Goal: Complete application form: Complete application form

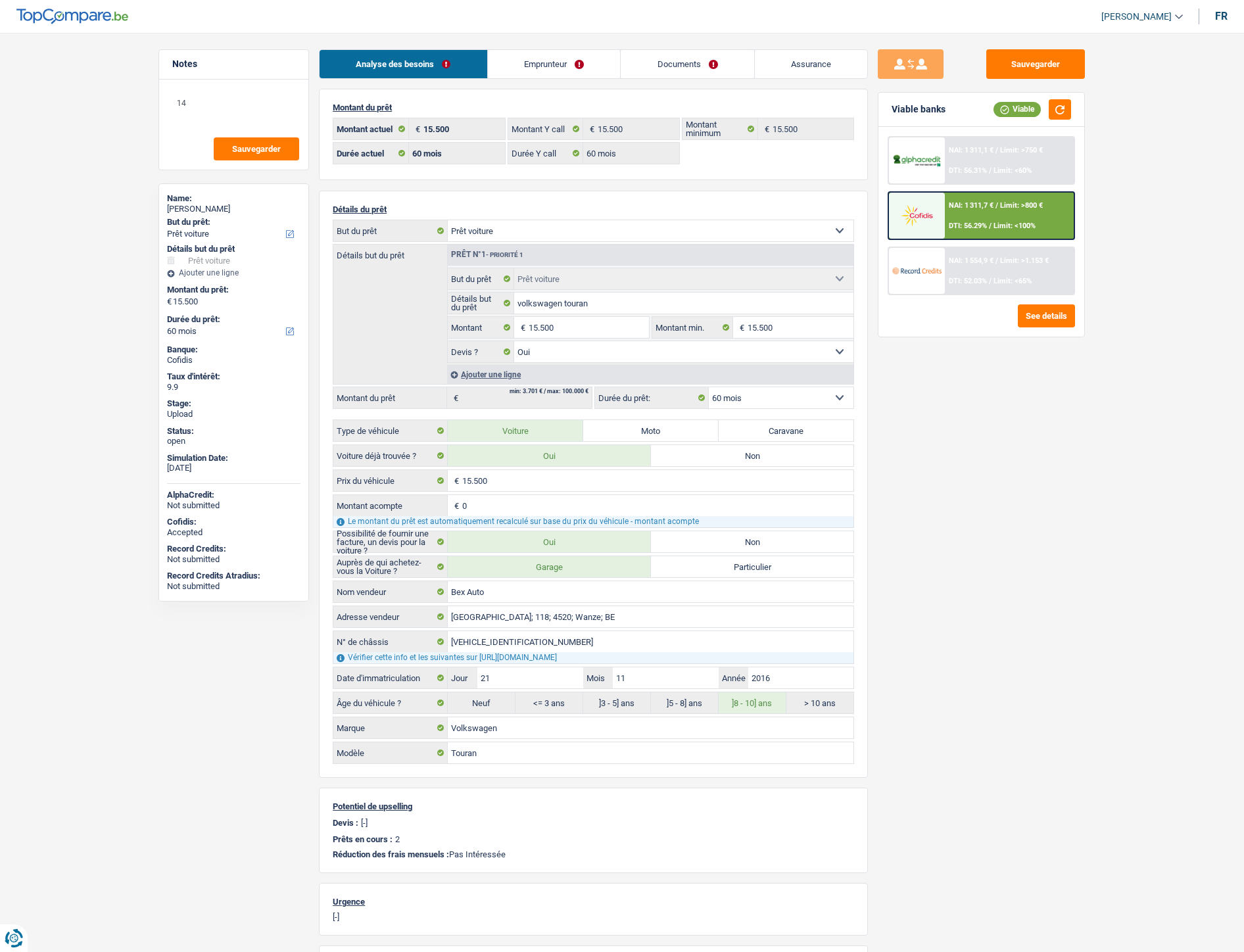
select select "car"
select select "60"
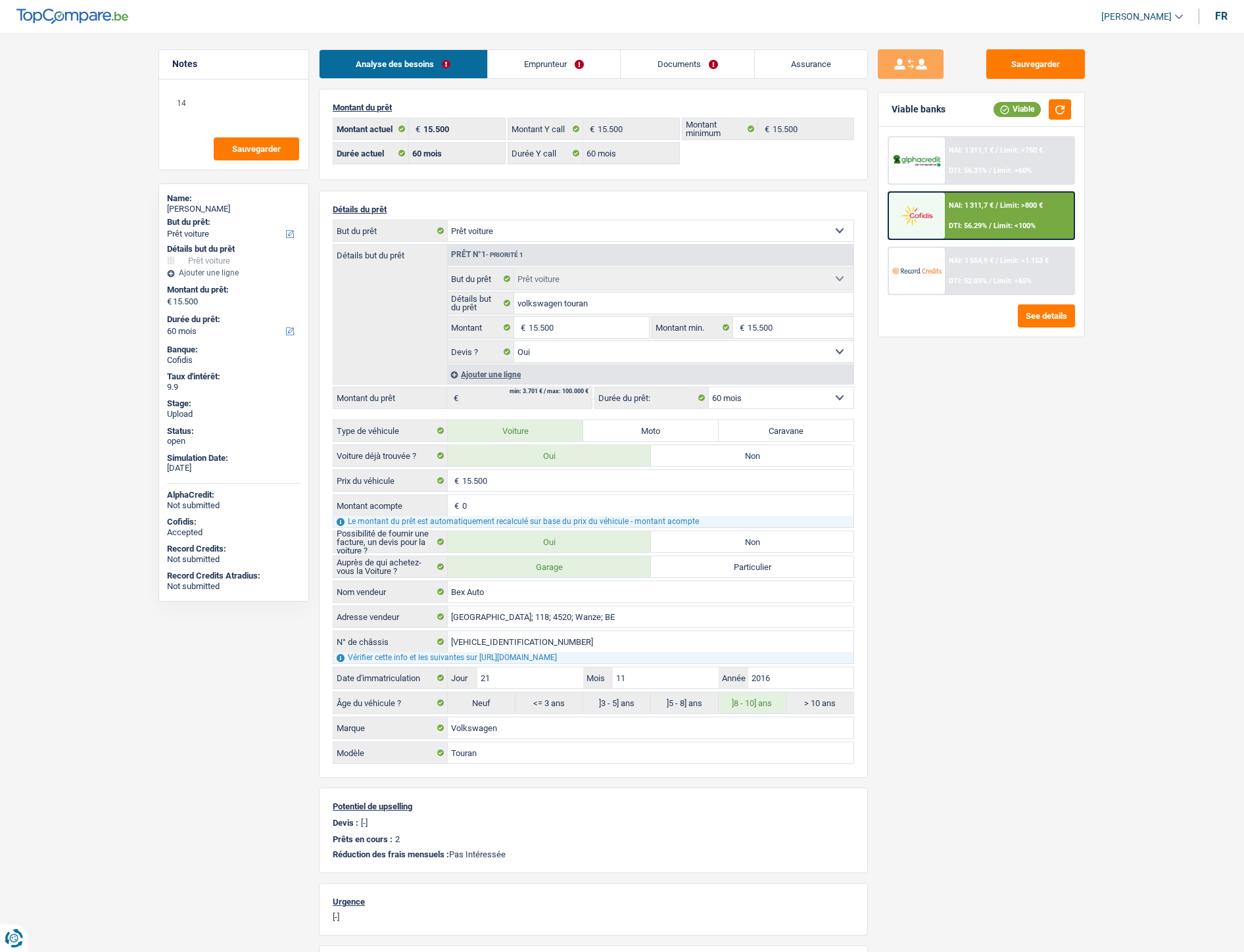
select select "car"
select select "yes"
select select "60"
click at [560, 68] on link "Emprunteur" at bounding box center [554, 64] width 133 height 28
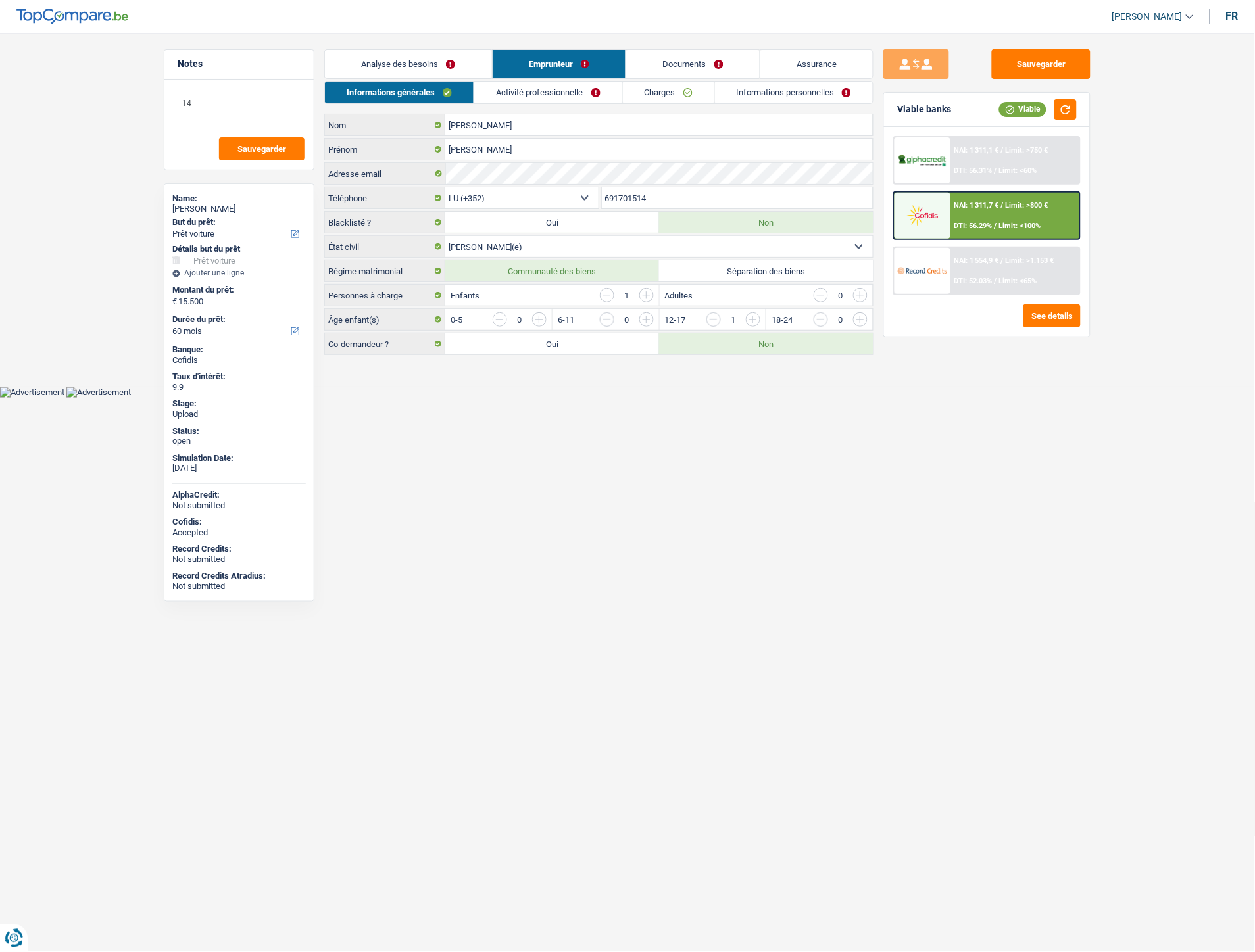
click at [779, 88] on link "Informations personnelles" at bounding box center [794, 92] width 159 height 22
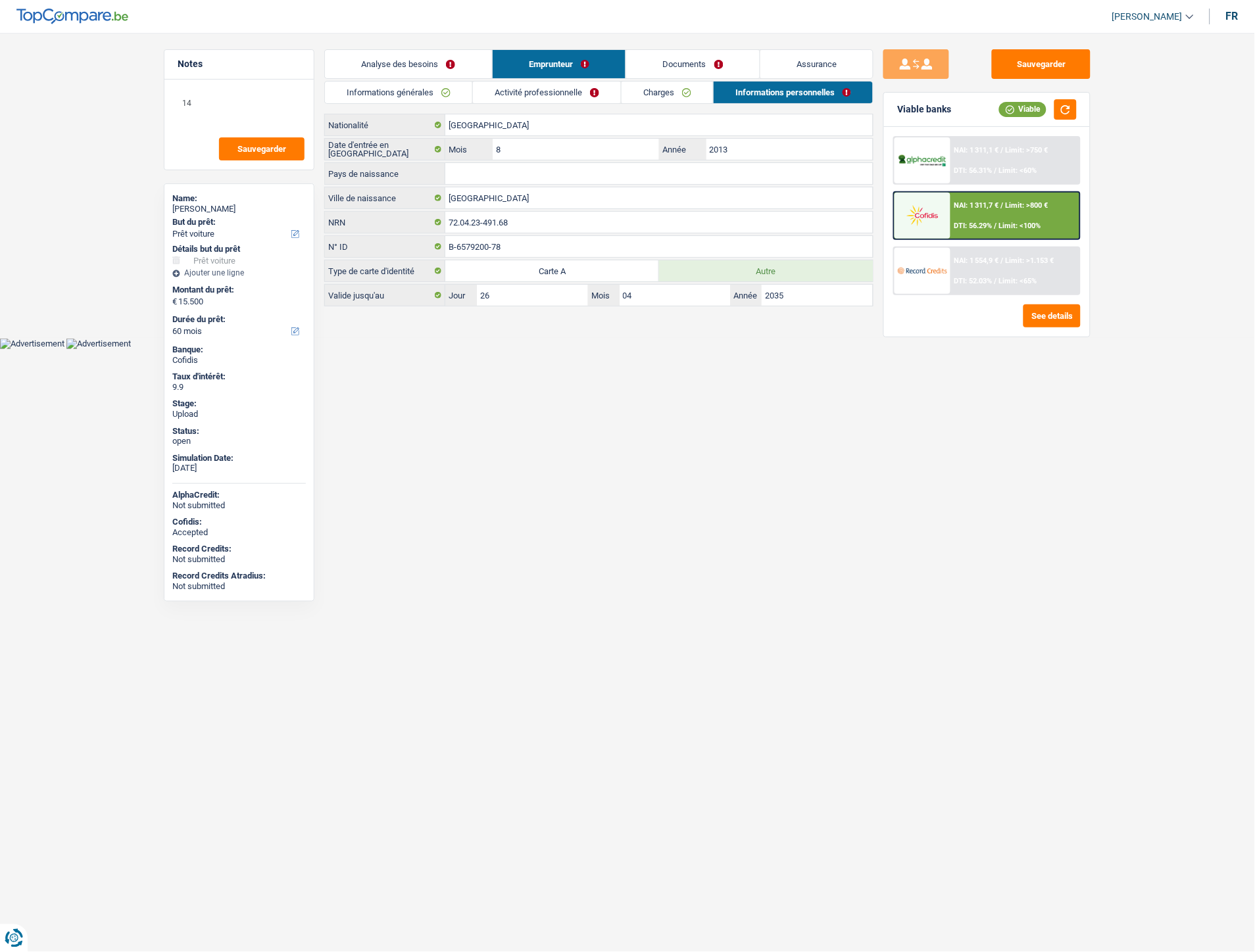
click at [714, 81] on link "Informations personnelles" at bounding box center [793, 92] width 159 height 22
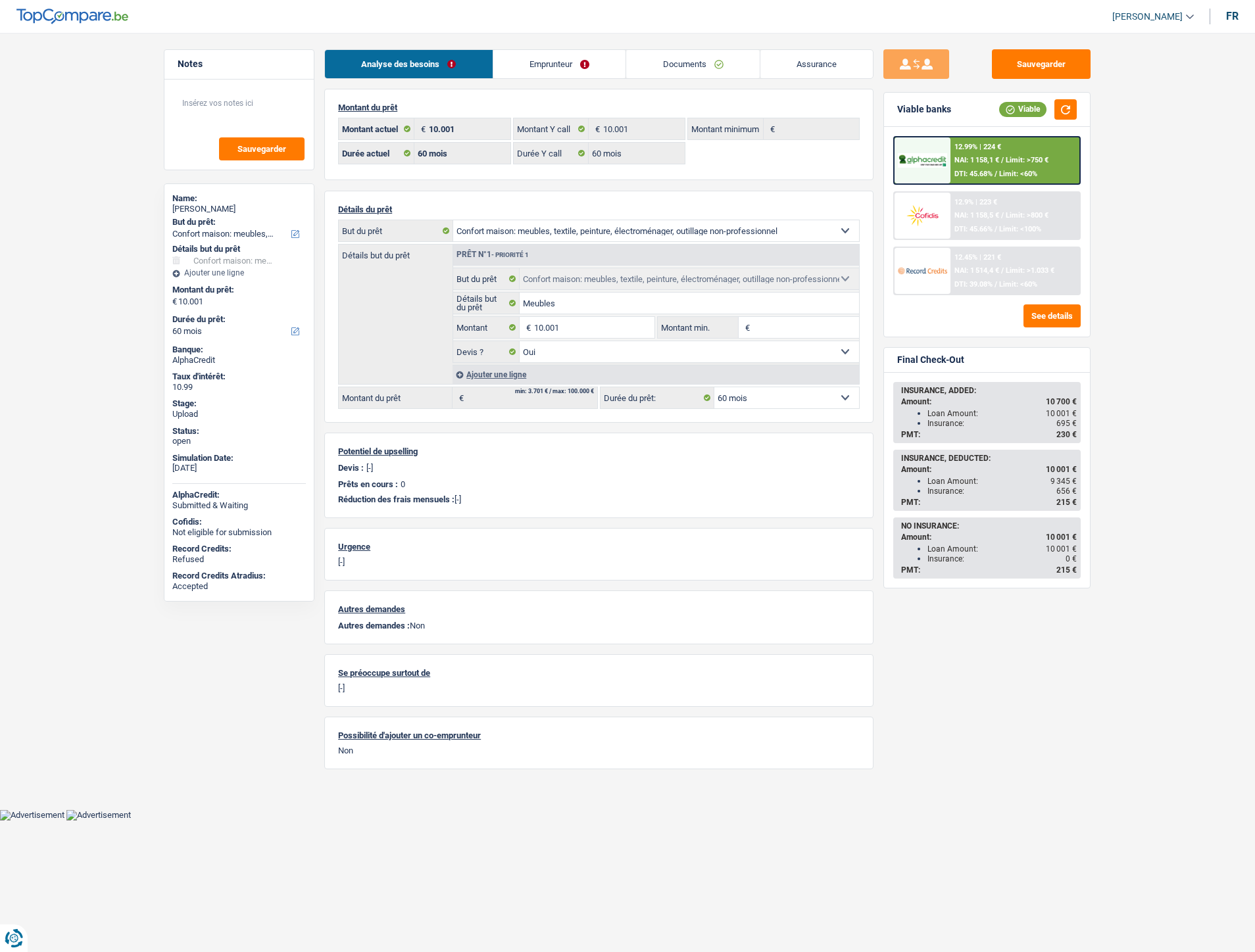
select select "household"
select select "60"
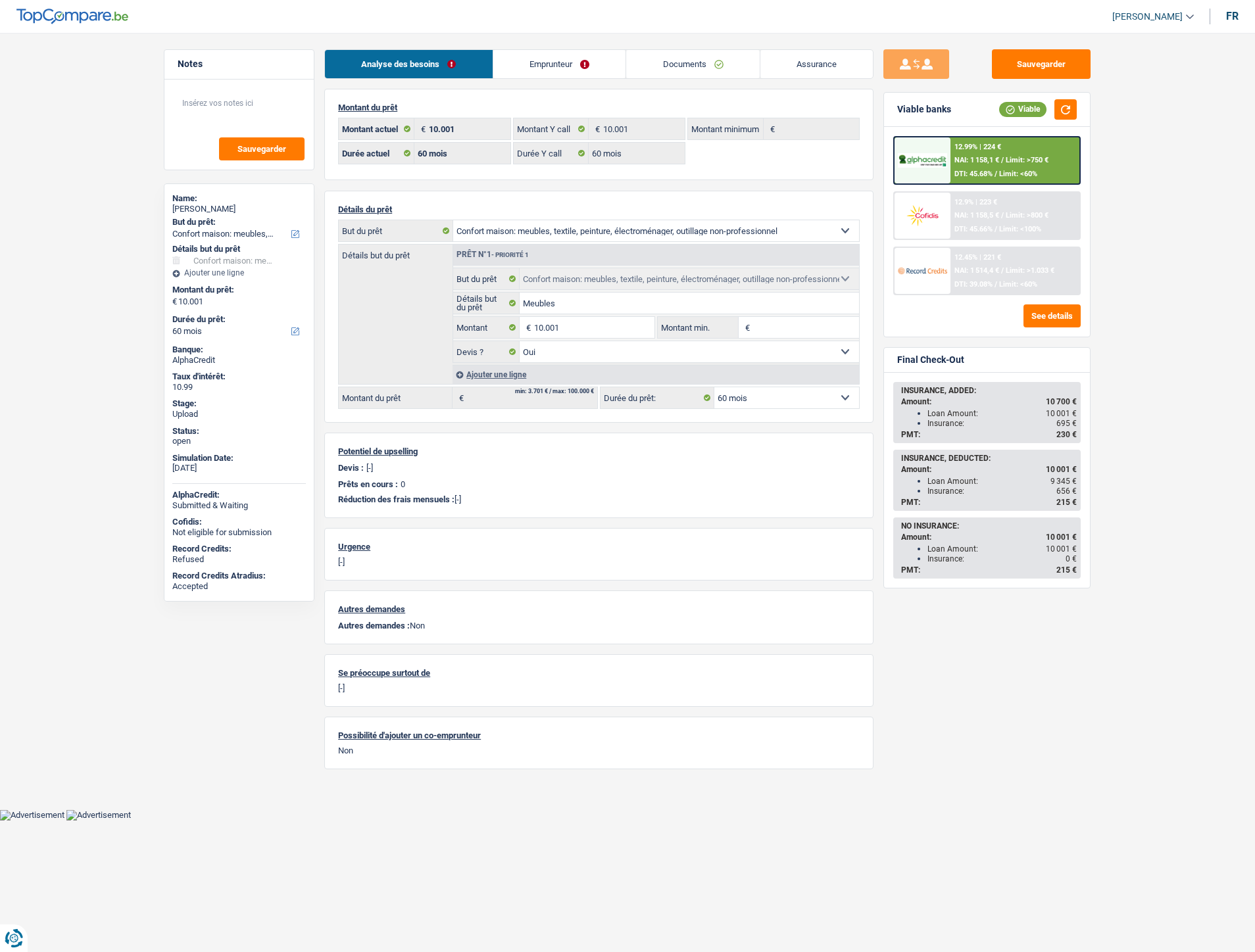
select select "household"
select select "yes"
select select "60"
click at [944, 151] on div at bounding box center [922, 161] width 55 height 46
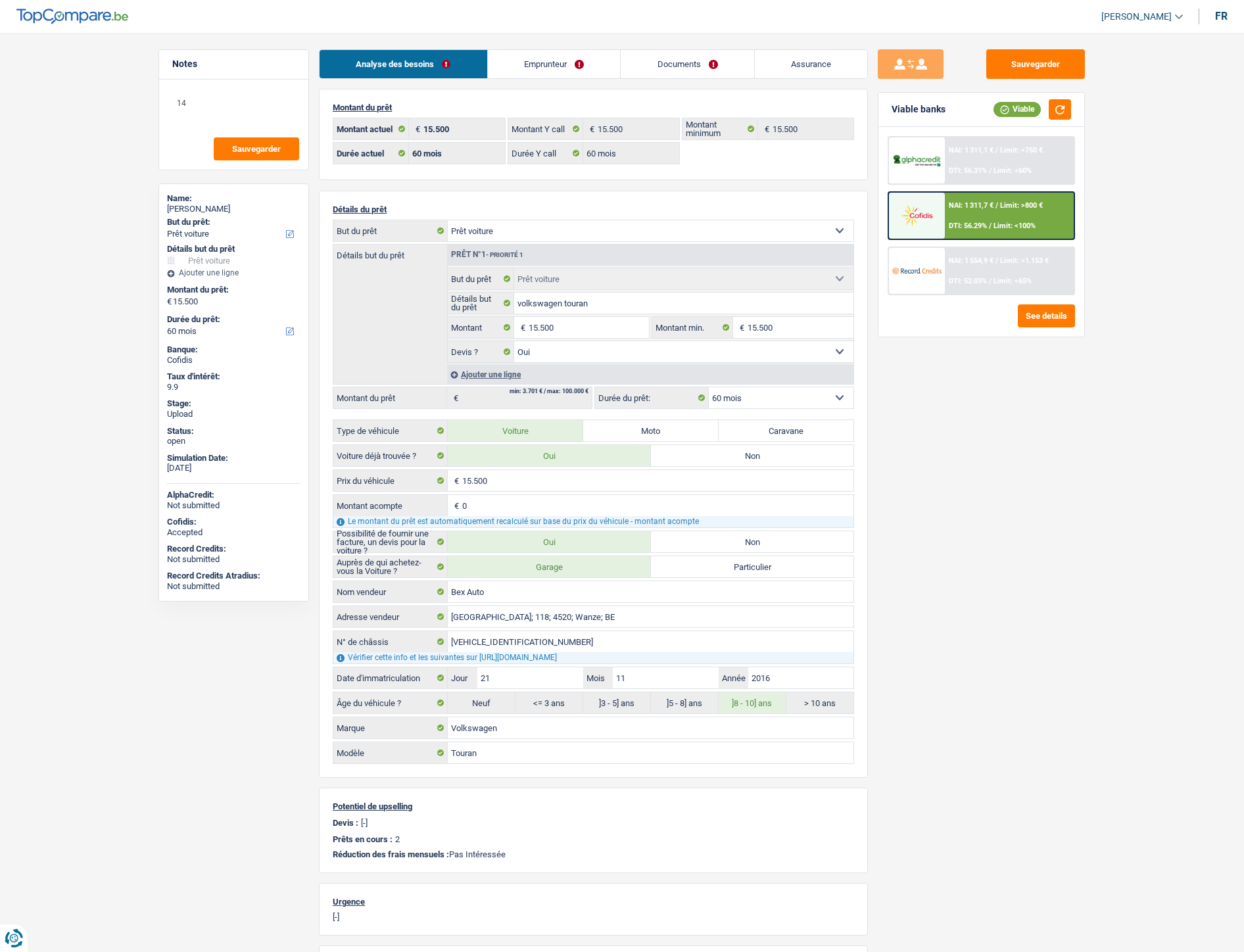
select select "car"
select select "60"
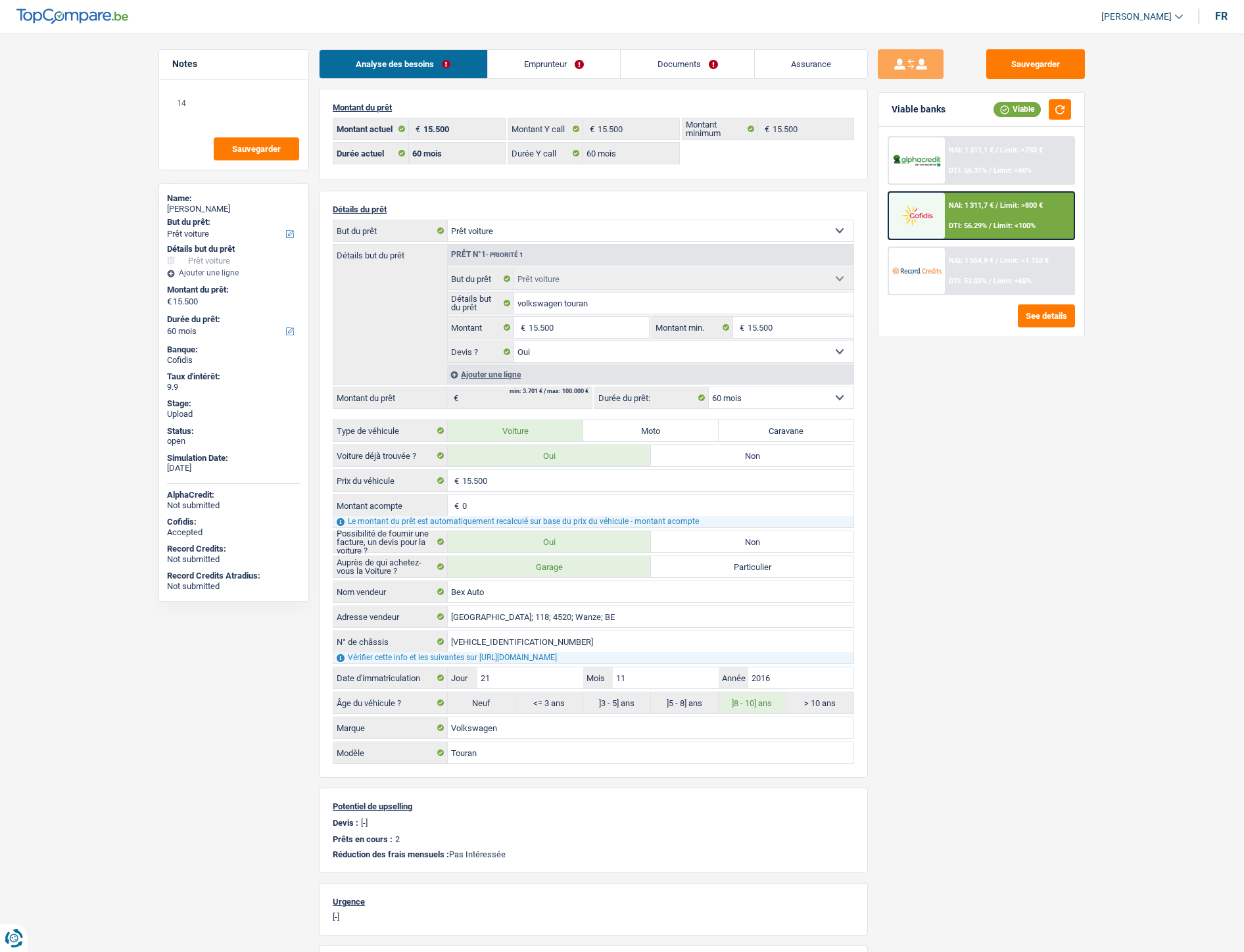
select select "car"
select select "yes"
select select "60"
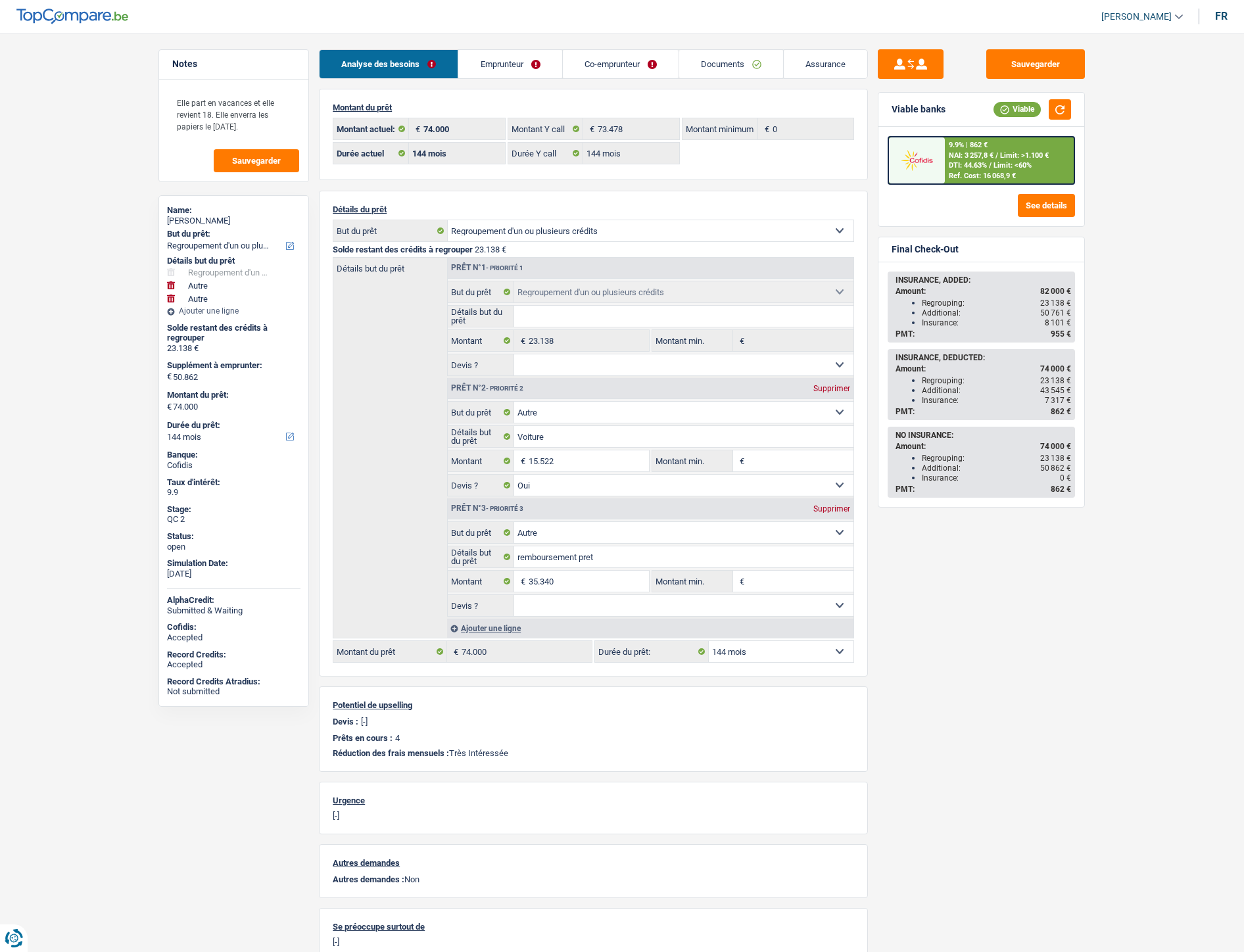
select select "refinancing"
select select "other"
select select "144"
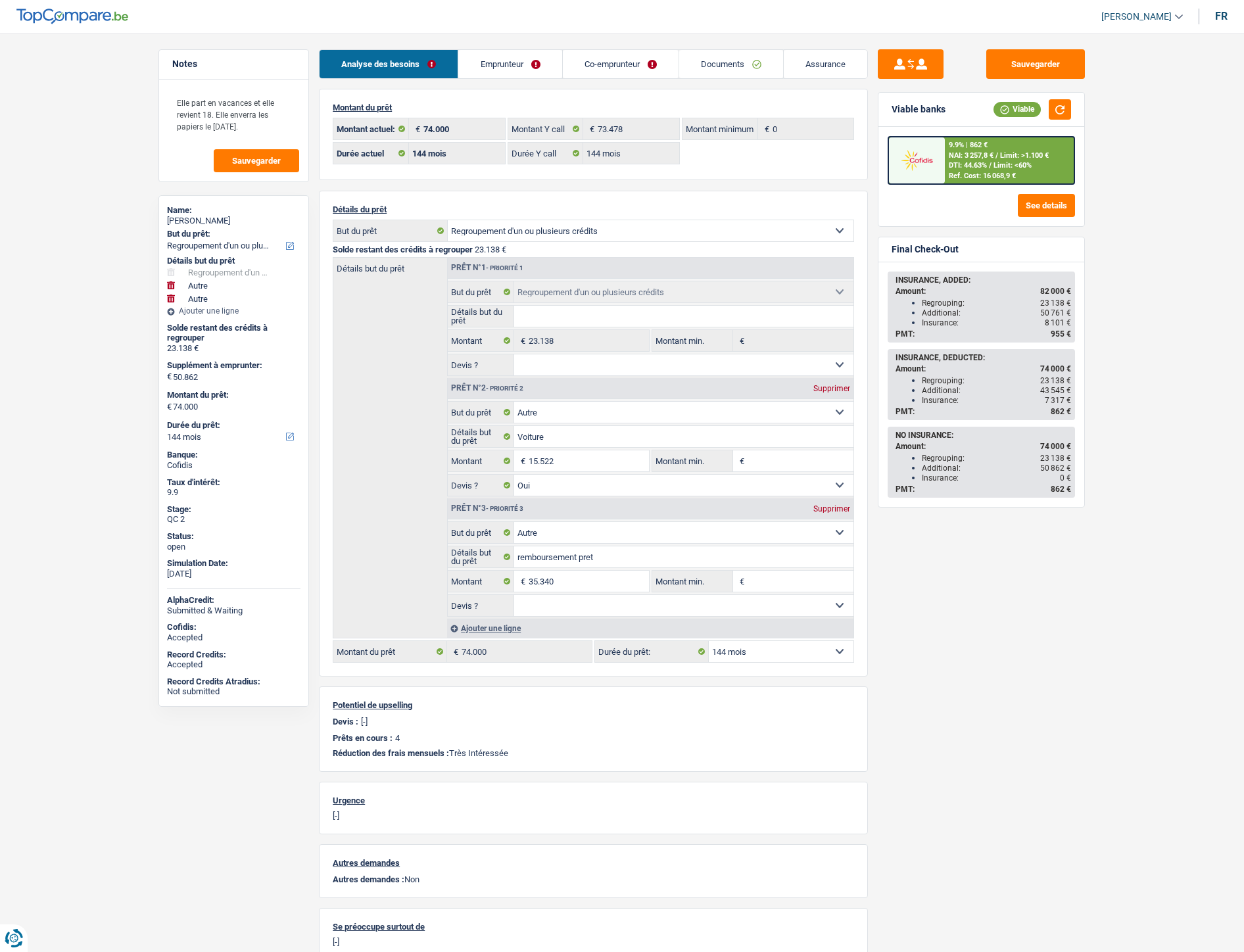
select select "144"
select select "refinancing"
select select "other"
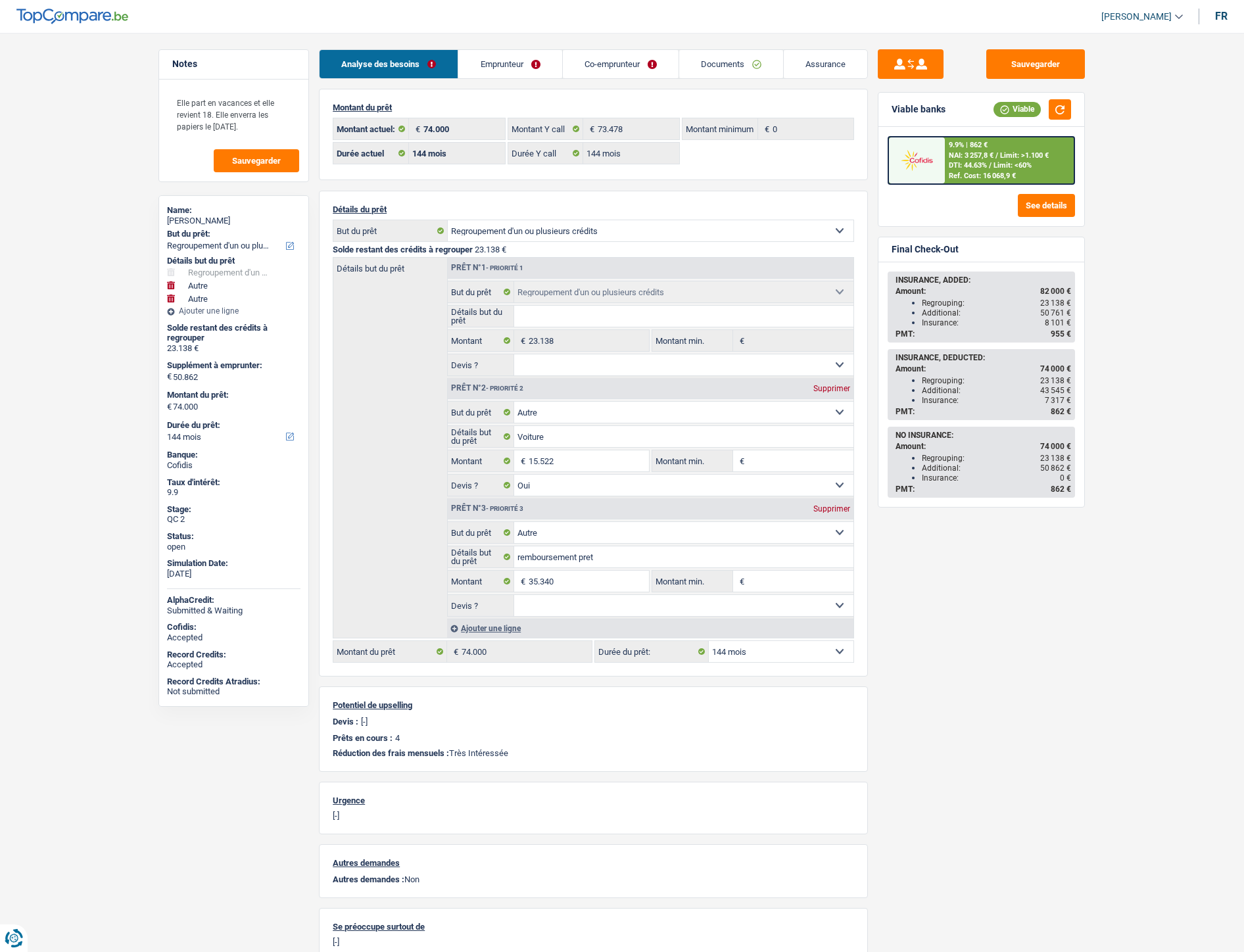
select select "yes"
select select "other"
select select "144"
select select "ownerWithMortgage"
select select "BE"
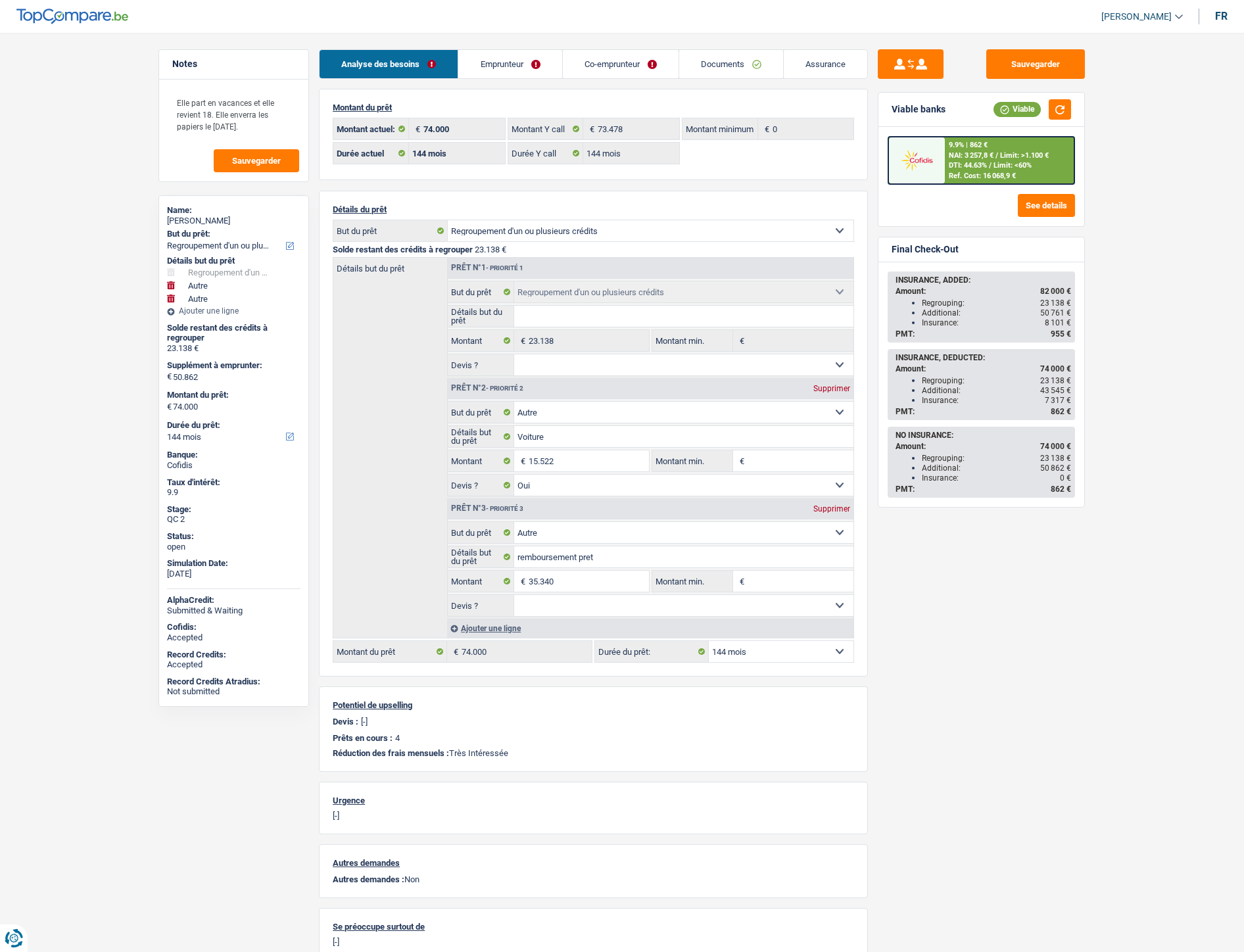
select select "personalLoan"
select select "other"
select select "36"
select select "personalLoan"
select select "other"
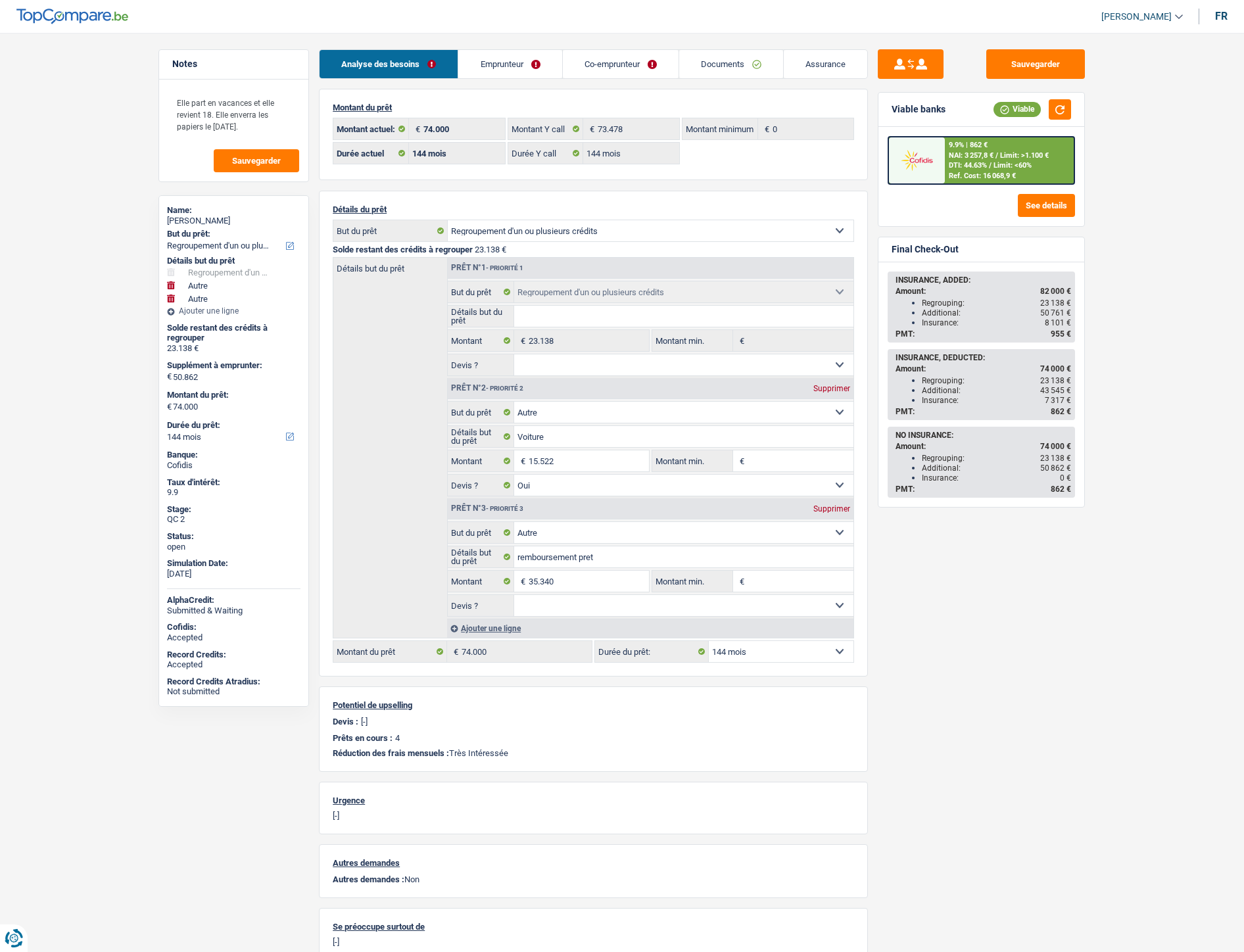
select select "120"
select select "personalLoan"
select select "other"
select select "84"
select select "mortgage"
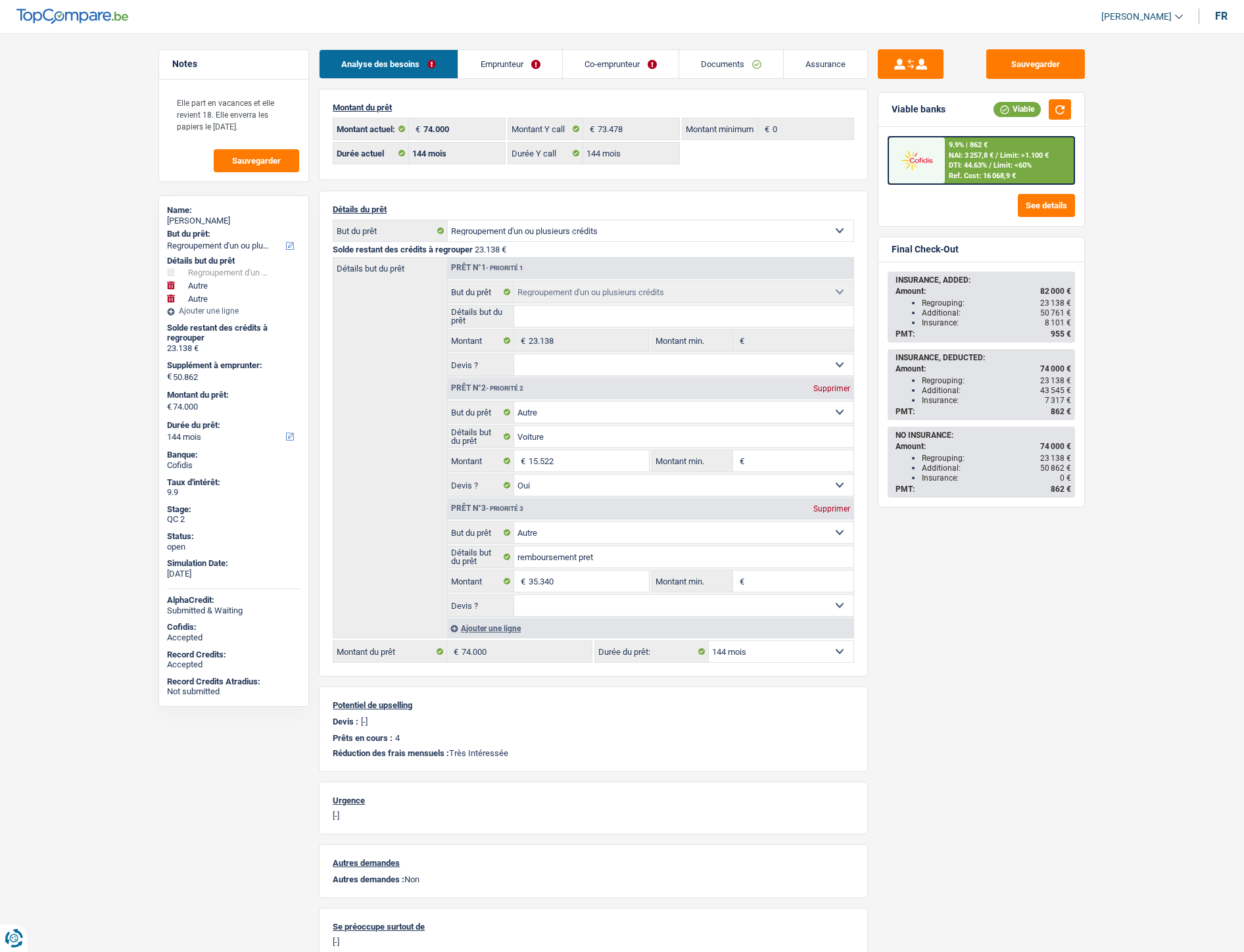
select select "240"
click at [684, 63] on link "Documents" at bounding box center [731, 64] width 104 height 28
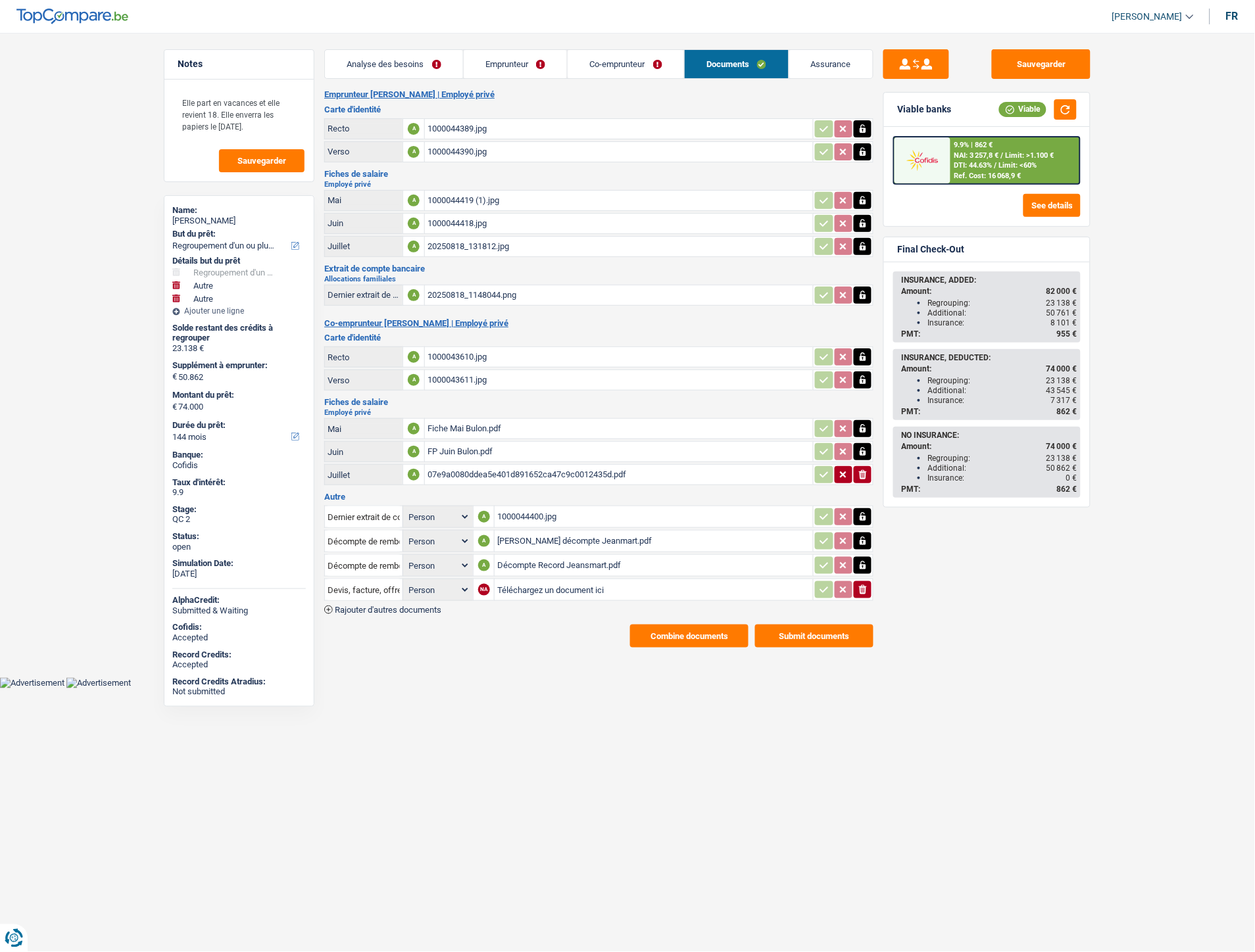
click at [619, 66] on link "Co-emprunteur" at bounding box center [626, 64] width 117 height 28
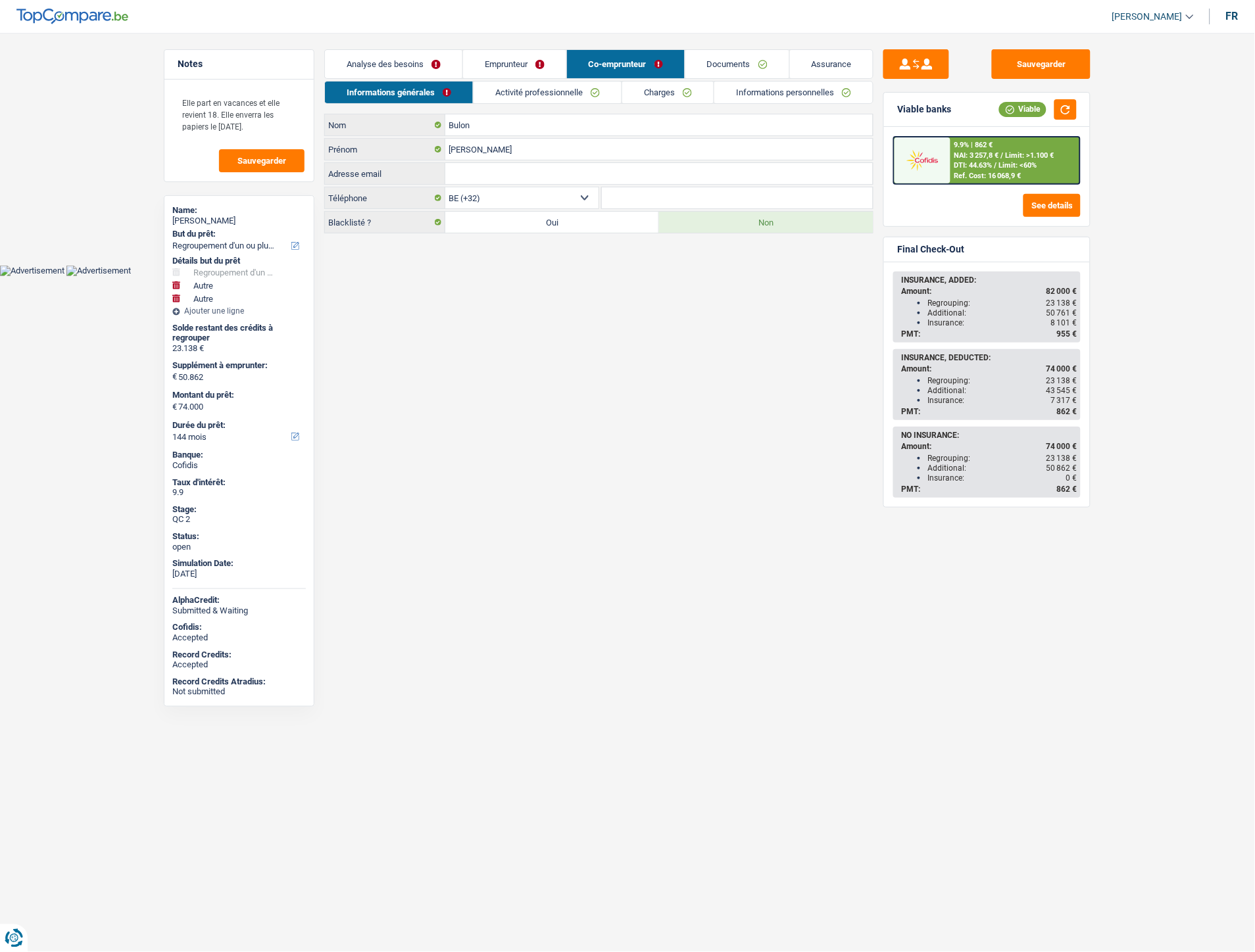
click at [492, 63] on link "Emprunteur" at bounding box center [515, 64] width 103 height 28
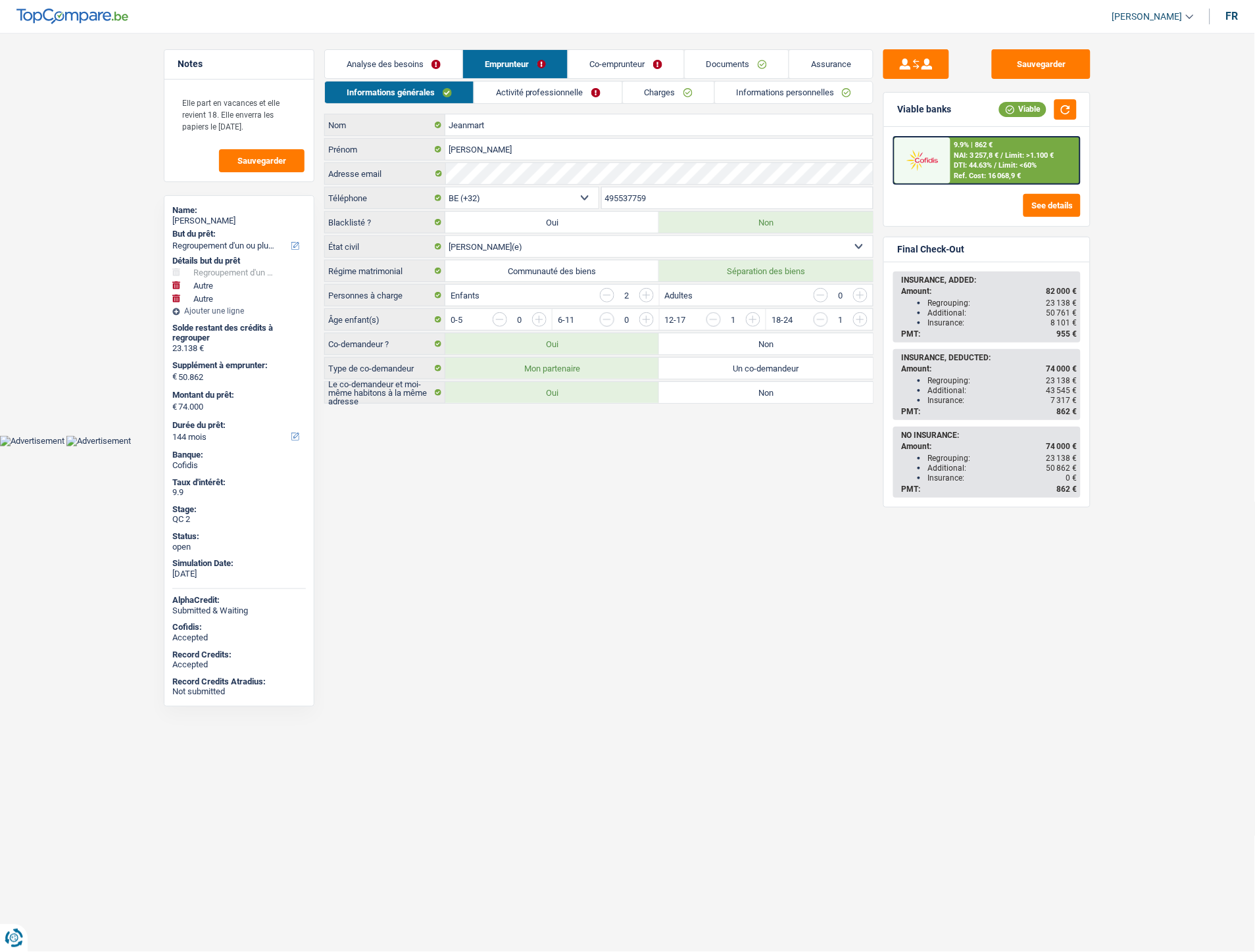
click at [503, 94] on link "Activité professionnelle" at bounding box center [548, 92] width 148 height 22
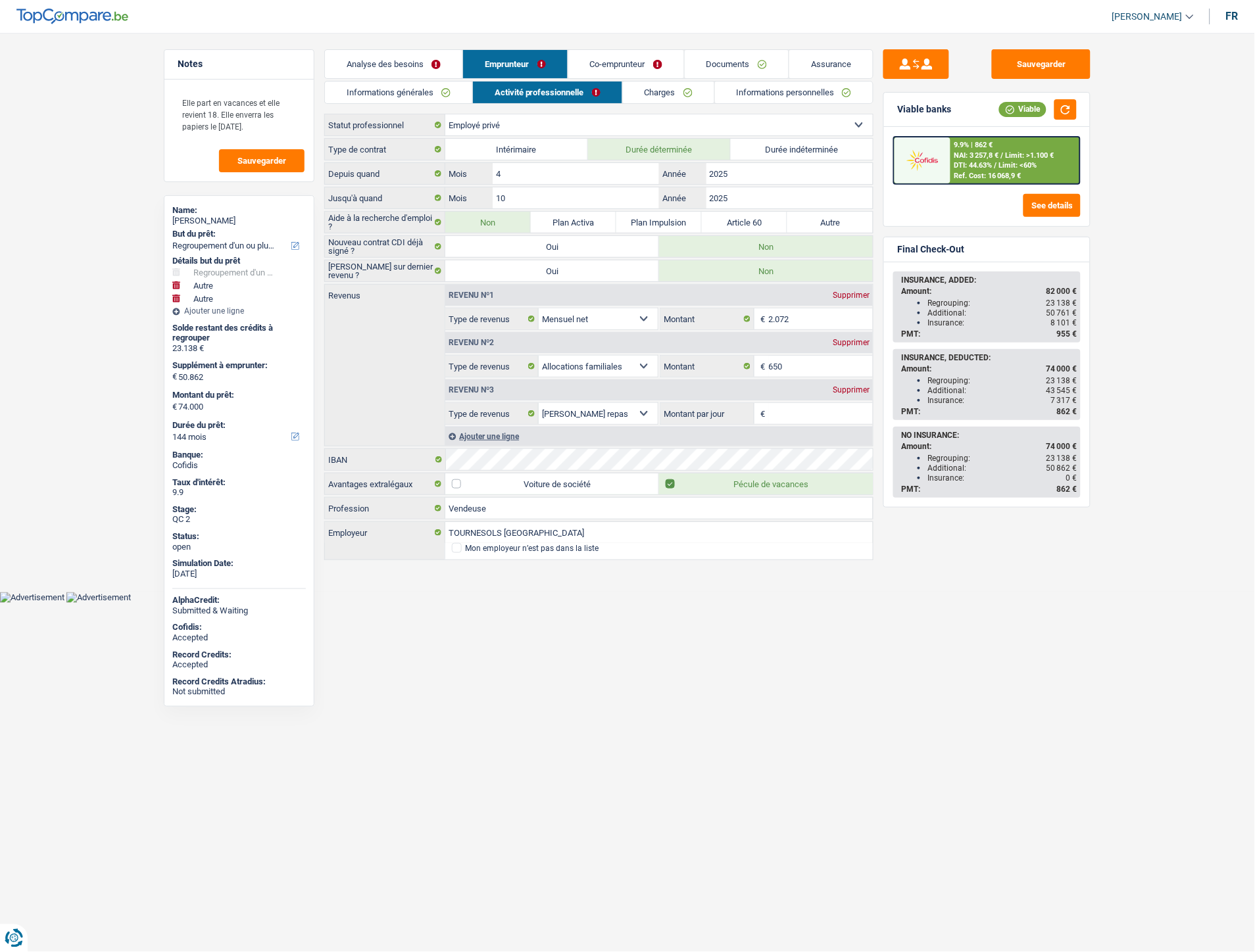
click at [660, 96] on link "Charges" at bounding box center [668, 92] width 92 height 22
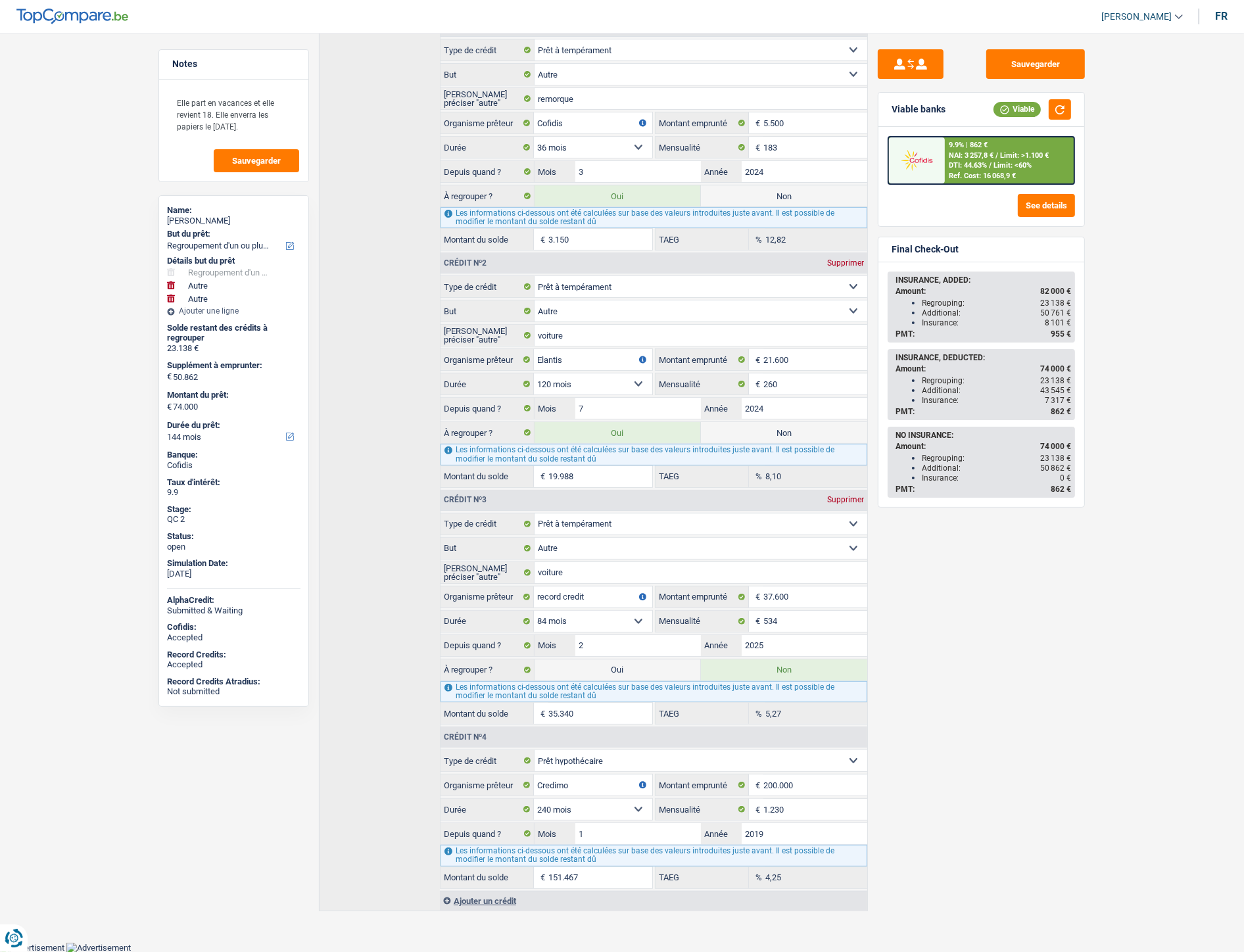
scroll to position [298, 0]
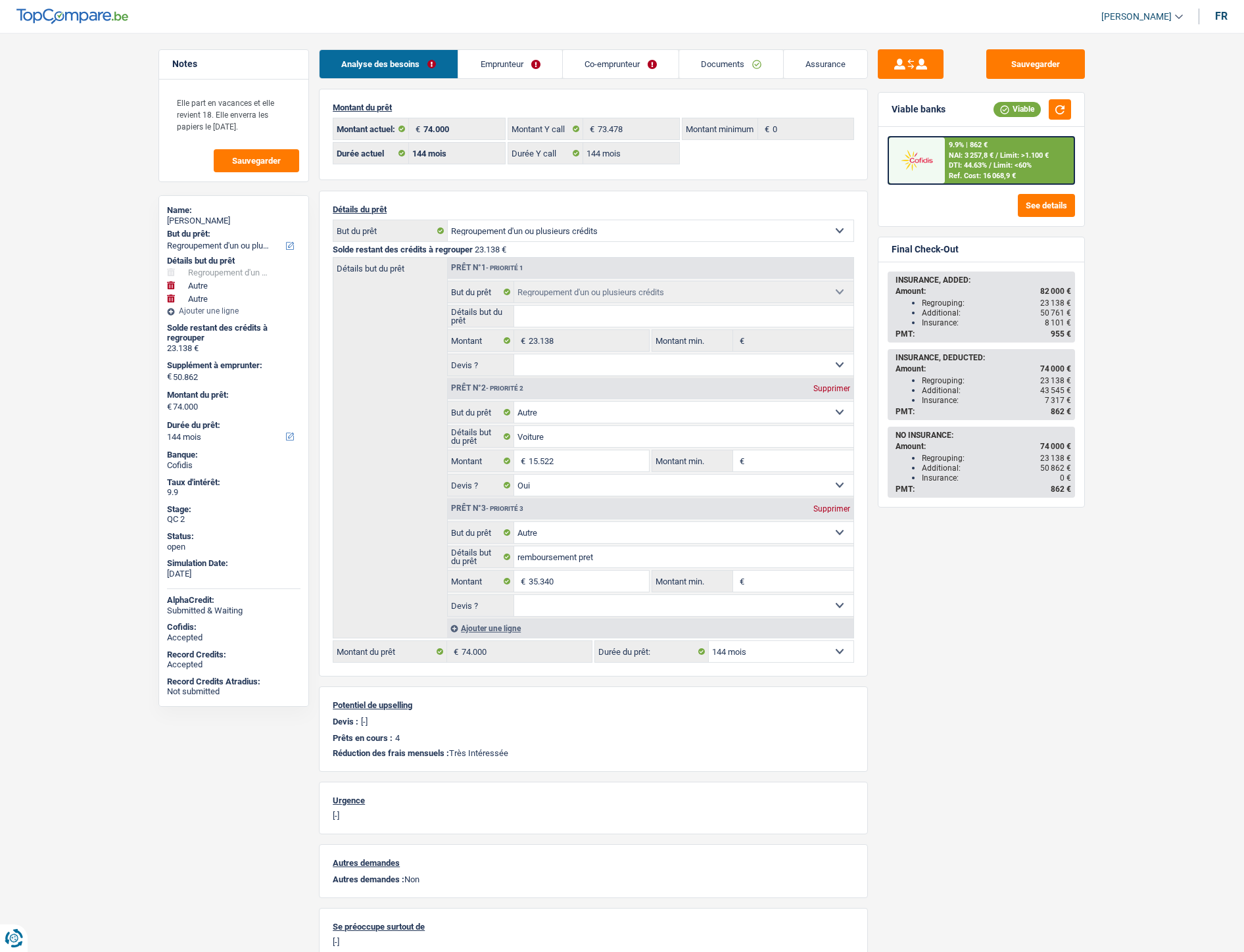
select select "refinancing"
select select "other"
select select "144"
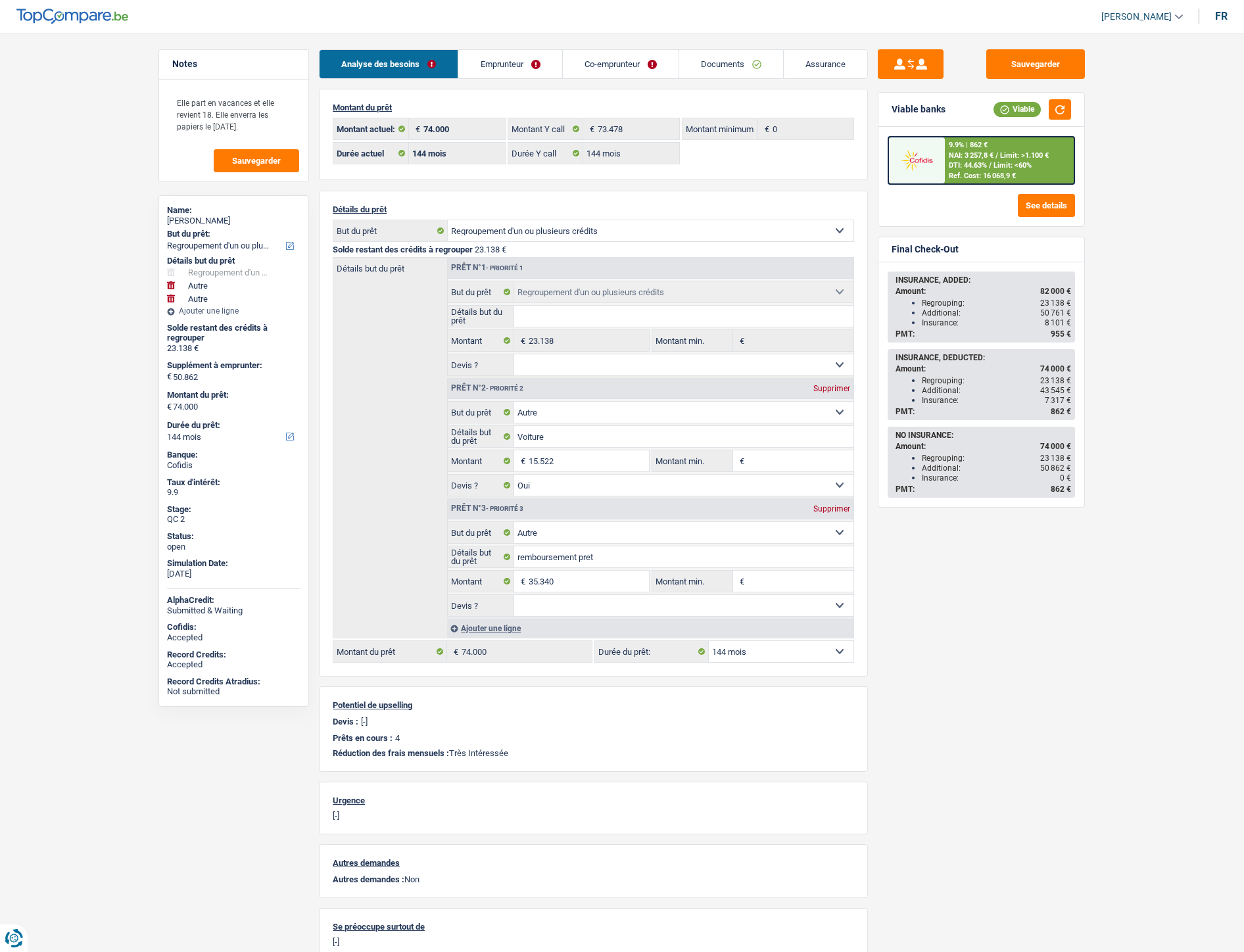
select select "144"
select select "refinancing"
select select "other"
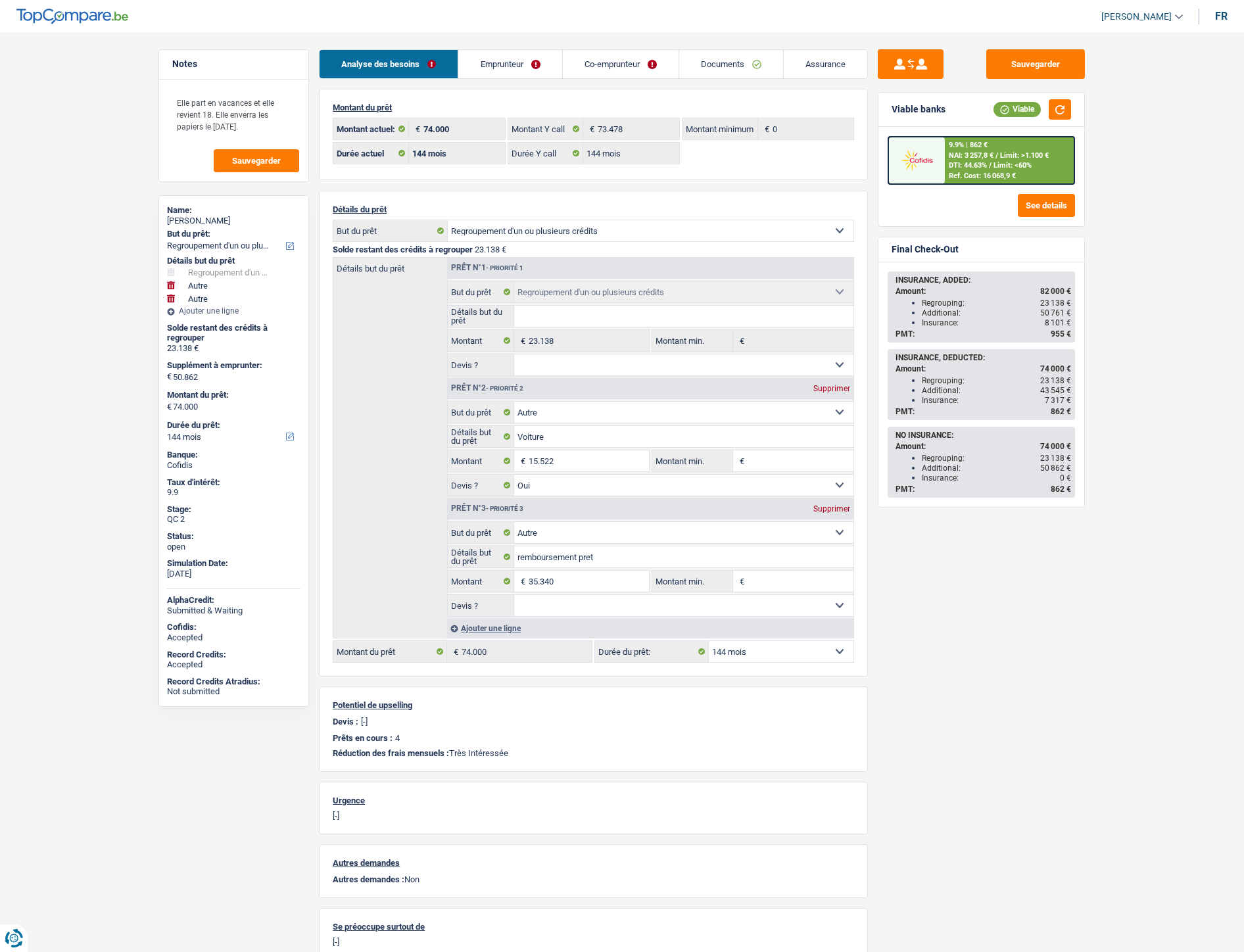
select select "yes"
select select "other"
select select "144"
click at [732, 61] on link "Documents" at bounding box center [731, 64] width 104 height 28
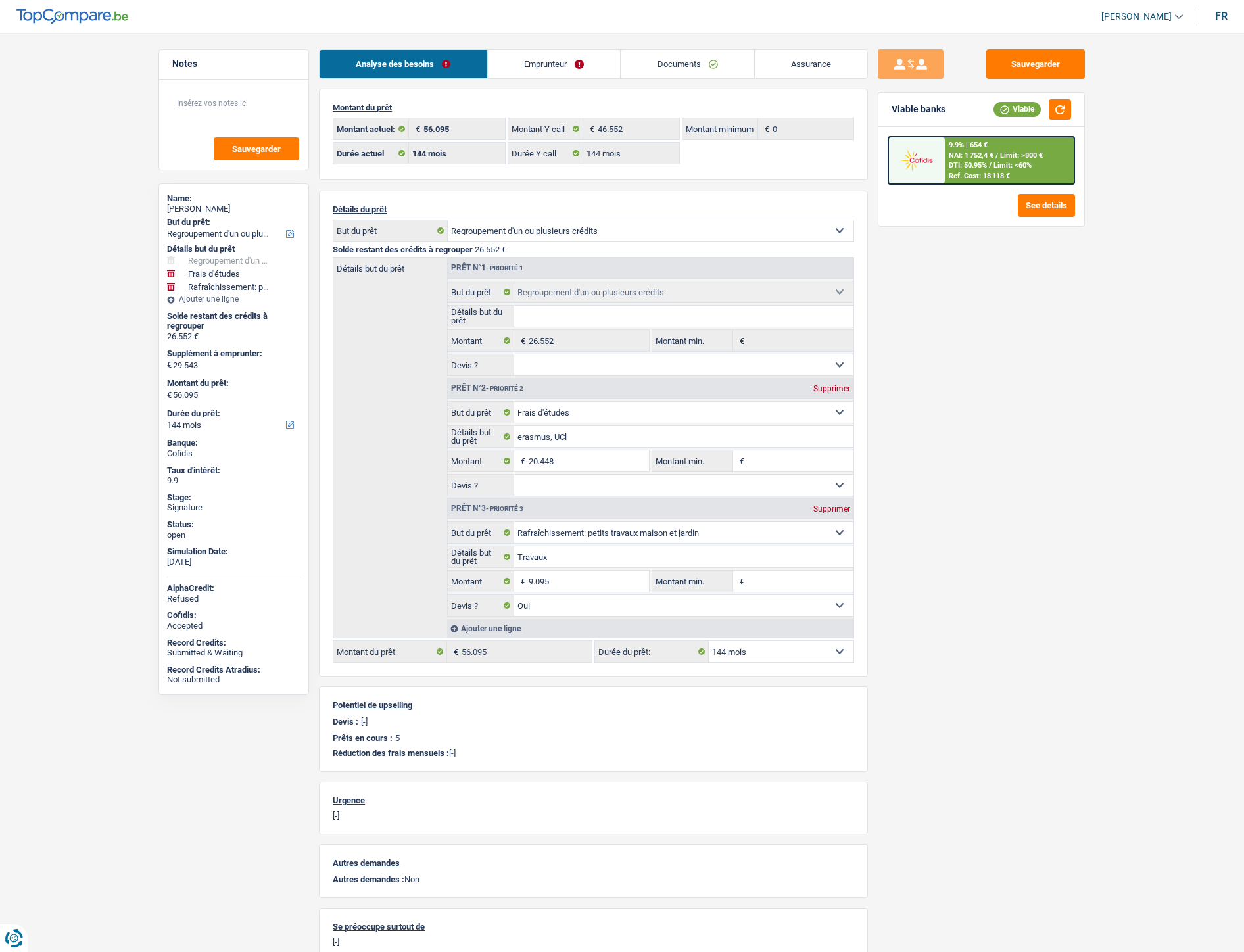
select select "refinancing"
select select "study"
select select "houseOrGarden"
select select "144"
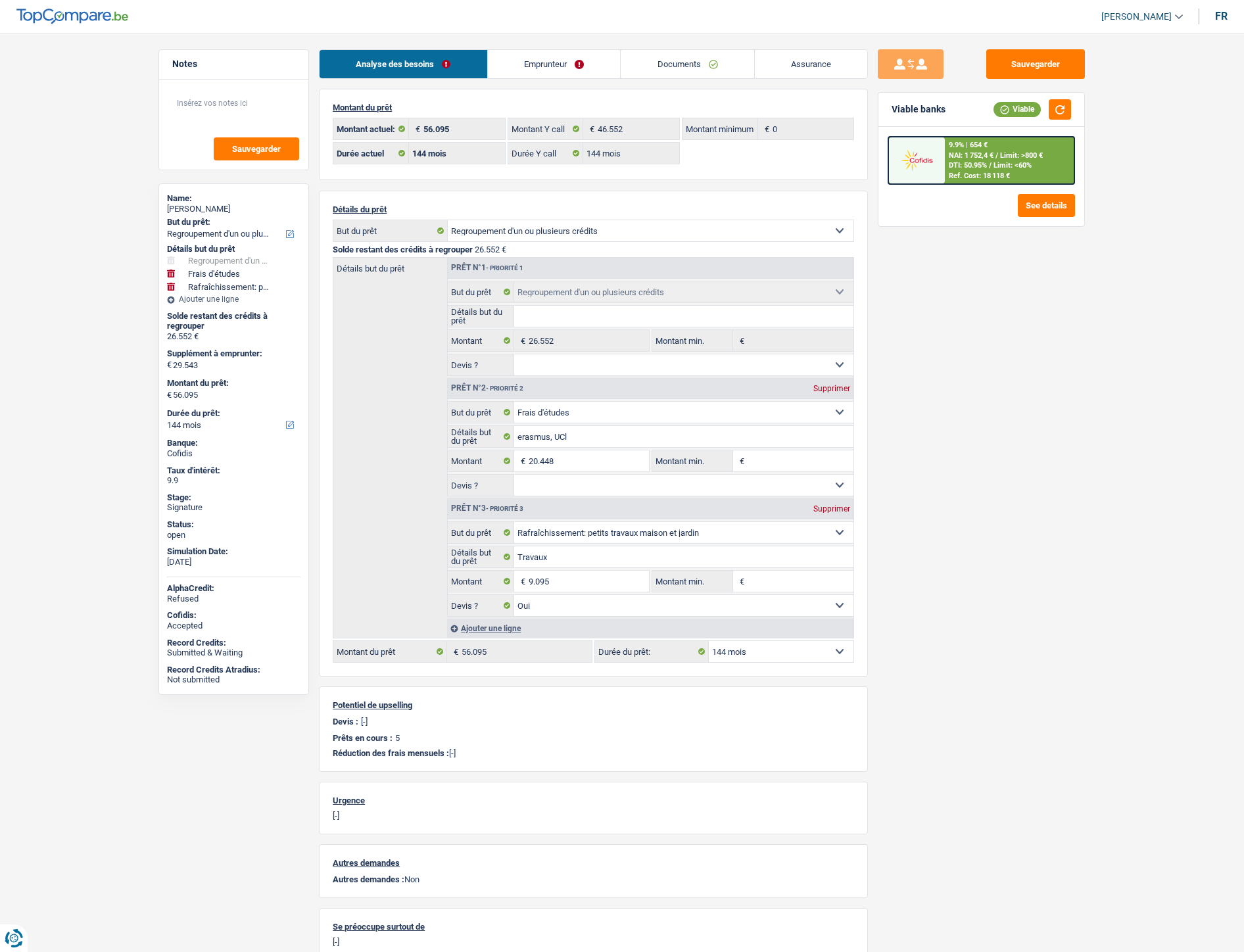
select select "144"
select select "refinancing"
select select "study"
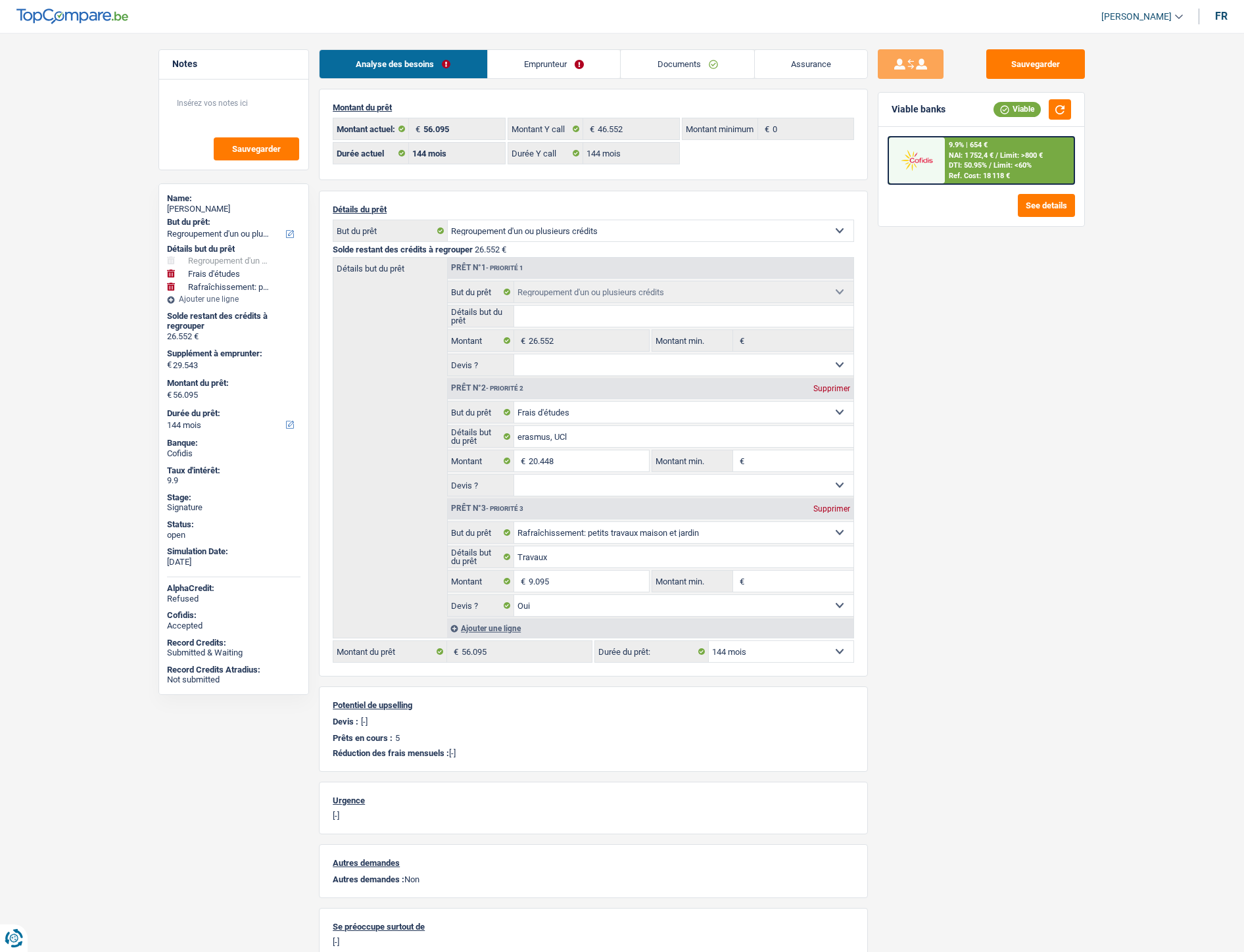
select select "houseOrGarden"
select select "yes"
select select "144"
type input "2"
type input "11.353"
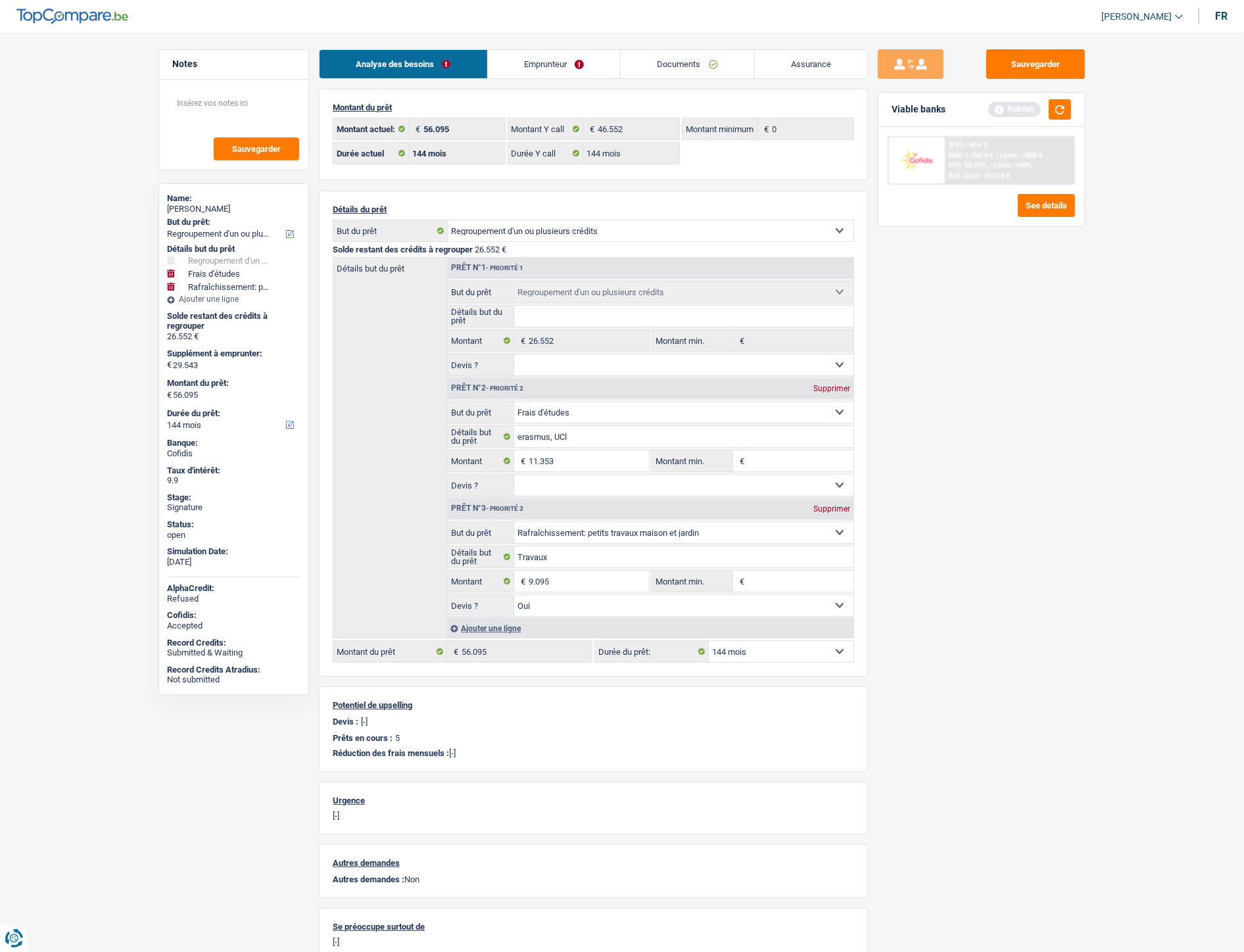
type input "20.448"
type input "47.000"
click at [1068, 515] on div "Sauvegarder Viable banks" at bounding box center [981, 488] width 227 height 878
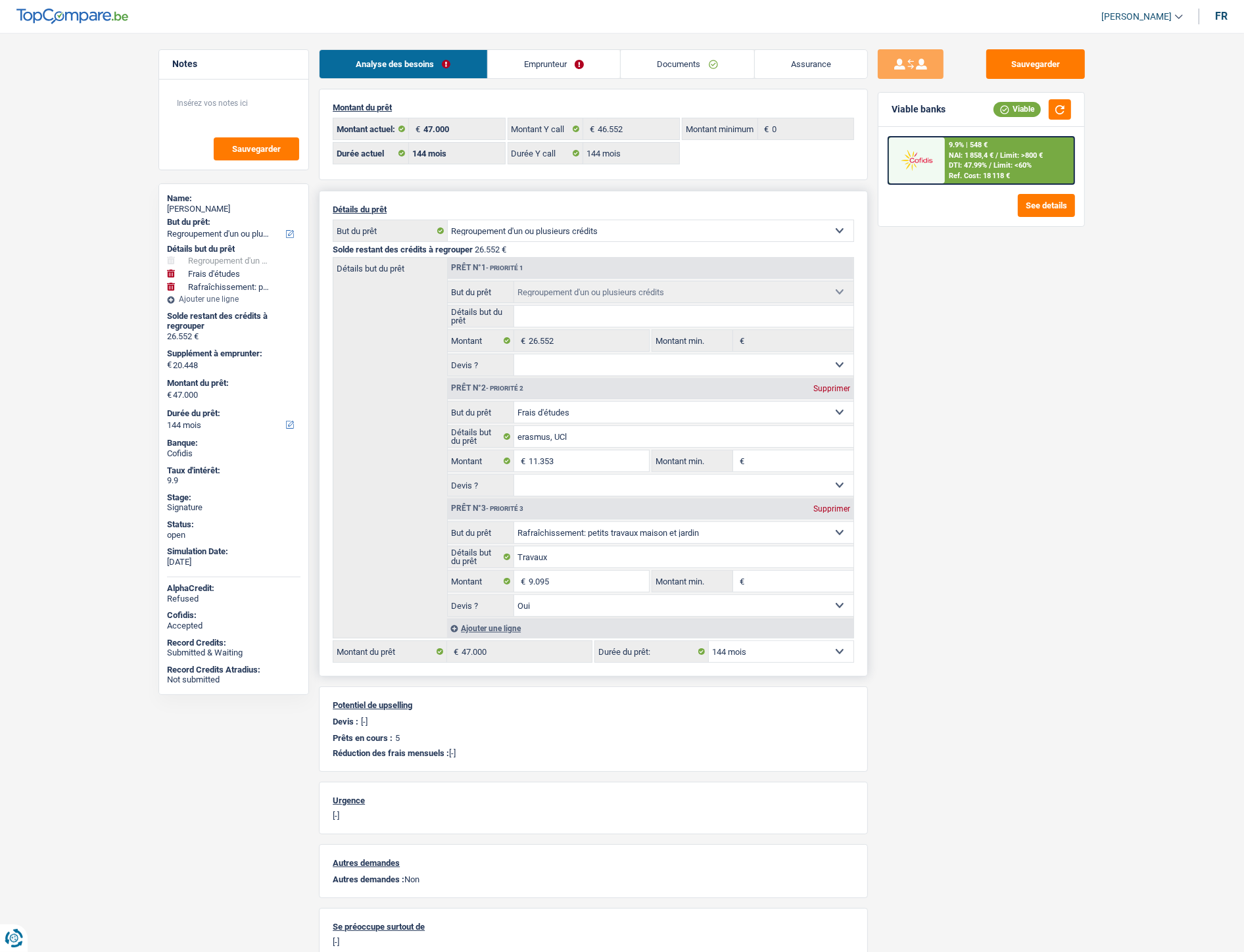
click at [813, 653] on select "12 mois 18 mois 24 mois 30 mois 36 mois 42 mois 48 mois 60 mois 72 mois 84 mois…" at bounding box center [781, 651] width 144 height 21
click at [709, 644] on select "12 mois 18 mois 24 mois 30 mois 36 mois 42 mois 48 mois 60 mois 72 mois 84 mois…" at bounding box center [781, 651] width 144 height 21
click at [933, 594] on div "Sauvegarder Viable banks Viable 9.9% | 548 € NAI: 1 858,4 € / Limit: >800 € DTI…" at bounding box center [981, 488] width 227 height 878
click at [1031, 70] on button "Sauvegarder" at bounding box center [1035, 64] width 98 height 30
click at [993, 172] on div "Ref. Cost: 18 118 €" at bounding box center [979, 176] width 61 height 9
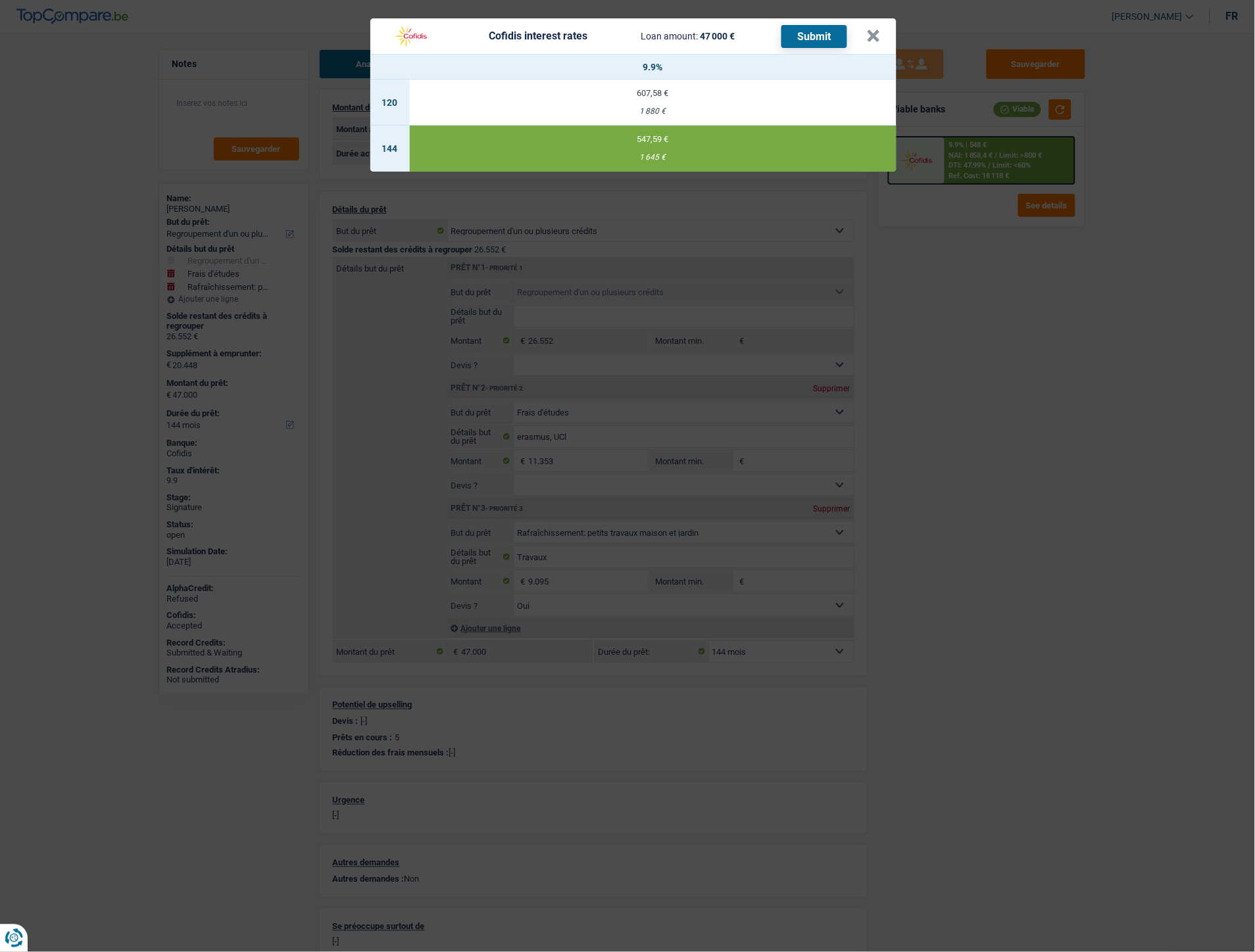
drag, startPoint x: 636, startPoint y: 155, endPoint x: 659, endPoint y: 161, distance: 23.8
click at [659, 161] on td "547,59 € 1 645 €" at bounding box center [653, 148] width 486 height 46
copy div "1 645"
click at [883, 35] on header "Cofidis interest rates Loan amount: 47 000 € Submit ×" at bounding box center [634, 36] width 526 height 35
click at [873, 33] on button "×" at bounding box center [874, 36] width 14 height 13
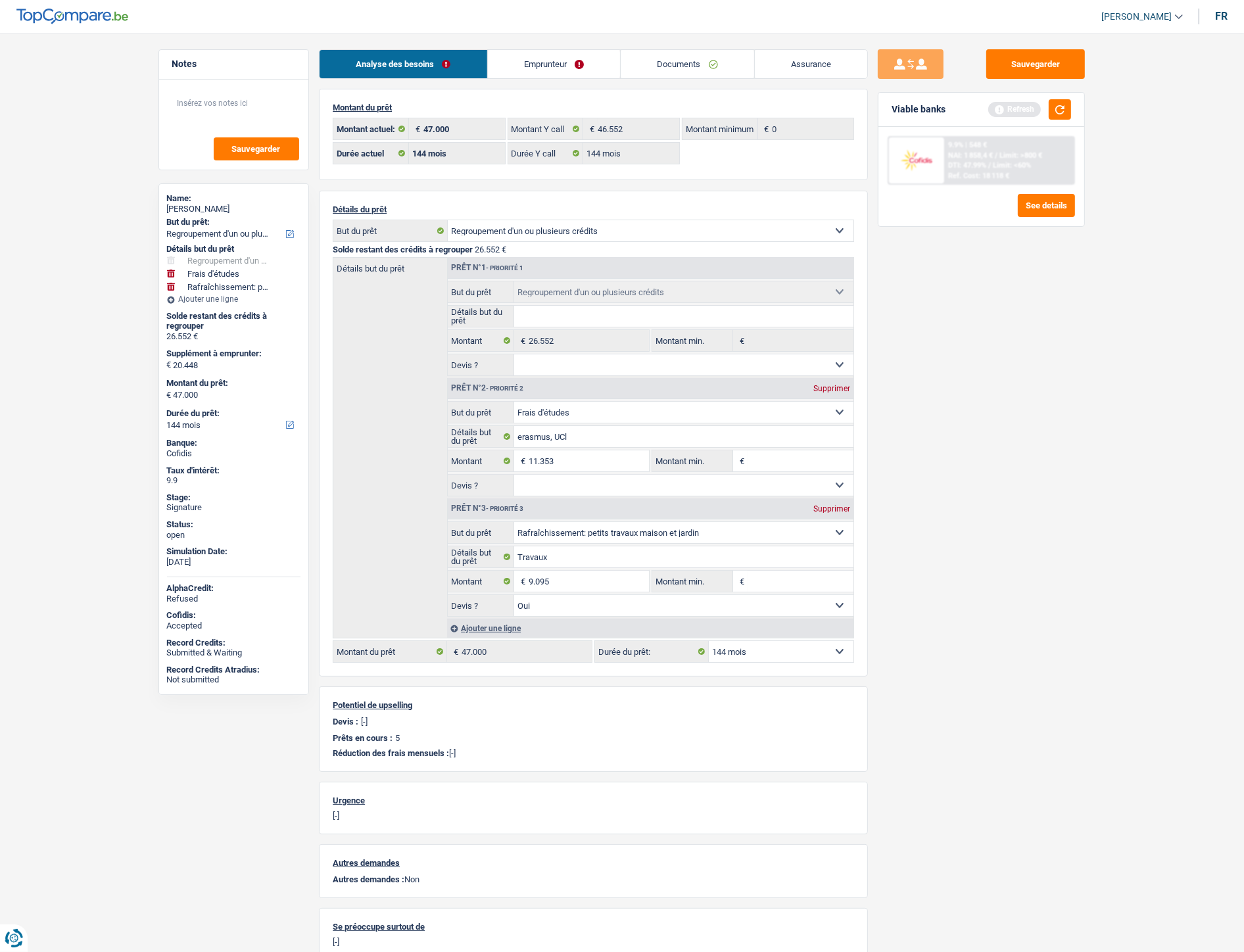
click at [1022, 377] on div "Sauvegarder Viable banks Refresh 9.9% | 548 € NAI: 1 858,4 € / Limit: >800 € DT…" at bounding box center [981, 488] width 227 height 878
click at [561, 60] on link "Emprunteur" at bounding box center [554, 64] width 133 height 28
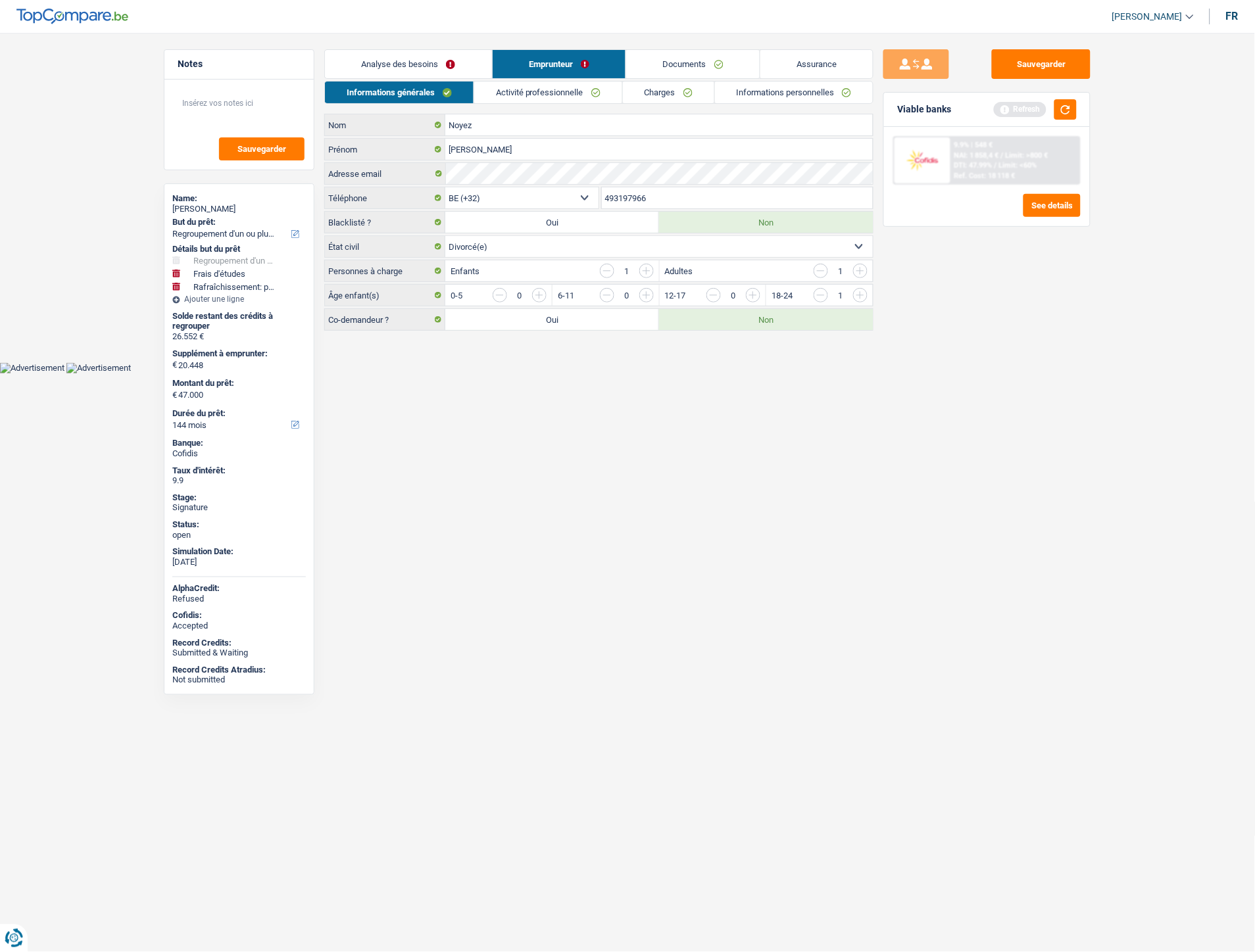
click at [539, 97] on link "Activité professionnelle" at bounding box center [548, 92] width 148 height 22
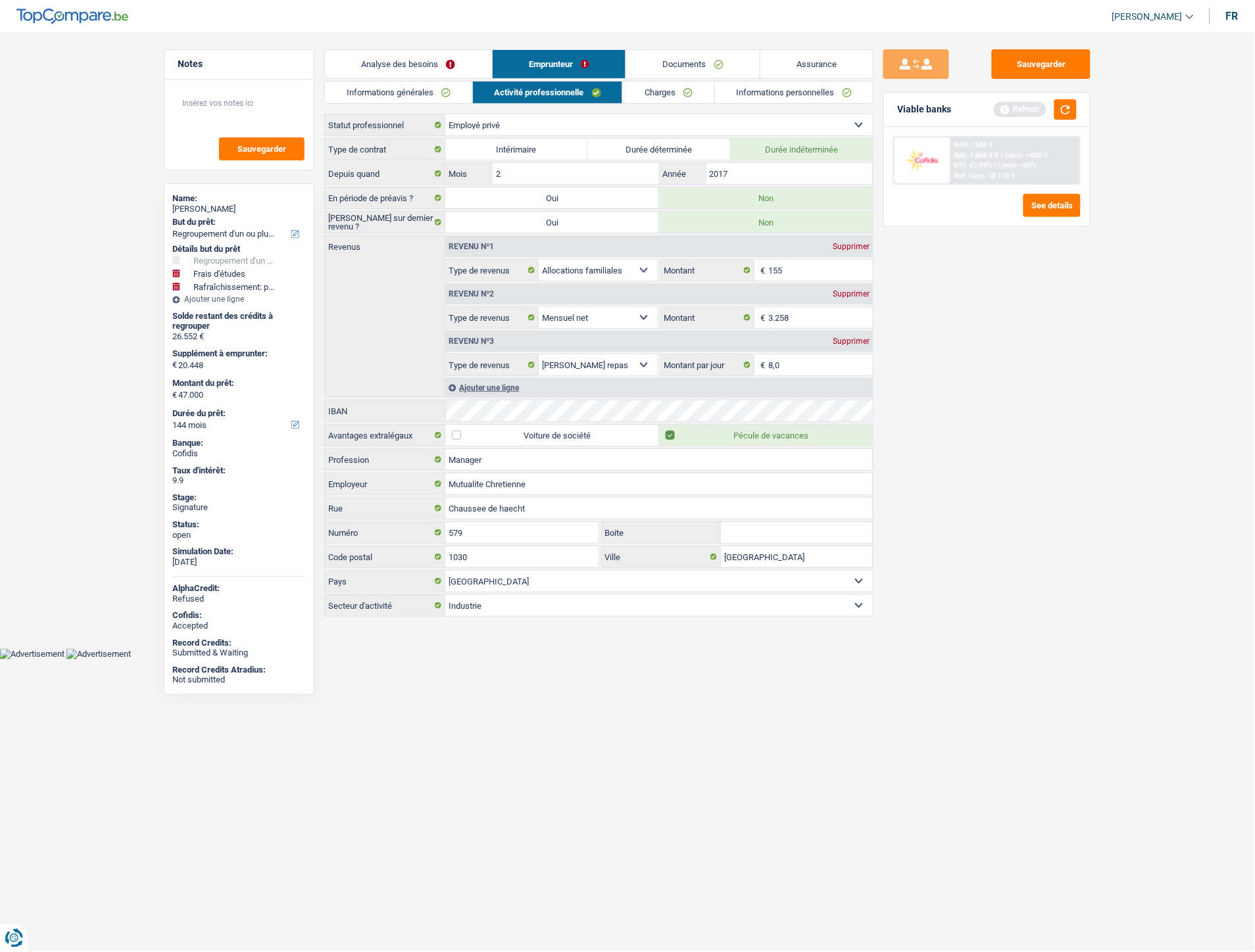
click at [654, 96] on link "Charges" at bounding box center [668, 92] width 92 height 22
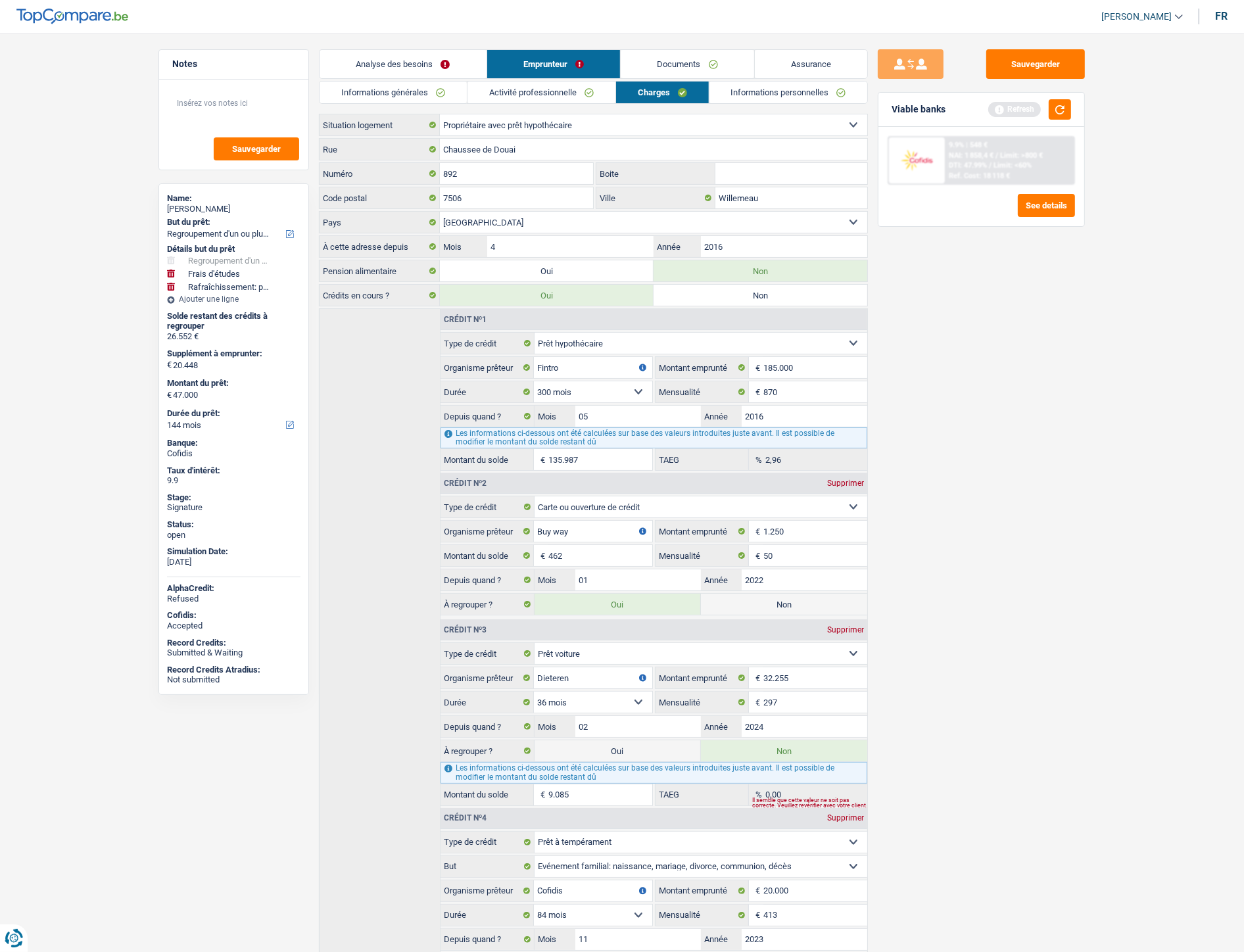
click at [761, 90] on link "Informations personnelles" at bounding box center [789, 92] width 159 height 22
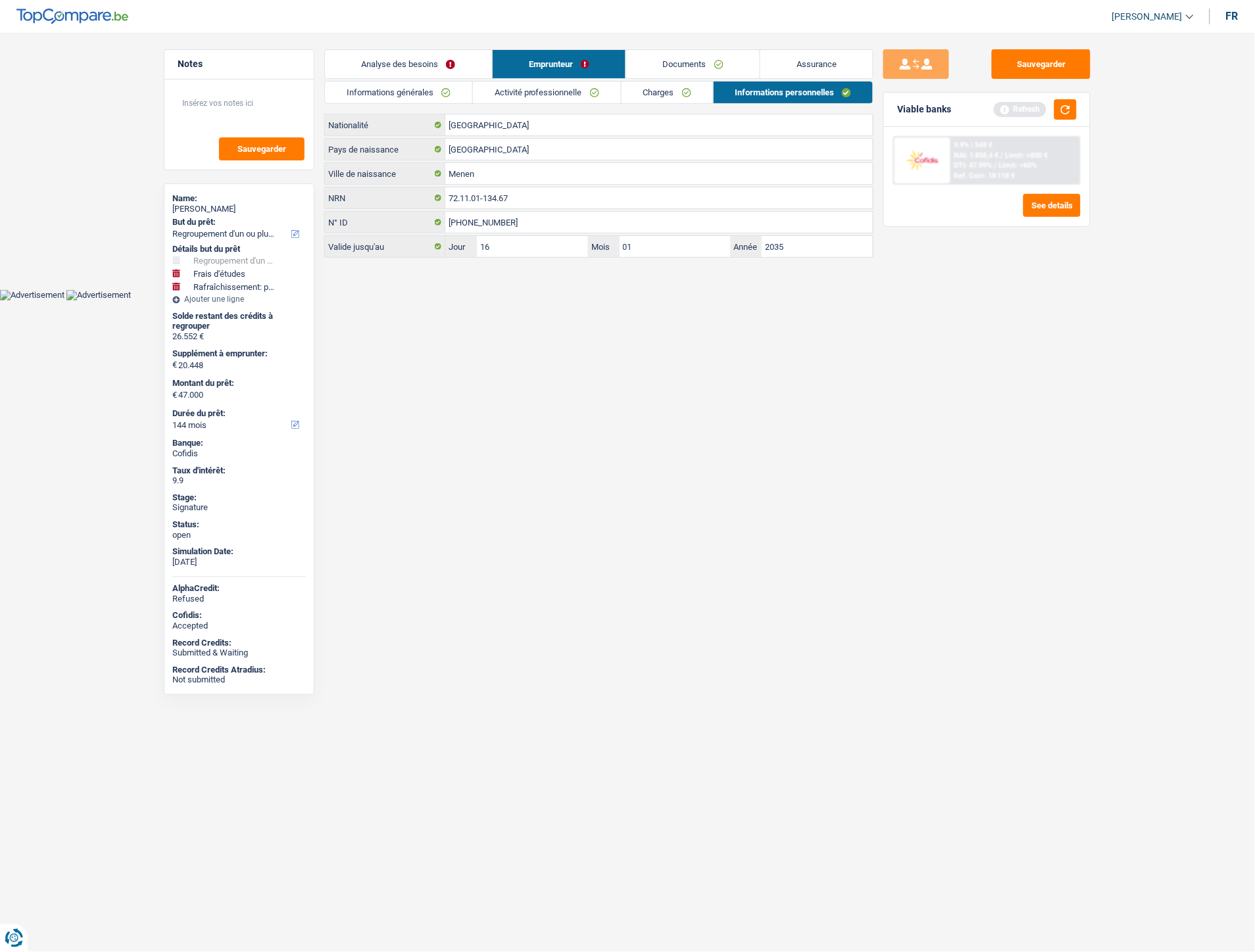
click at [706, 69] on link "Documents" at bounding box center [693, 64] width 134 height 28
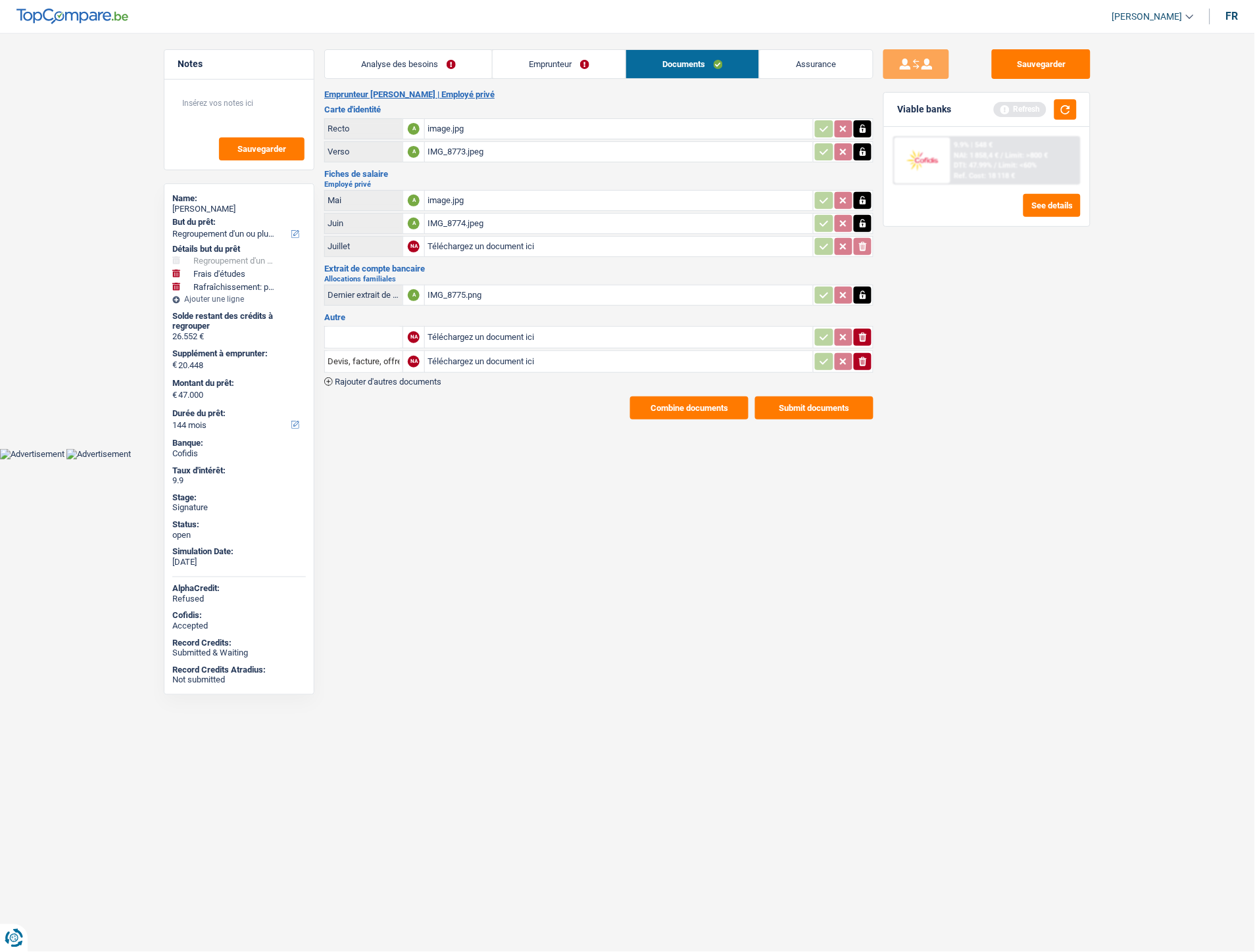
click at [817, 66] on link "Assurance" at bounding box center [816, 64] width 113 height 28
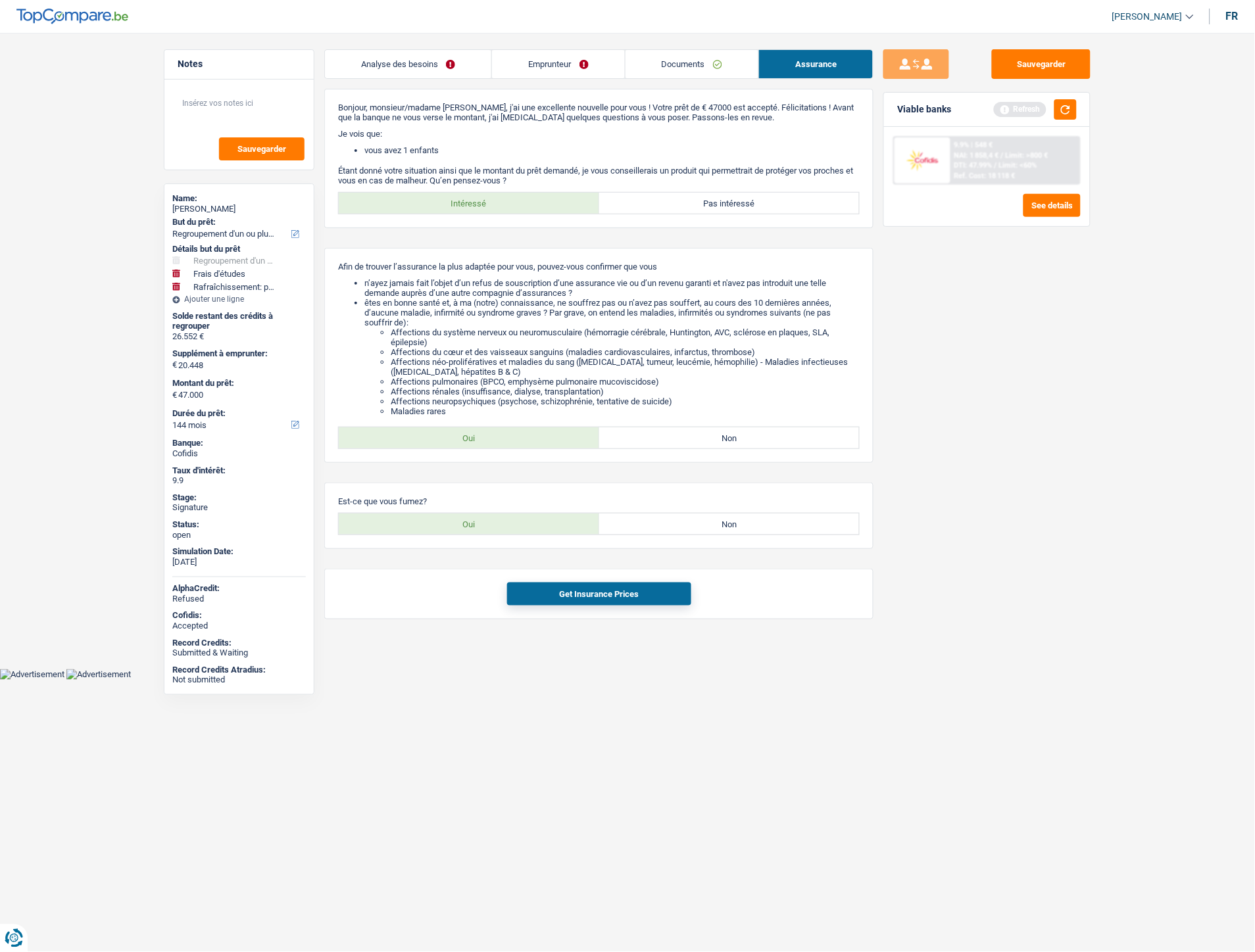
click at [418, 62] on link "Analyse des besoins" at bounding box center [408, 64] width 166 height 28
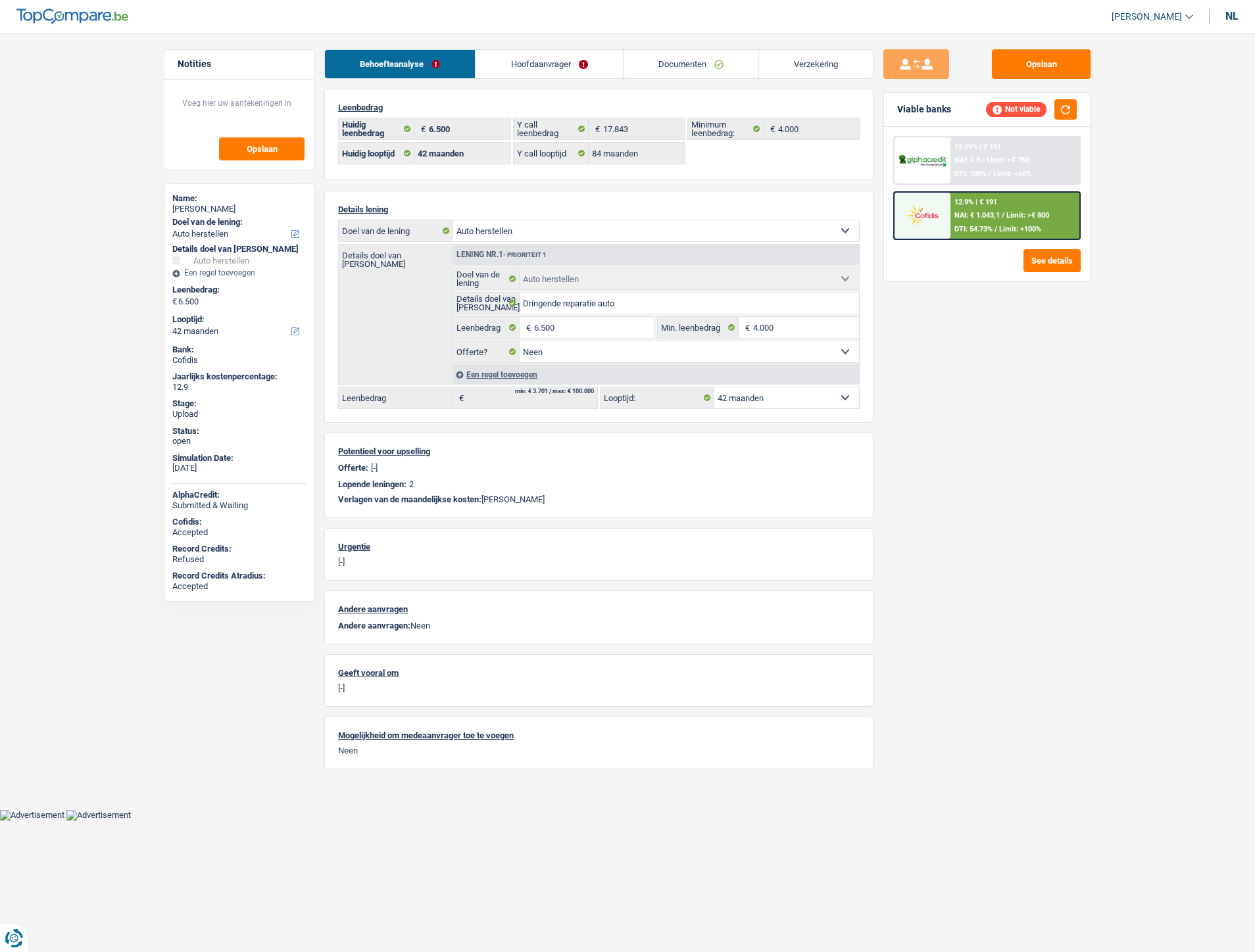
select select "carRepair"
select select "42"
select select "84"
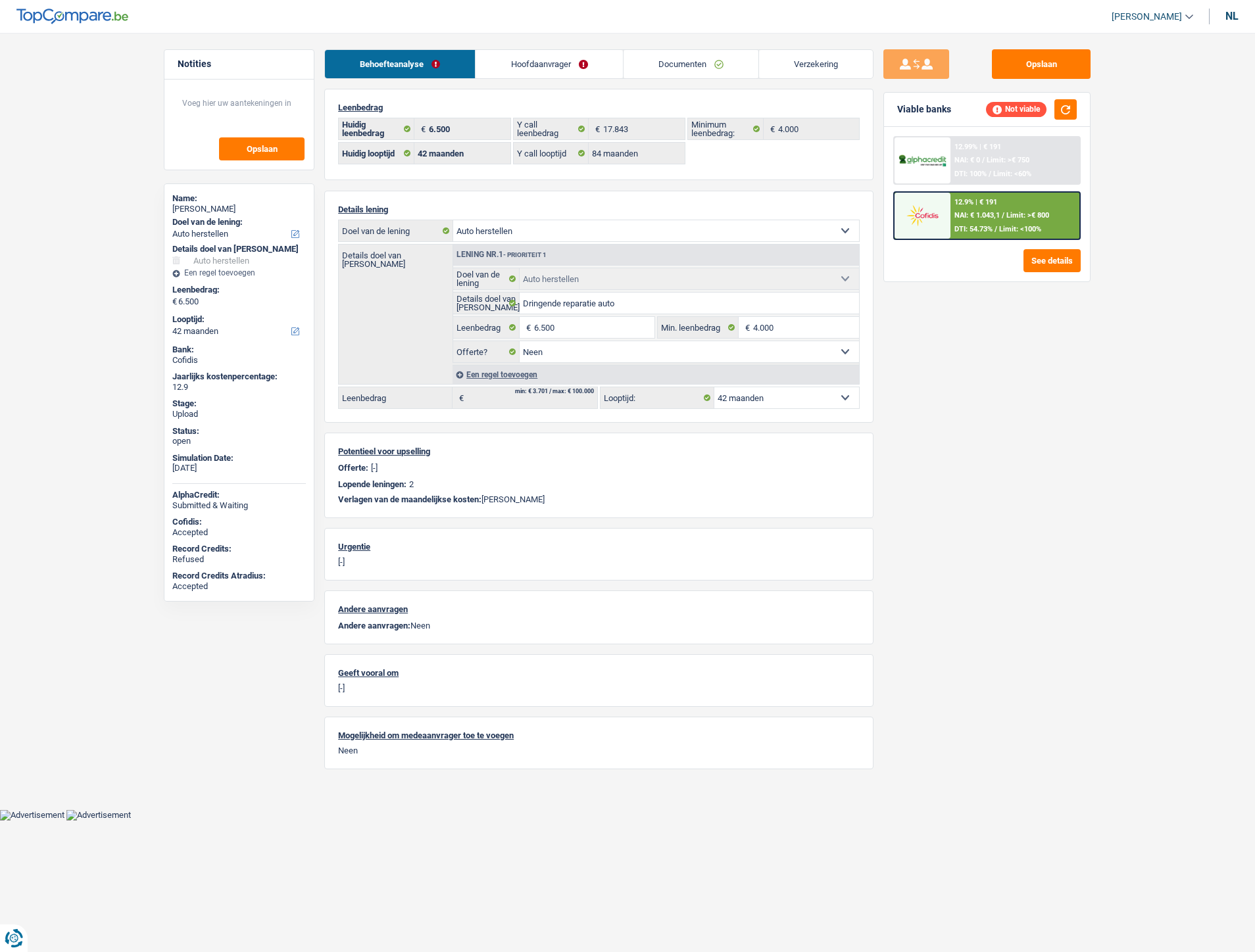
select select "carRepair"
select select "false"
select select "42"
click at [546, 70] on link "Hoofdaanvrager" at bounding box center [549, 64] width 147 height 28
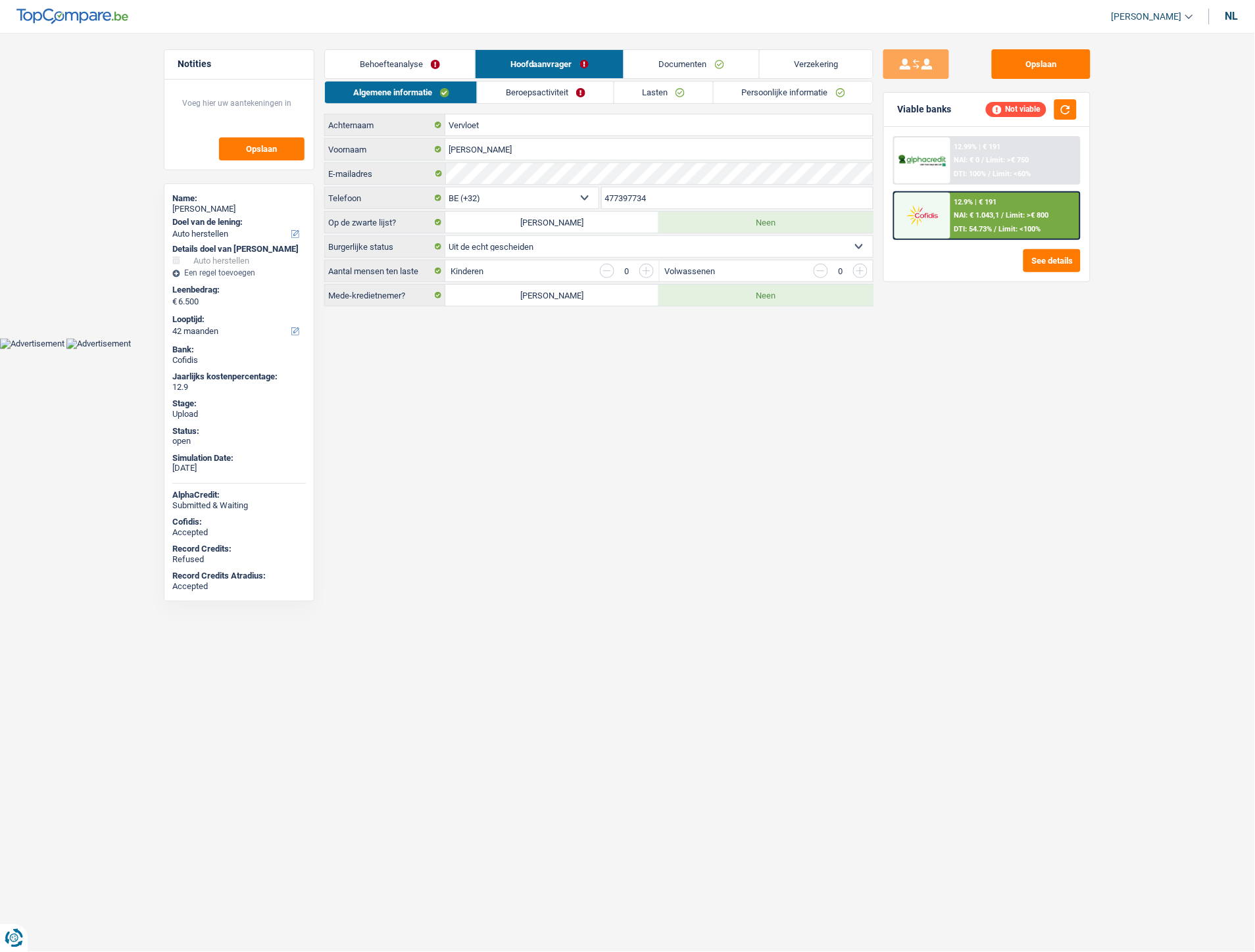
click at [764, 87] on link "Persoonlijke informatie" at bounding box center [793, 92] width 159 height 22
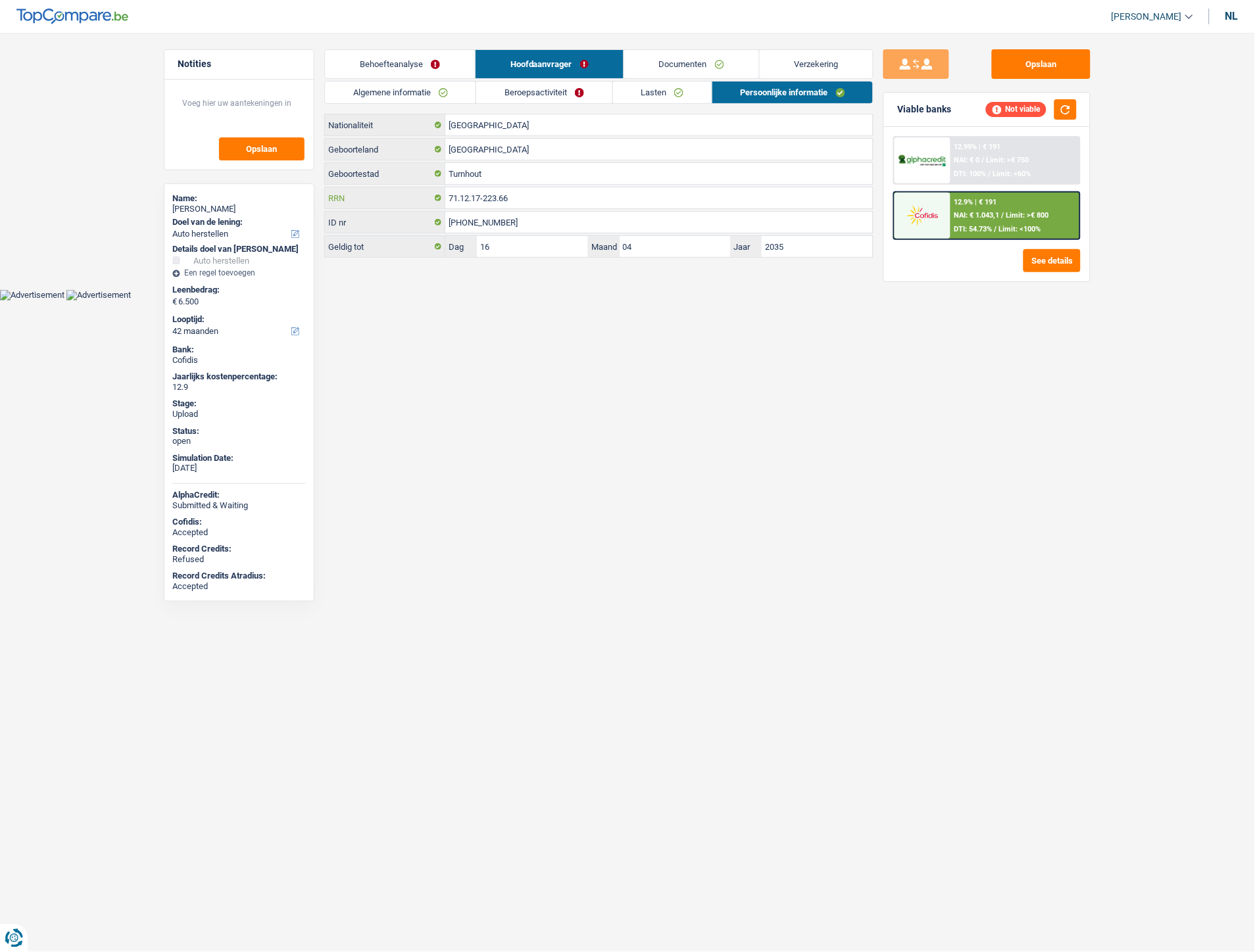
drag, startPoint x: 545, startPoint y: 200, endPoint x: 431, endPoint y: 196, distance: 114.1
click at [431, 196] on div "71.12.17-223.66 RRN" at bounding box center [599, 197] width 548 height 21
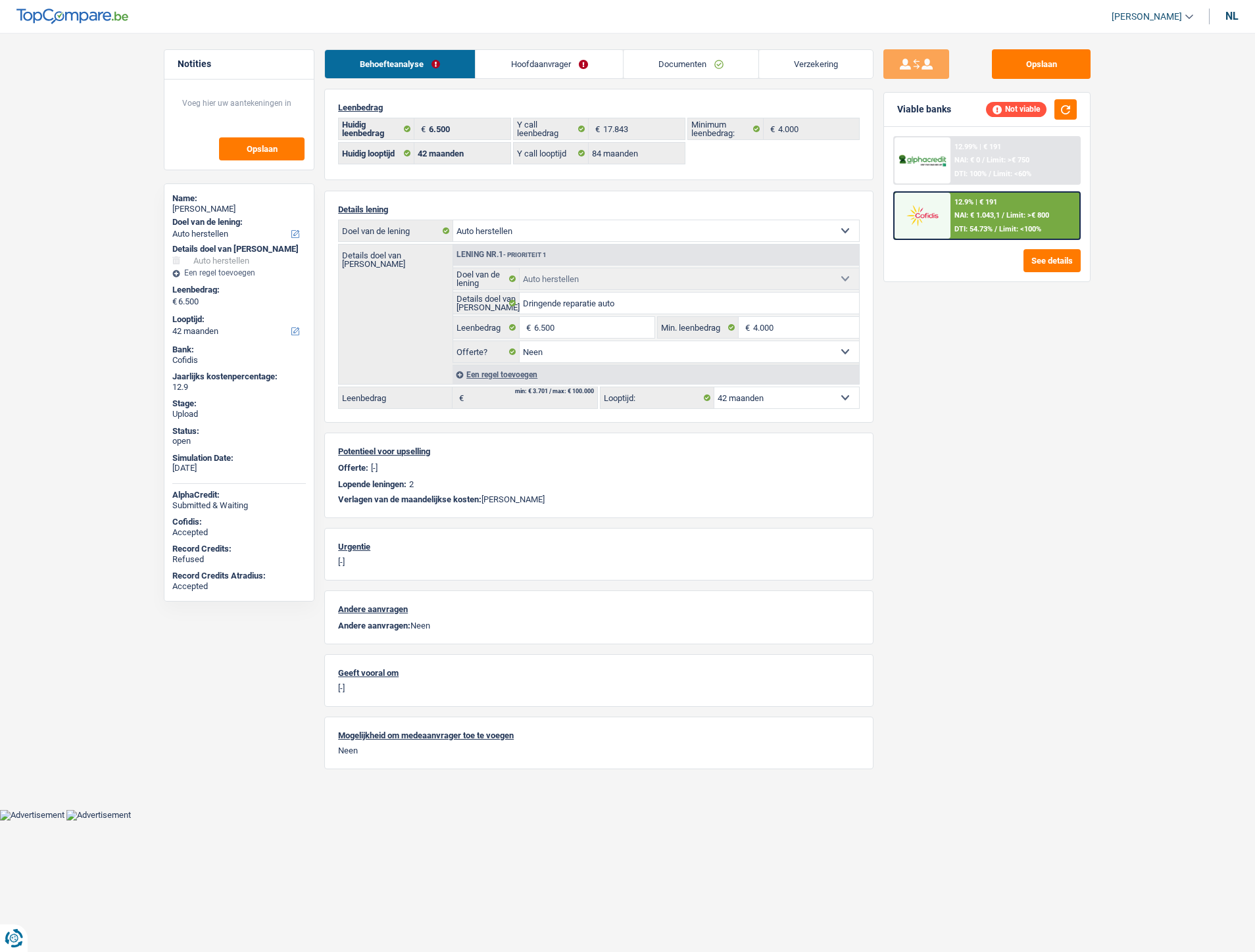
select select "carRepair"
select select "42"
select select "84"
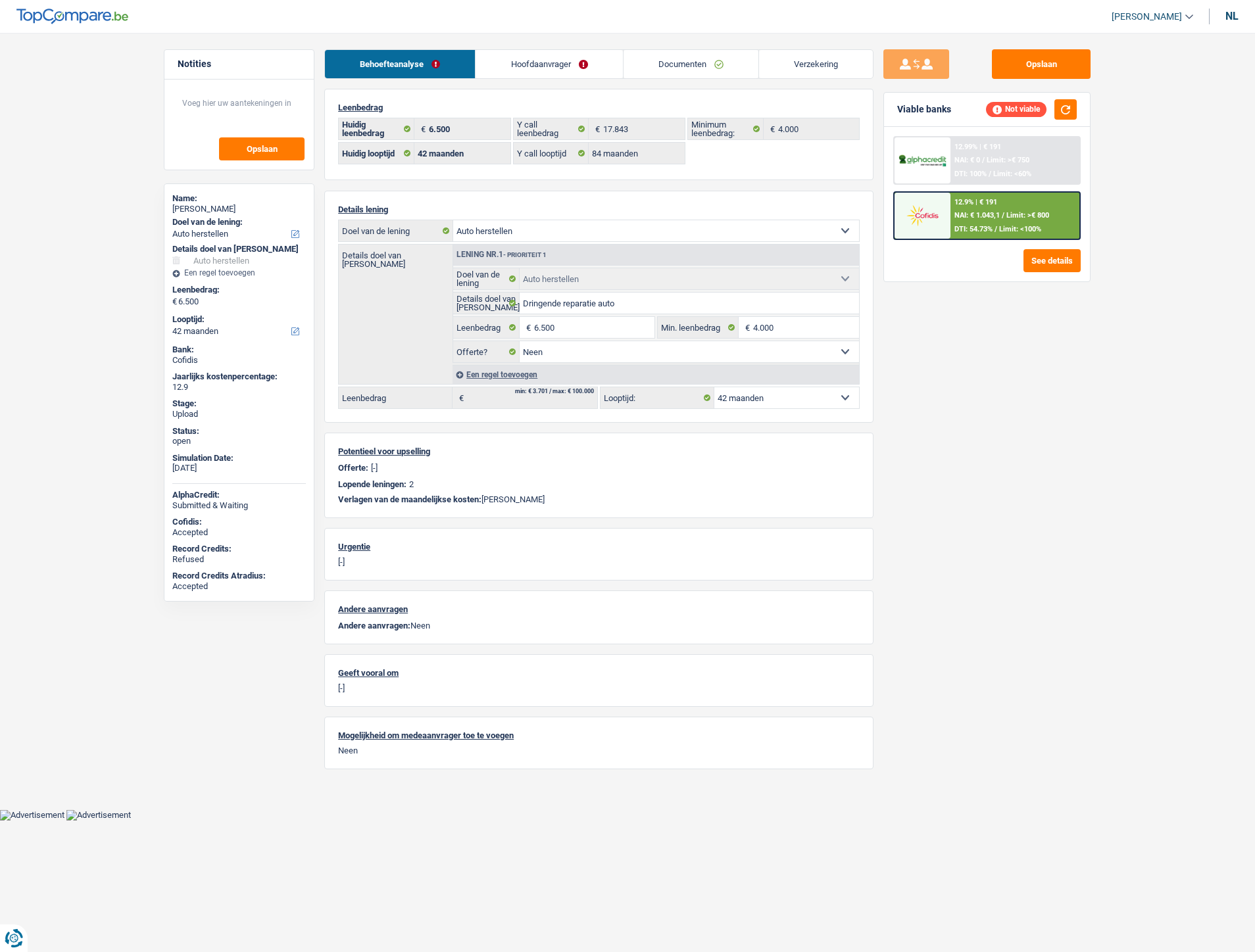
select select "carRepair"
select select "false"
select select "42"
click at [701, 62] on link "Documenten" at bounding box center [691, 64] width 135 height 28
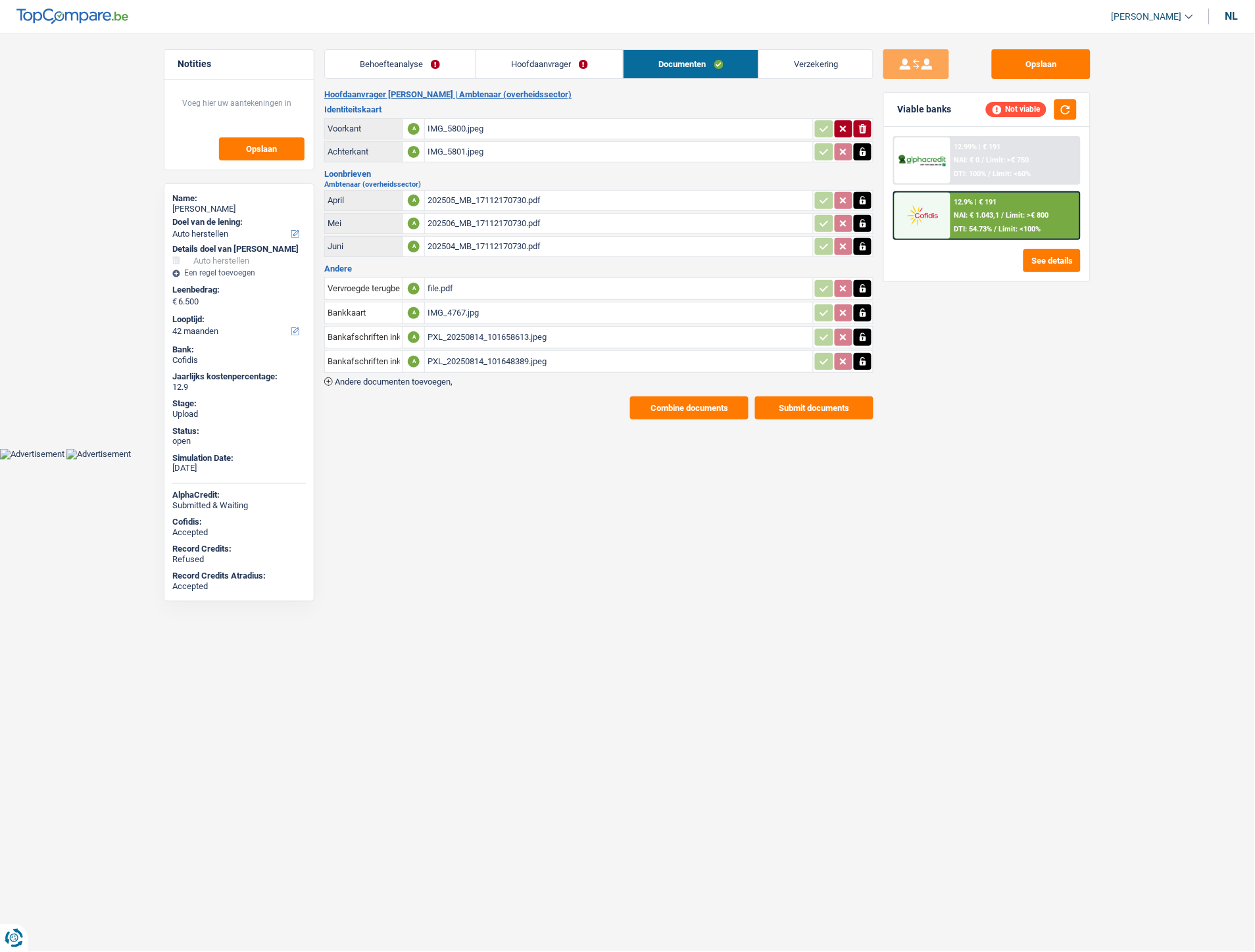
click at [438, 377] on span "Andere documenten toevoegen," at bounding box center [393, 381] width 118 height 9
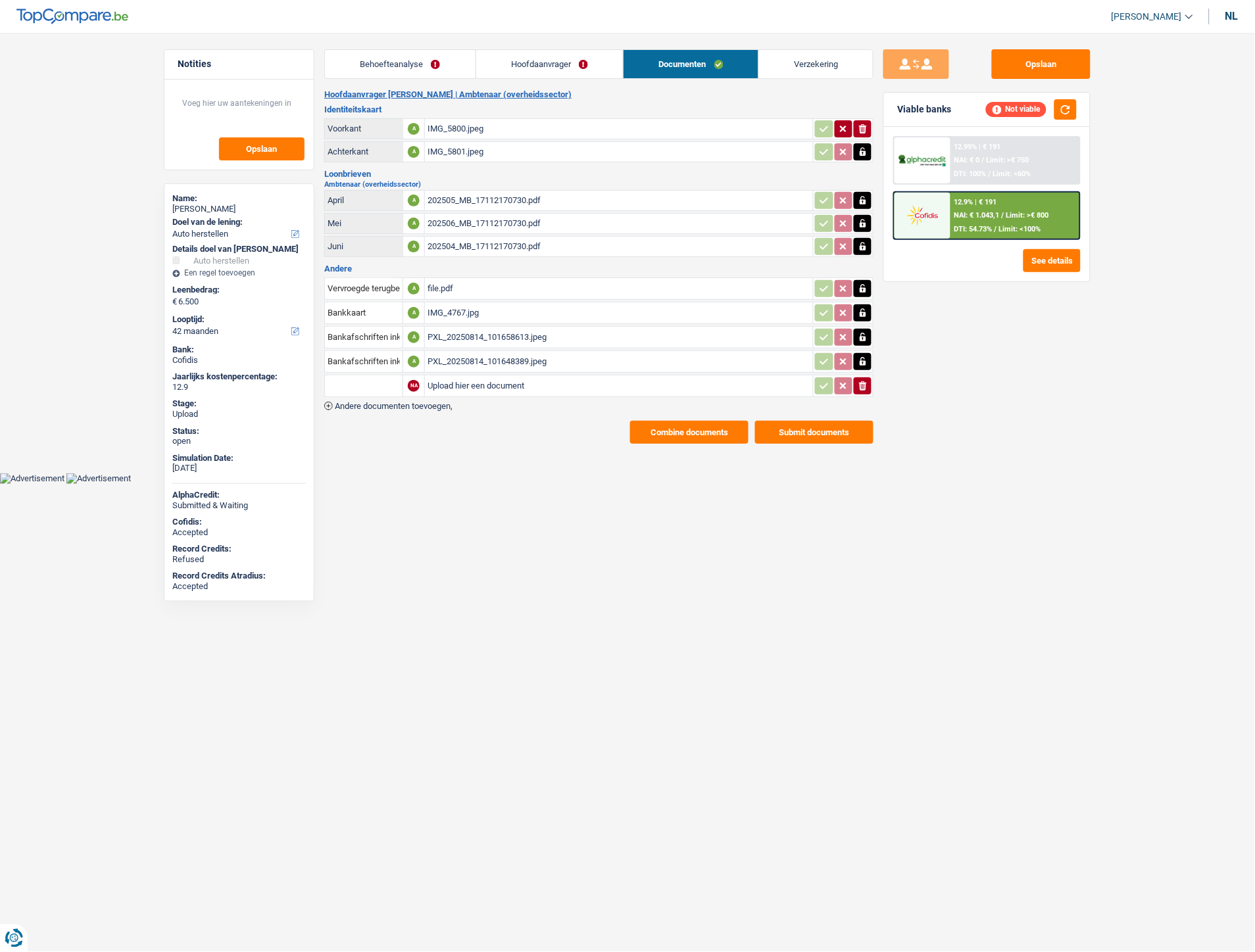
click at [501, 386] on input "Upload hier een document" at bounding box center [619, 386] width 383 height 20
type input "C:\fakepath\Loonbrief augustus.pdf"
click at [436, 401] on span "Andere documenten toevoegen," at bounding box center [393, 405] width 118 height 9
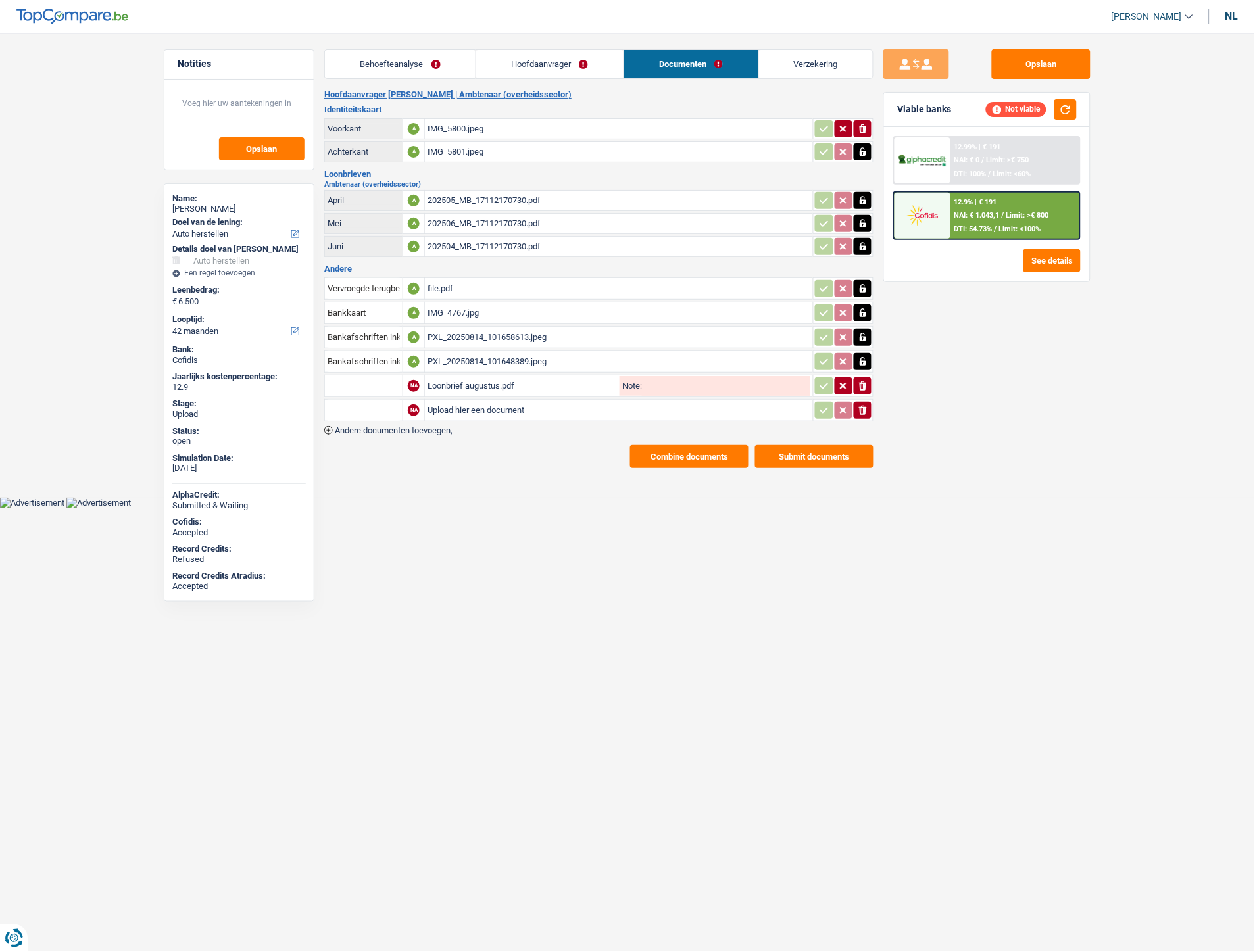
click at [488, 403] on input "Upload hier een document" at bounding box center [619, 410] width 383 height 20
type input "C:\fakepath\IMG_5962.PNG"
click at [378, 380] on input "text" at bounding box center [364, 386] width 73 height 21
type input "e"
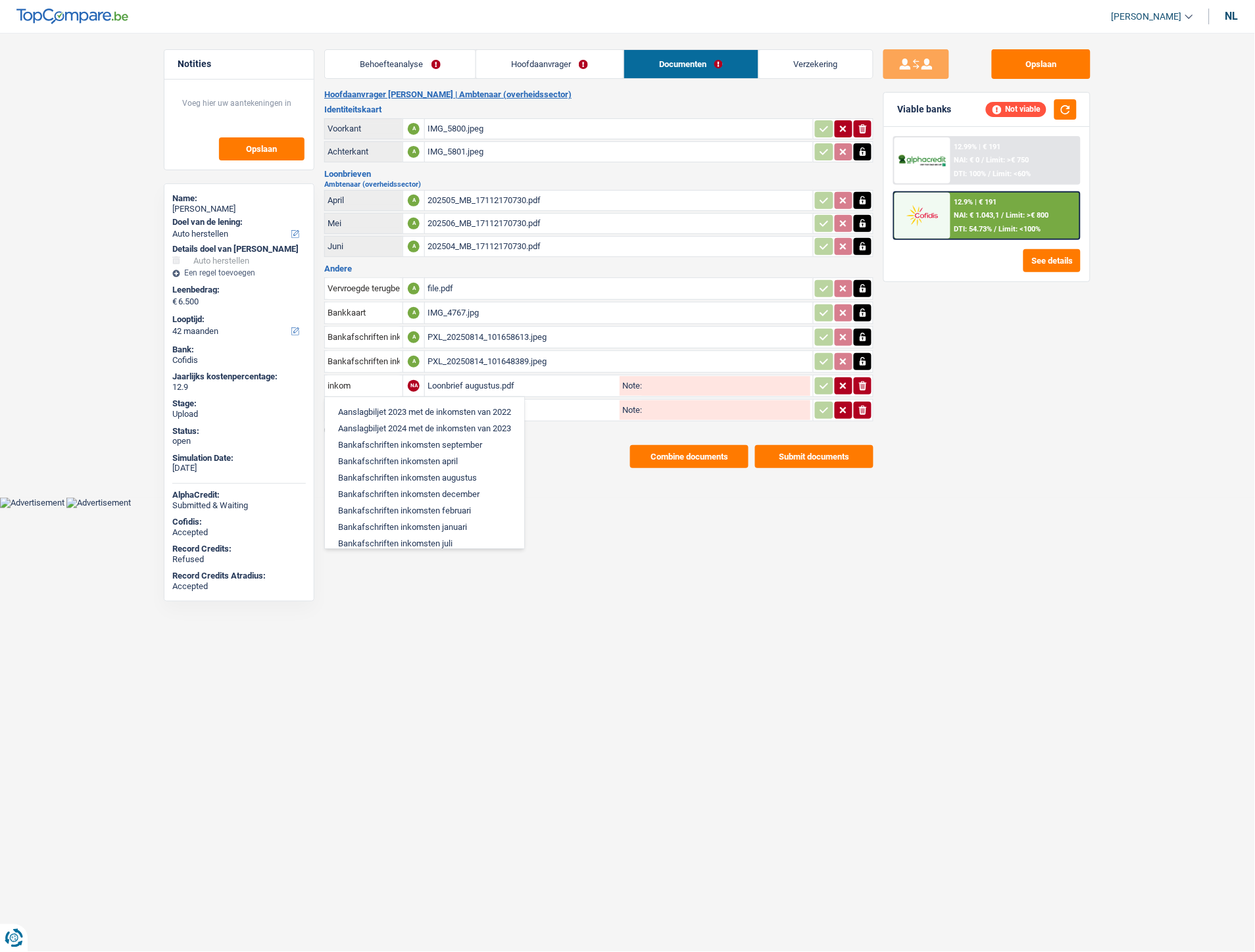
click at [423, 471] on li "Bankafschriften inkomsten augustus" at bounding box center [425, 477] width 186 height 16
type input "Bankafschriften inkomsten augustus"
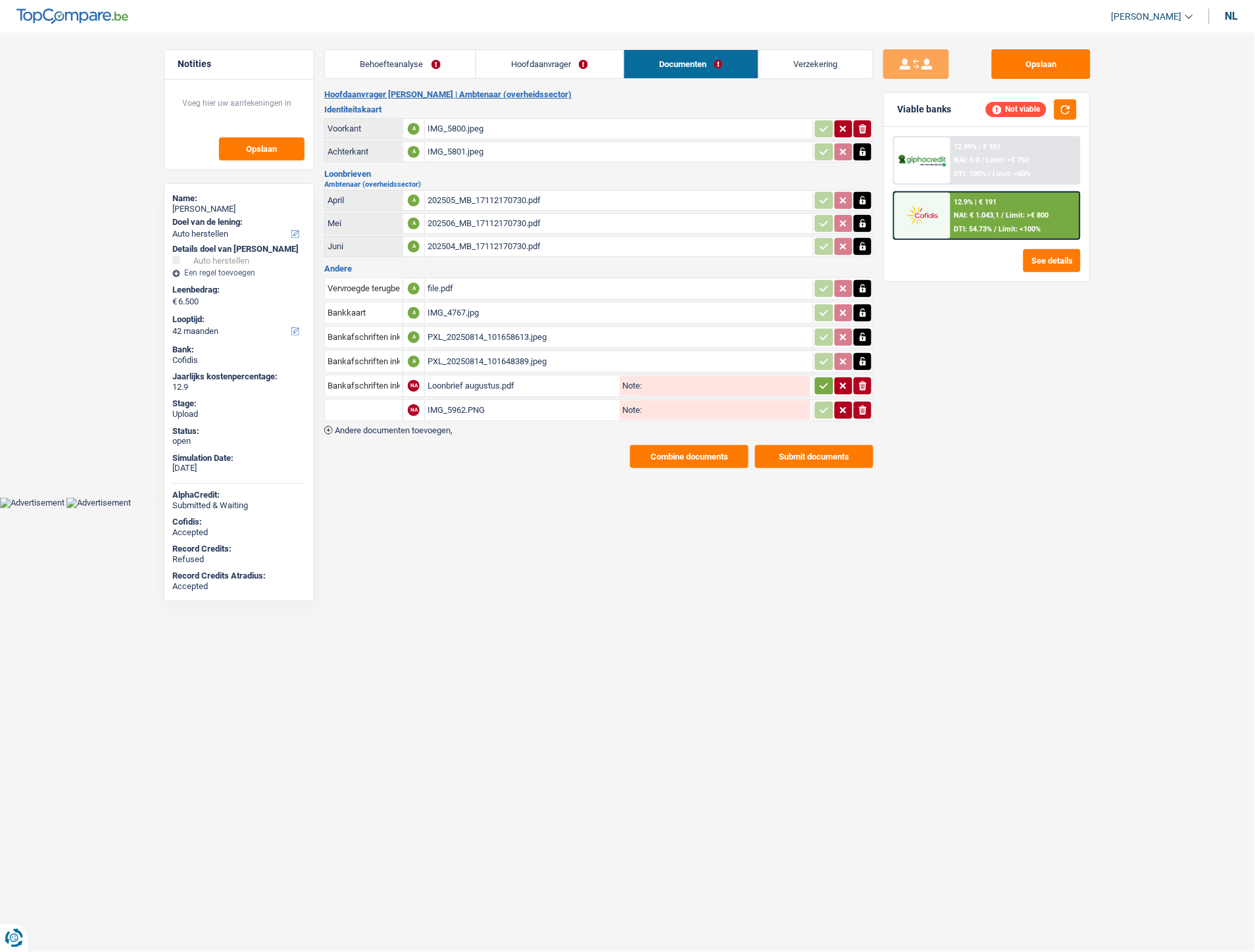
click at [362, 402] on input "text" at bounding box center [364, 410] width 73 height 21
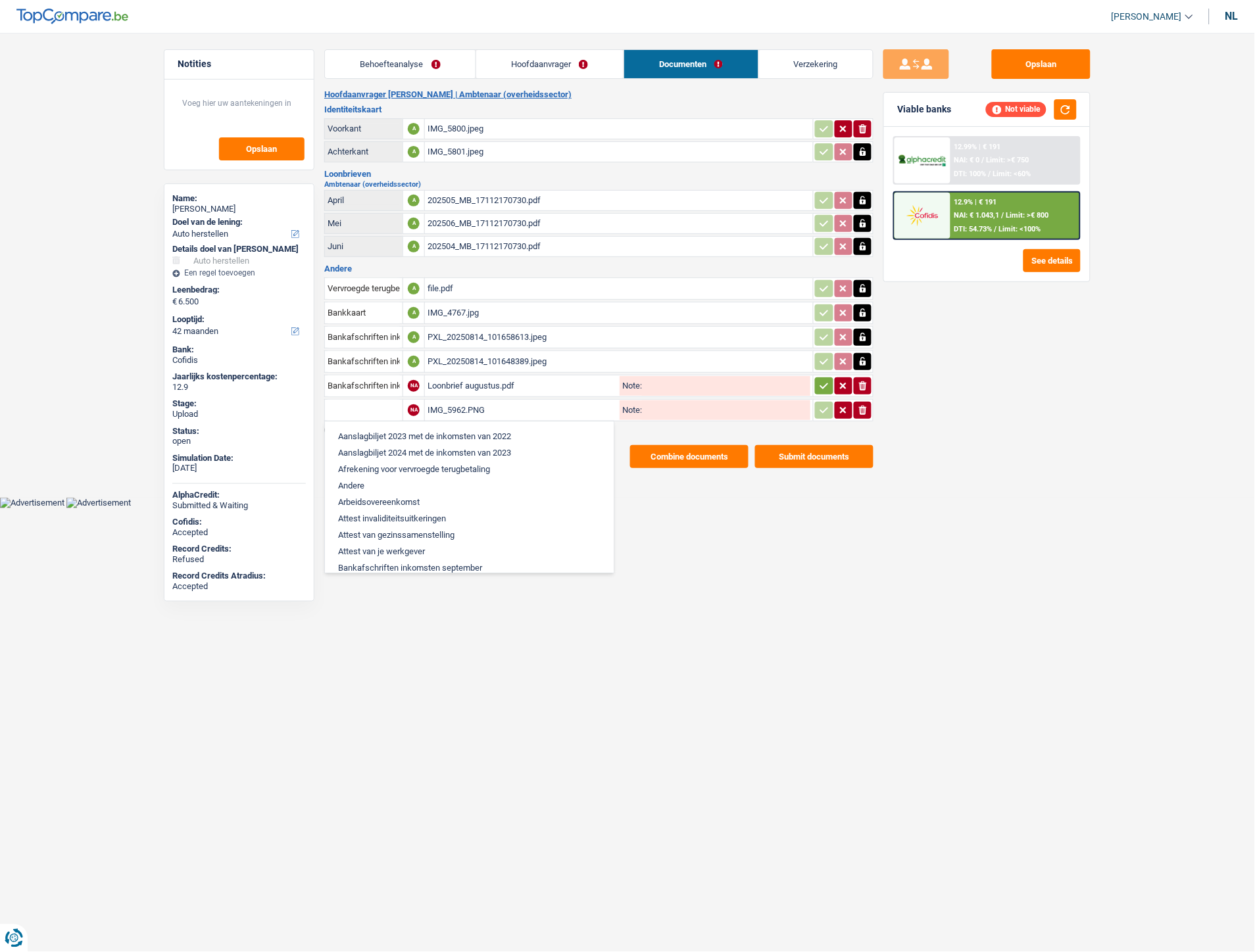
click at [363, 401] on input "text" at bounding box center [364, 410] width 73 height 21
click at [364, 401] on input "text" at bounding box center [364, 410] width 73 height 21
drag, startPoint x: 773, startPoint y: 571, endPoint x: 764, endPoint y: 559, distance: 15.0
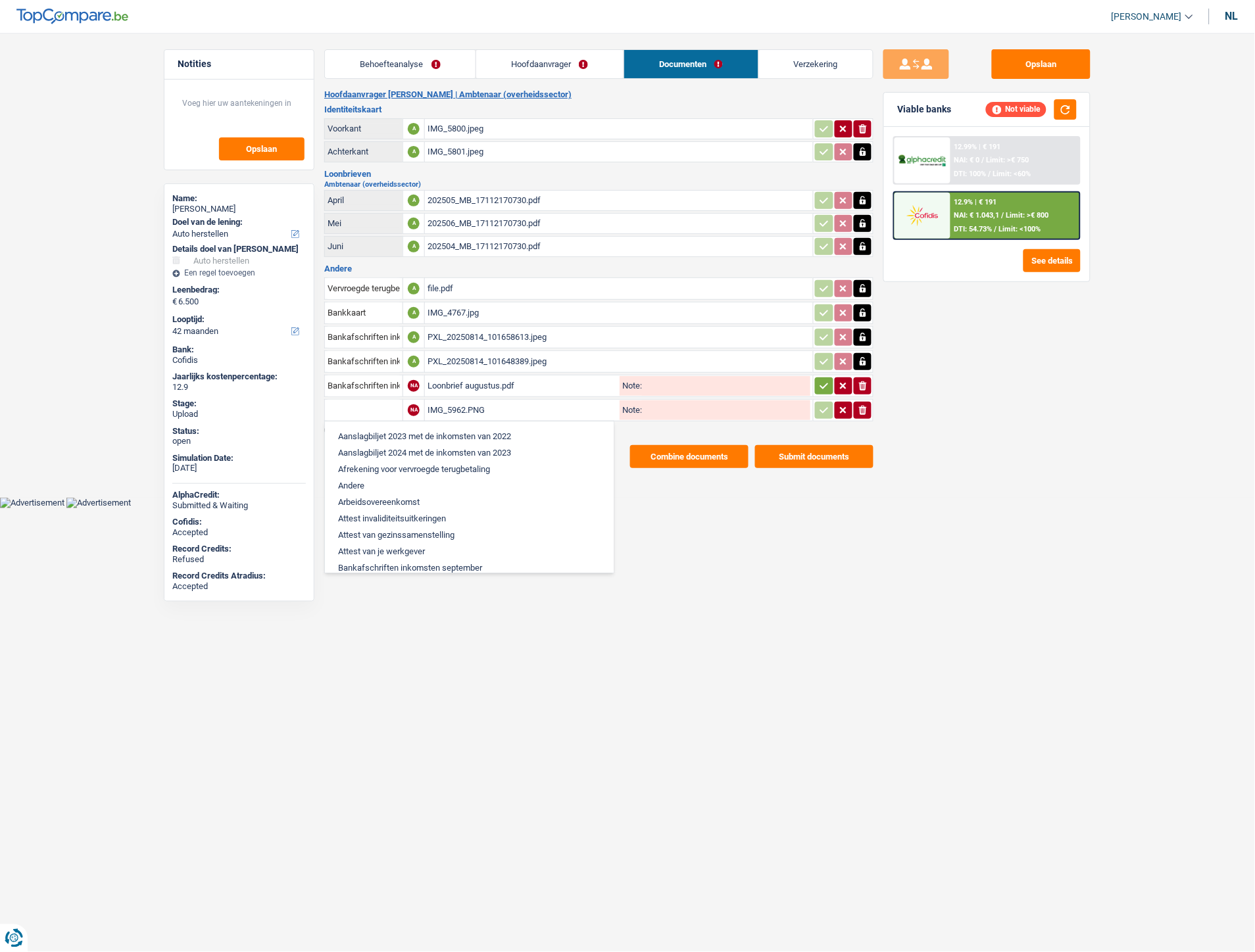
click at [773, 508] on html "U hebt controle over uw gegevens Onze zakelijke partners en wij gebruiken techn…" at bounding box center [628, 254] width 1255 height 508
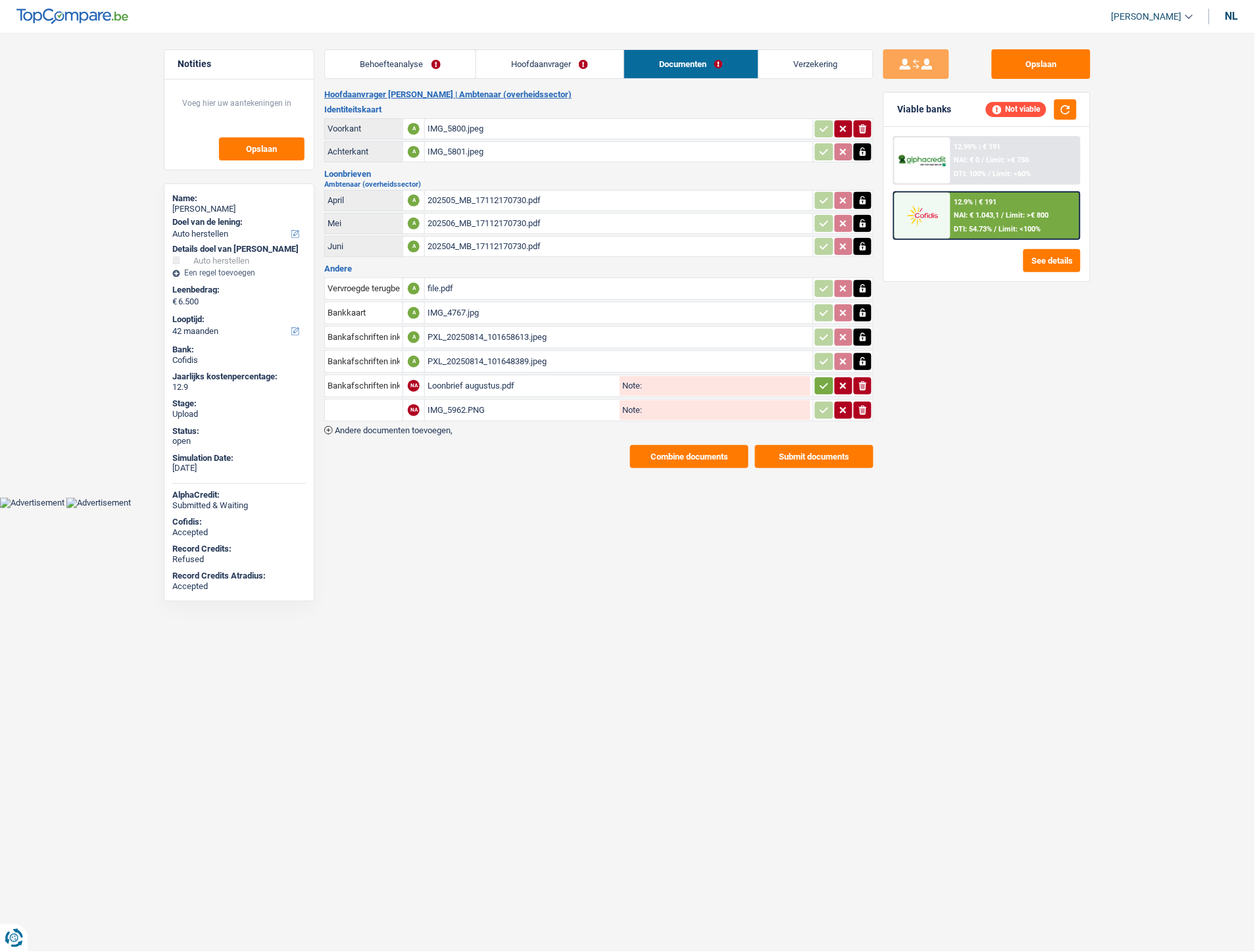
click at [824, 382] on icon "button" at bounding box center [824, 385] width 9 height 6
click at [385, 404] on input "text" at bounding box center [364, 410] width 73 height 21
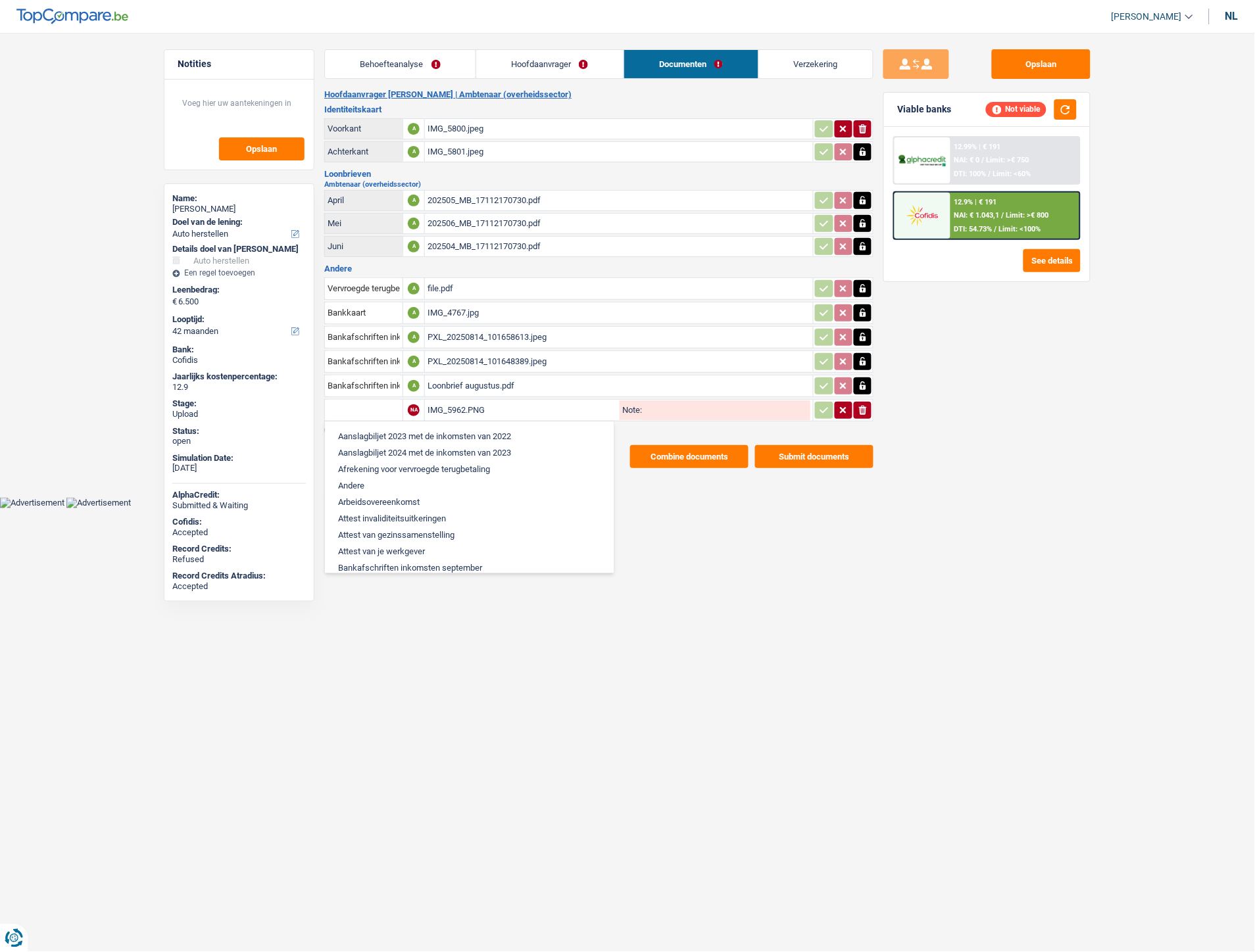
click at [392, 494] on li "Arbeidsovereenkomst" at bounding box center [469, 502] width 275 height 16
type input "Arbeidsovereenkomst"
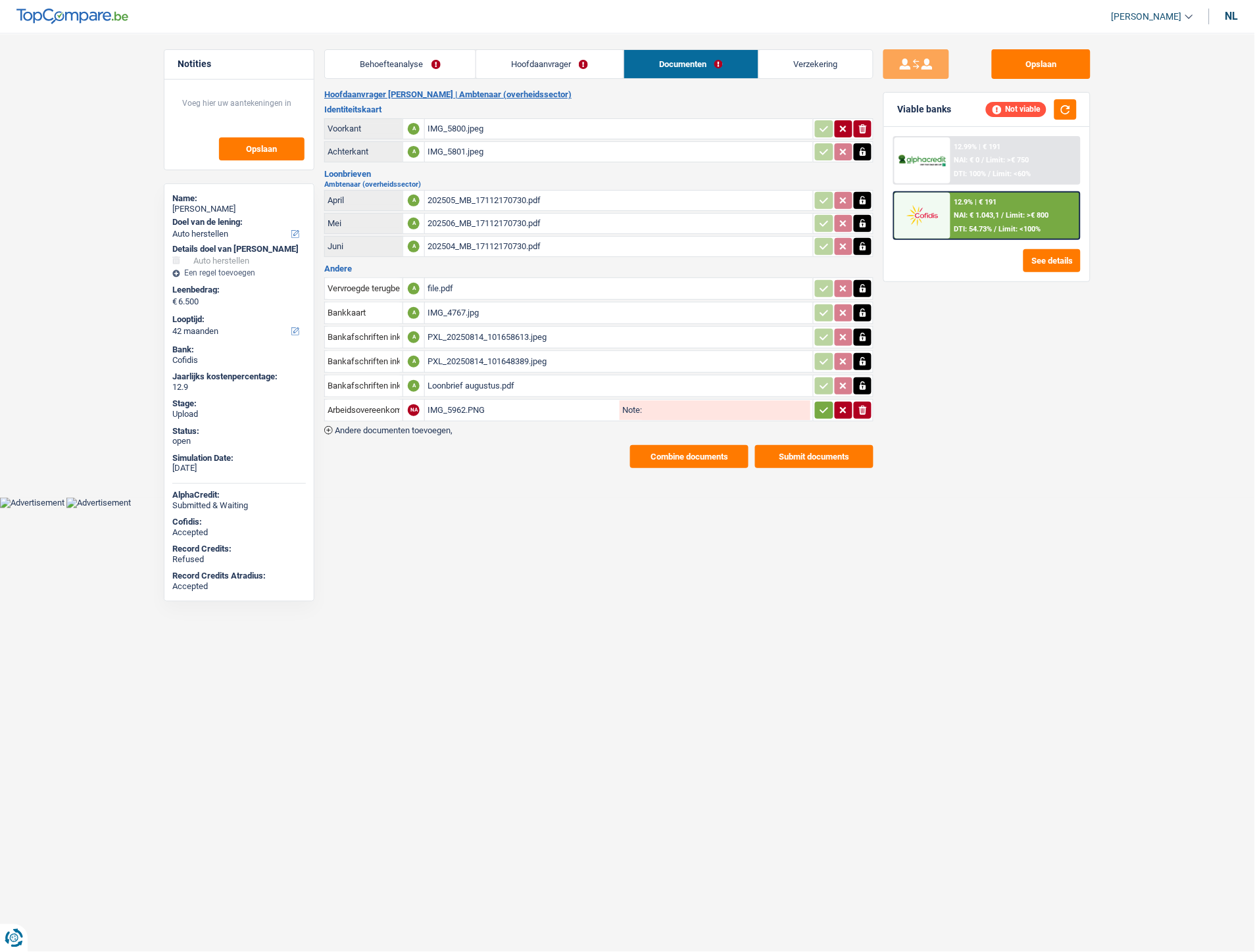
click at [822, 403] on icon "button" at bounding box center [824, 410] width 11 height 13
click at [1020, 57] on button "Opslaan" at bounding box center [1041, 64] width 98 height 30
click at [706, 450] on button "Combine documents" at bounding box center [689, 456] width 119 height 23
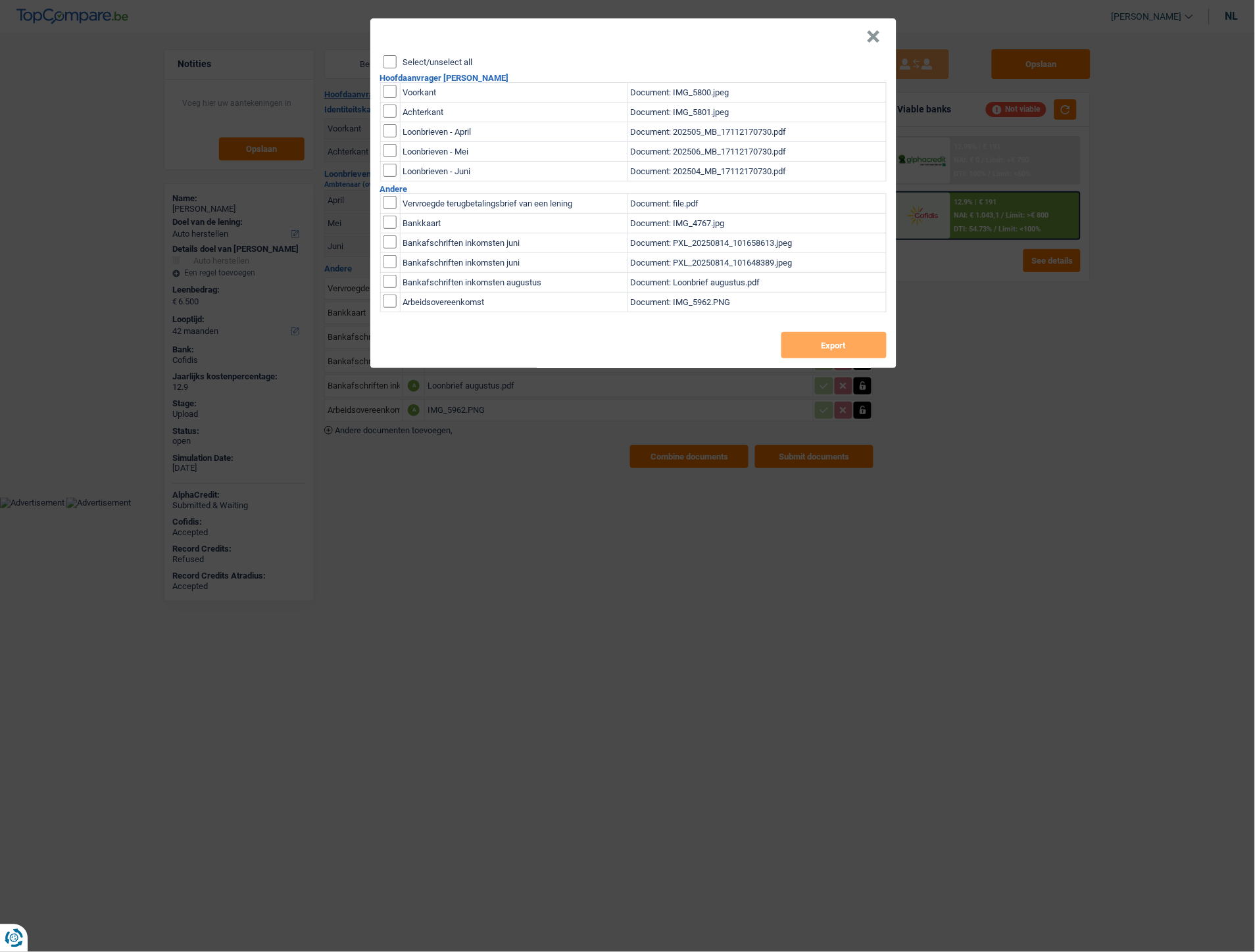
click at [476, 62] on div "Select/unselect all" at bounding box center [635, 61] width 503 height 13
click at [469, 62] on label "Select/unselect all" at bounding box center [438, 62] width 70 height 9
click at [397, 62] on input "Select/unselect all" at bounding box center [389, 61] width 13 height 13
checkbox input "true"
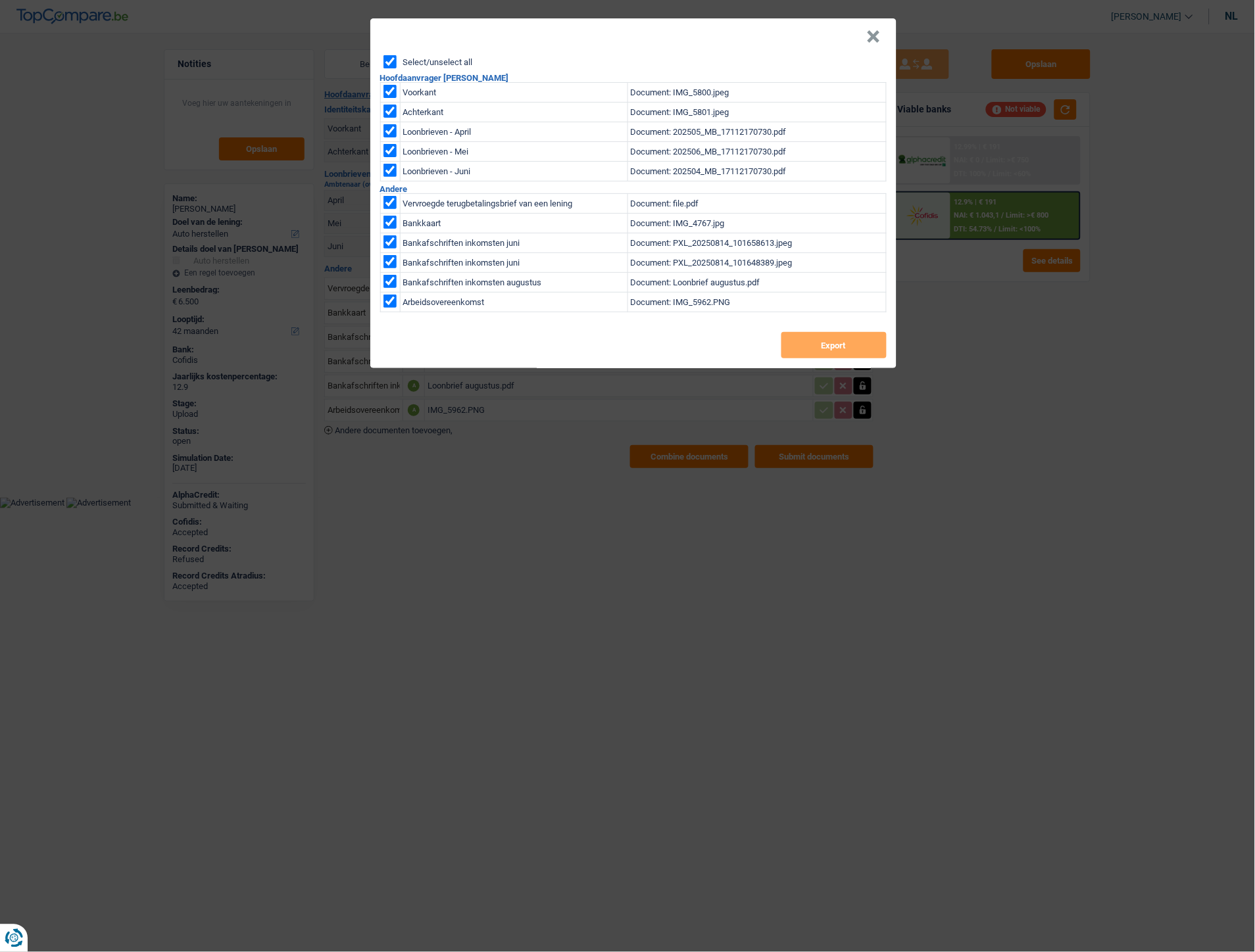
checkbox input "true"
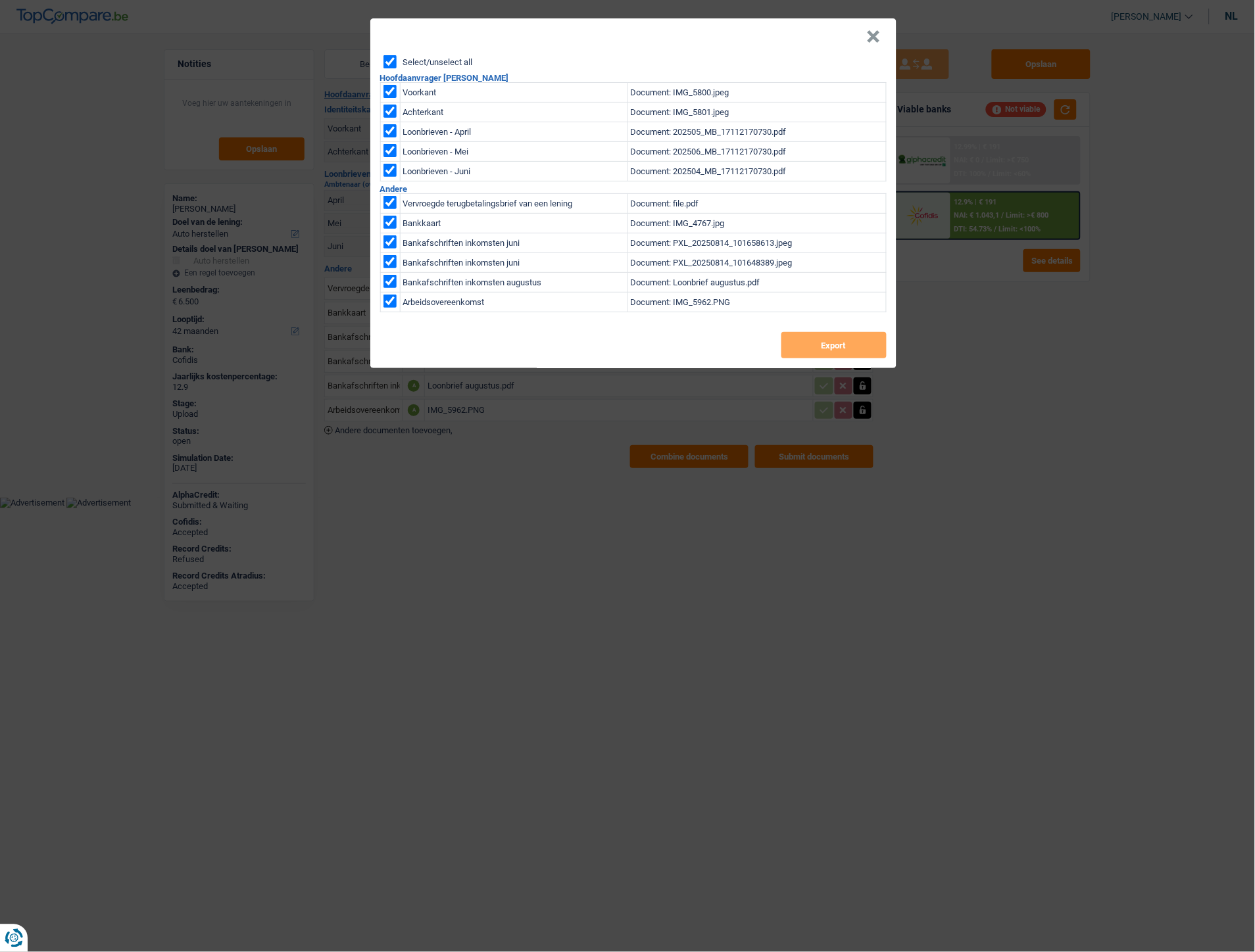
checkbox input "true"
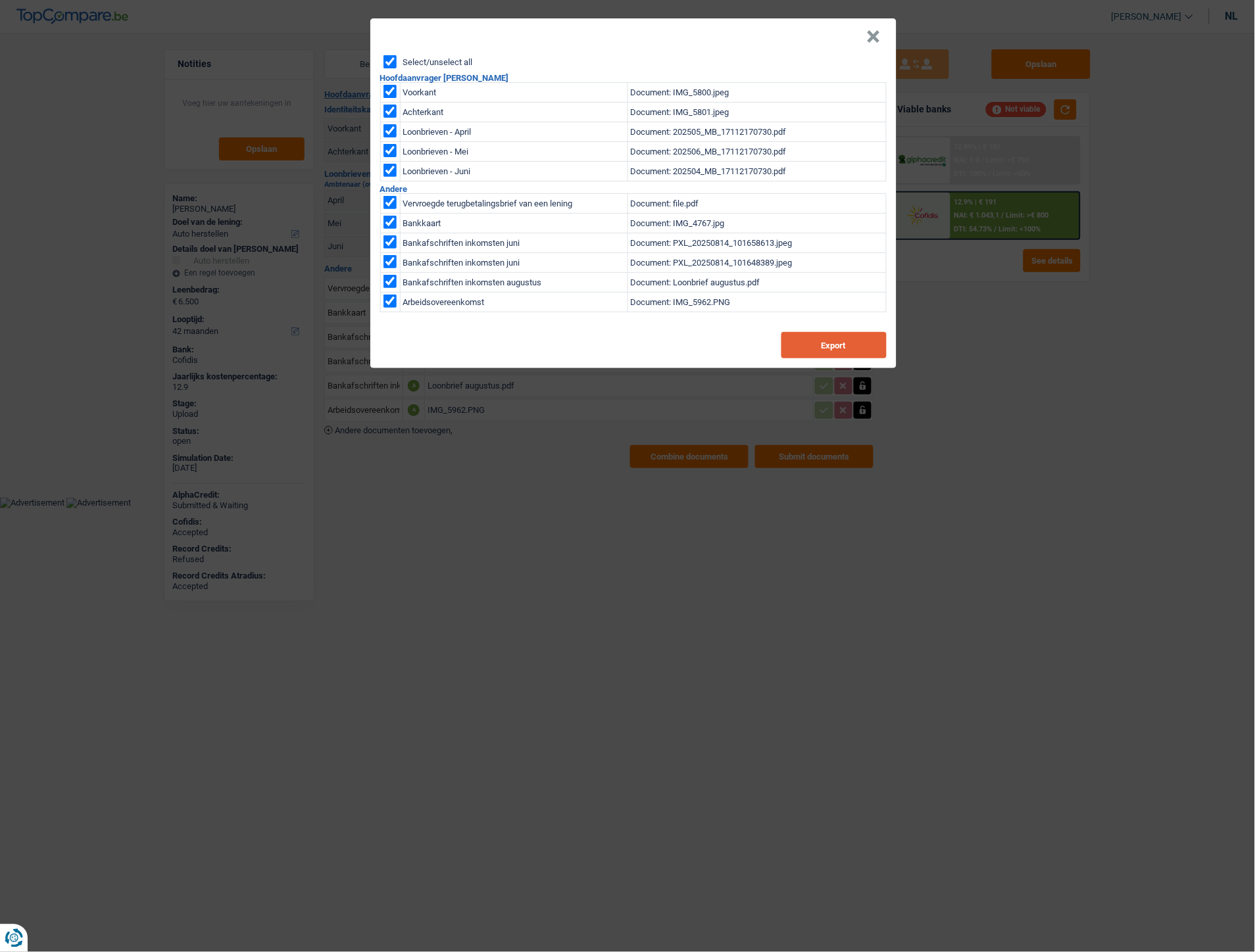
click at [781, 351] on button "Export" at bounding box center [834, 345] width 105 height 26
drag, startPoint x: 874, startPoint y: 35, endPoint x: 872, endPoint y: 3, distance: 32.1
click at [874, 35] on button "×" at bounding box center [874, 37] width 14 height 13
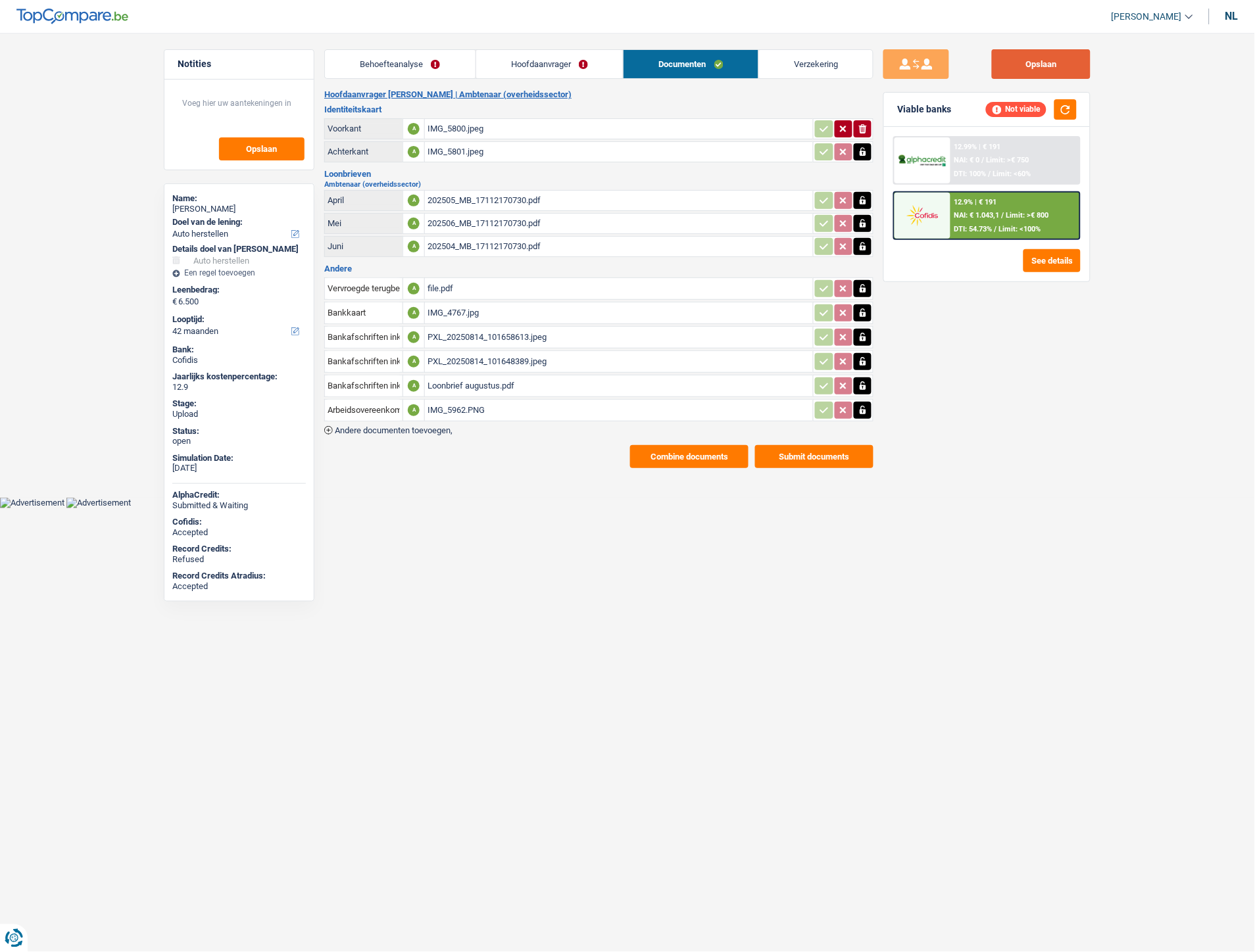
click at [1016, 60] on button "Opslaan" at bounding box center [1041, 64] width 98 height 30
click at [530, 62] on link "Hoofdaanvrager" at bounding box center [549, 64] width 147 height 28
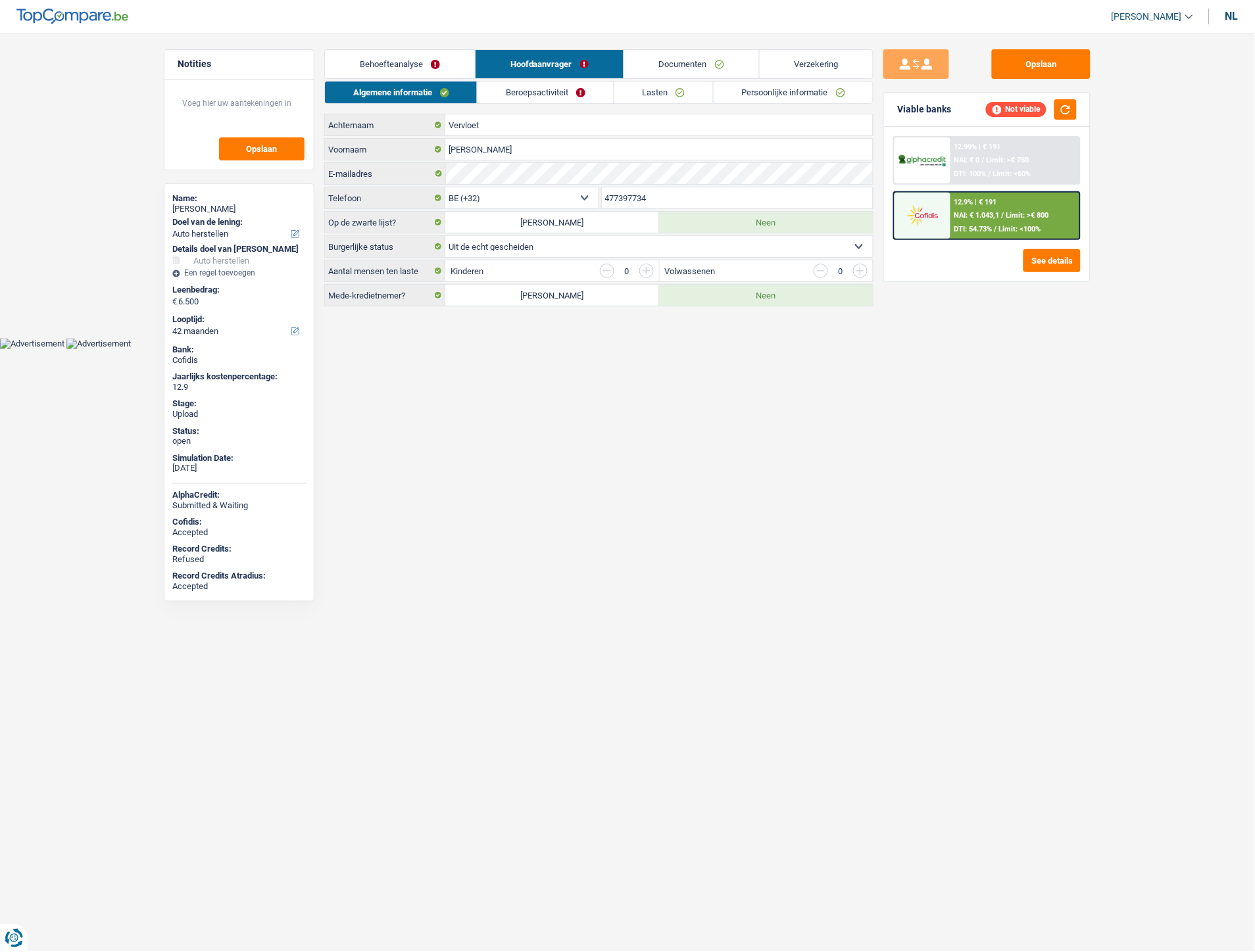
click at [787, 96] on link "Persoonlijke informatie" at bounding box center [793, 92] width 159 height 22
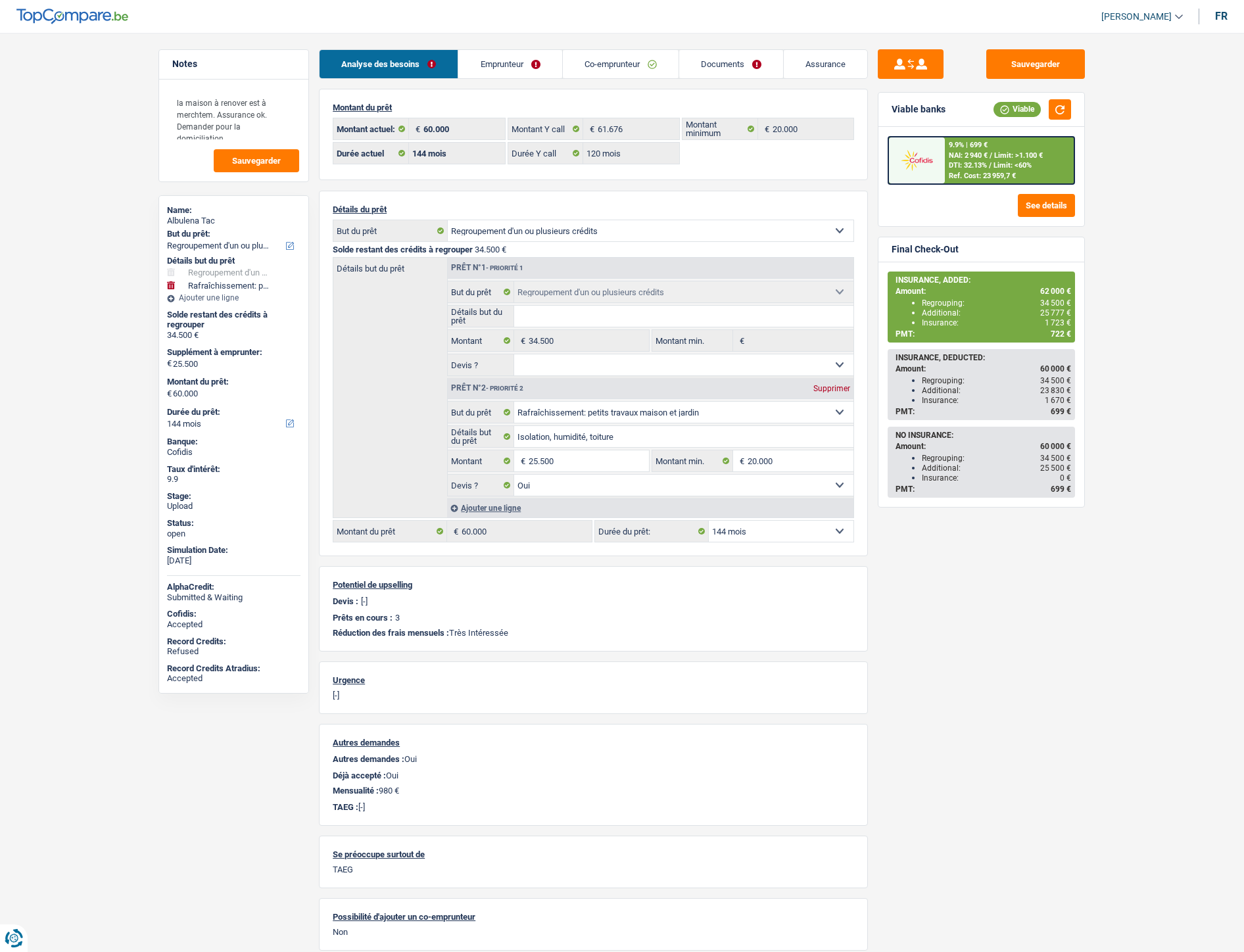
select select "refinancing"
select select "houseOrGarden"
select select "144"
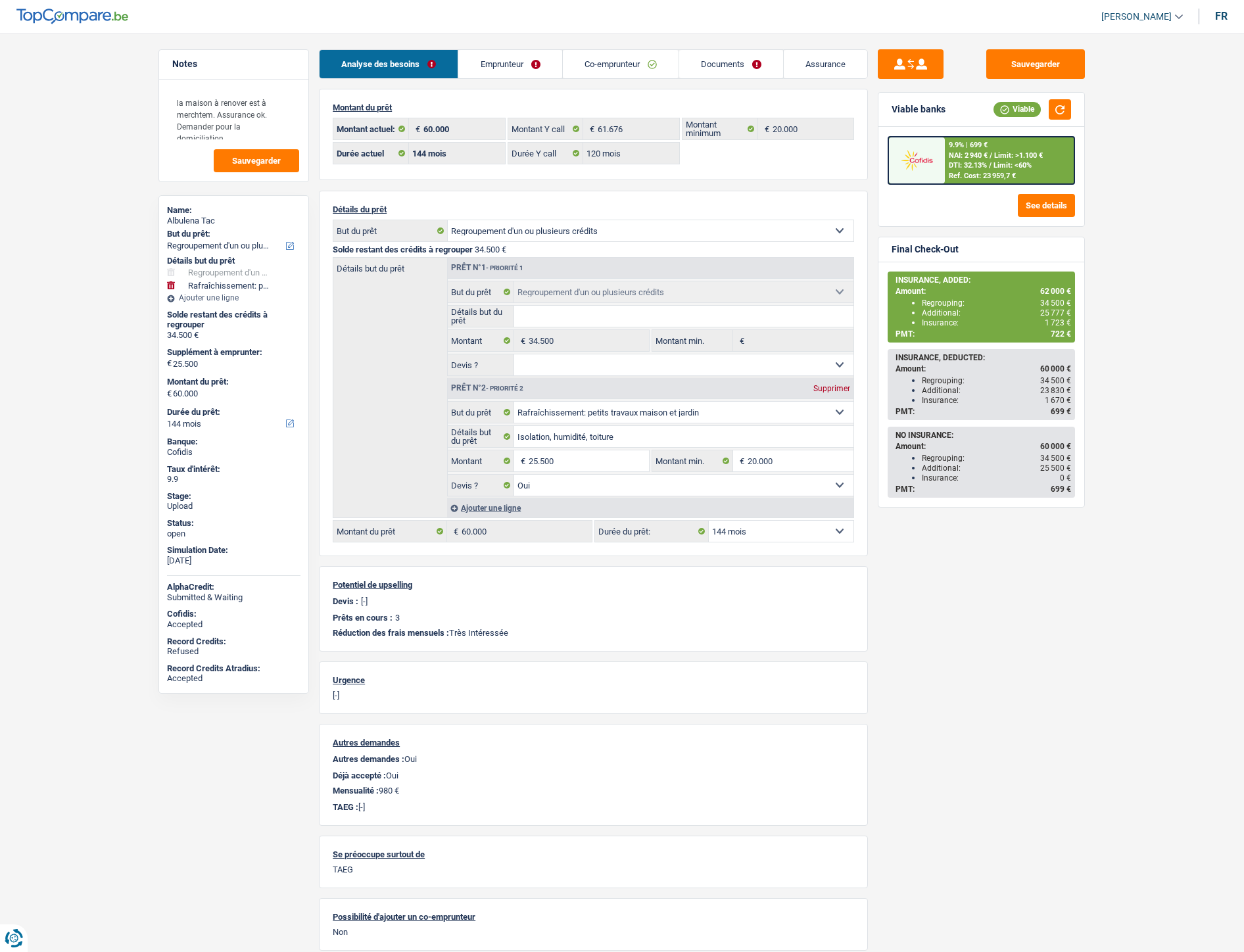
select select "120"
select select "refinancing"
select select "houseOrGarden"
select select "yes"
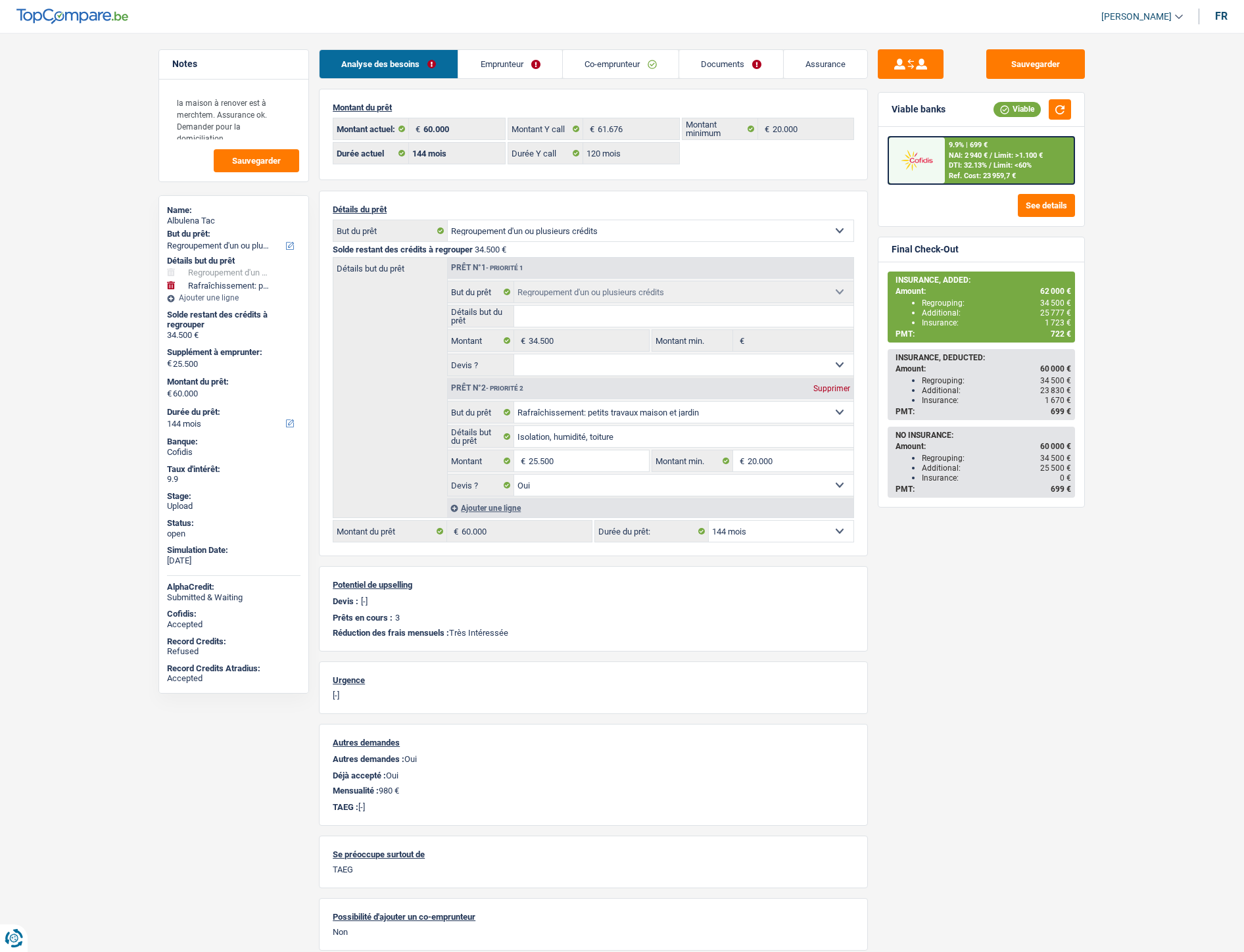
select select "144"
click at [722, 59] on link "Documents" at bounding box center [731, 64] width 104 height 28
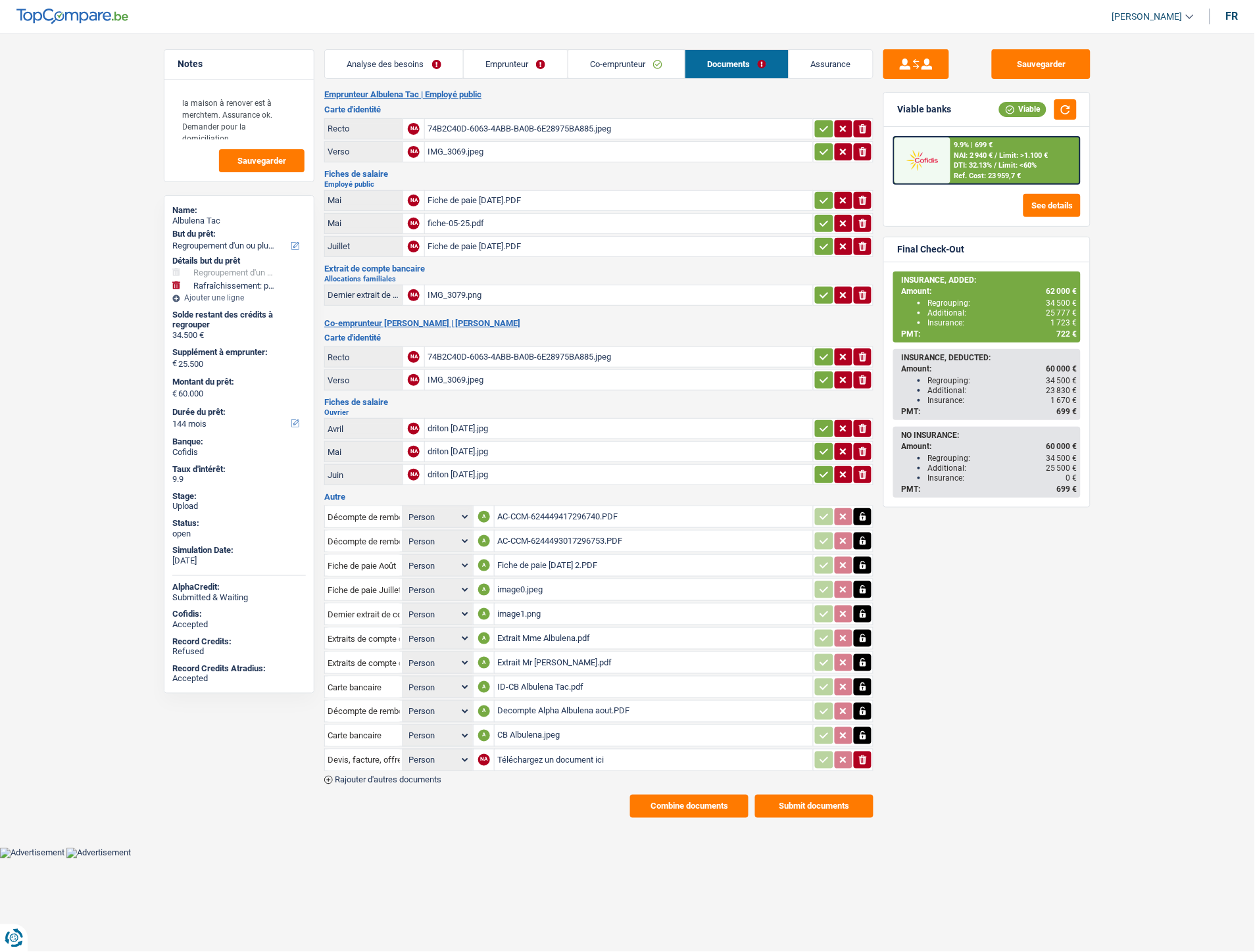
click at [546, 535] on div "AC-CCM-6244493017296753.PDF" at bounding box center [653, 540] width 313 height 20
click at [517, 531] on div "AC-CCM-6244493017296753.PDF" at bounding box center [653, 540] width 313 height 20
click at [1041, 56] on button "Sauvegarder" at bounding box center [1041, 64] width 98 height 30
